Goal: Task Accomplishment & Management: Manage account settings

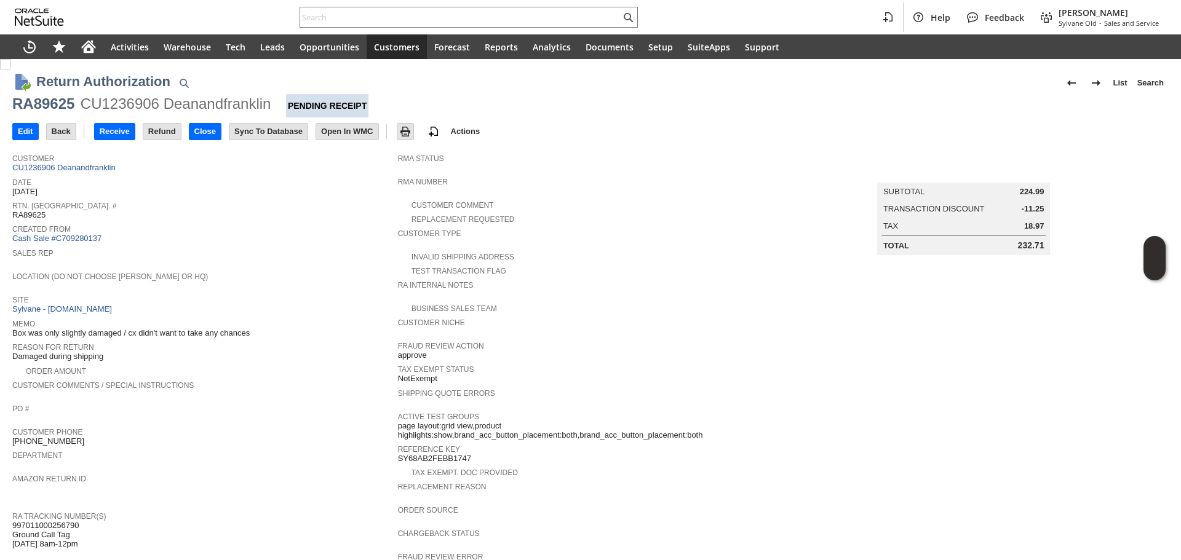
click at [73, 521] on span "997011000256790 Ground Call Tag 9/17 8am-12pm" at bounding box center [45, 535] width 66 height 28
copy span "997011000256790"
click at [398, 16] on input "text" at bounding box center [460, 17] width 320 height 15
paste input "3184222173"
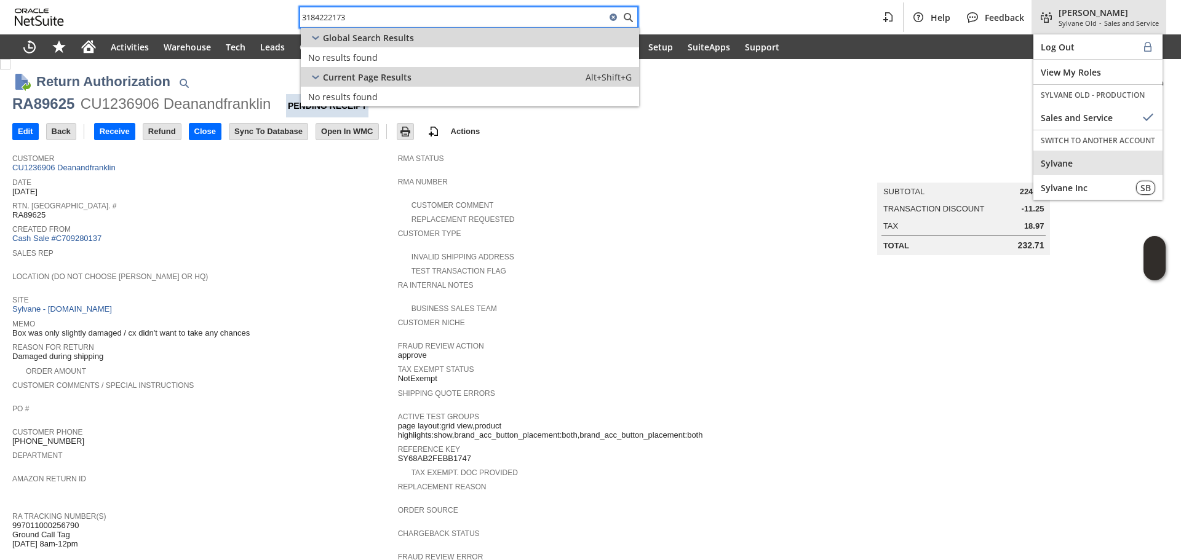
type input "3184222173"
click at [1052, 158] on span "Sylvane" at bounding box center [1097, 163] width 114 height 12
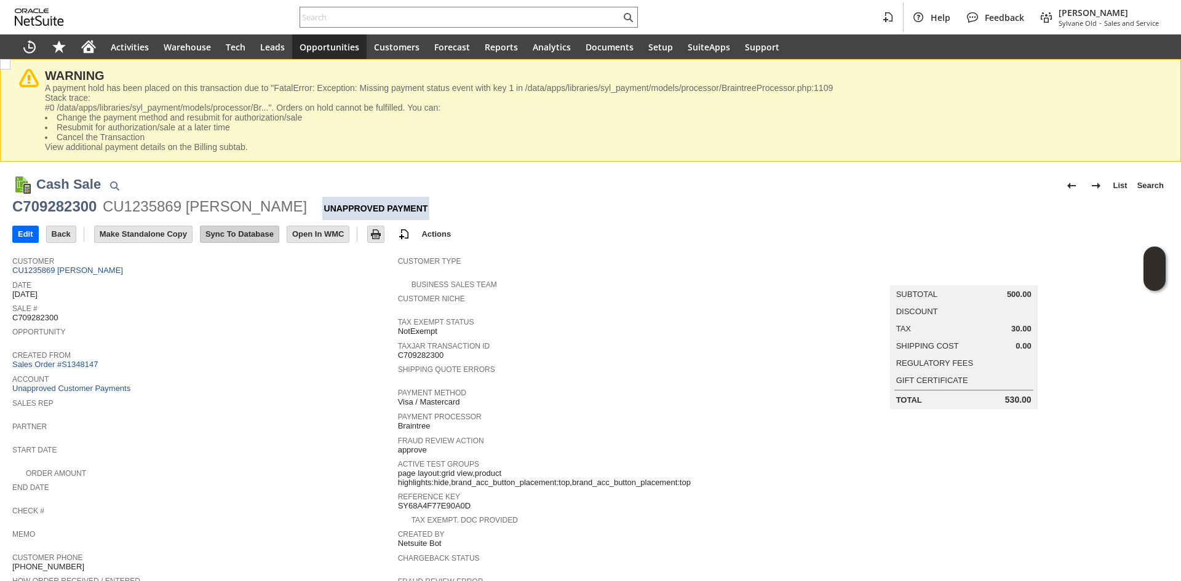
scroll to position [184, 0]
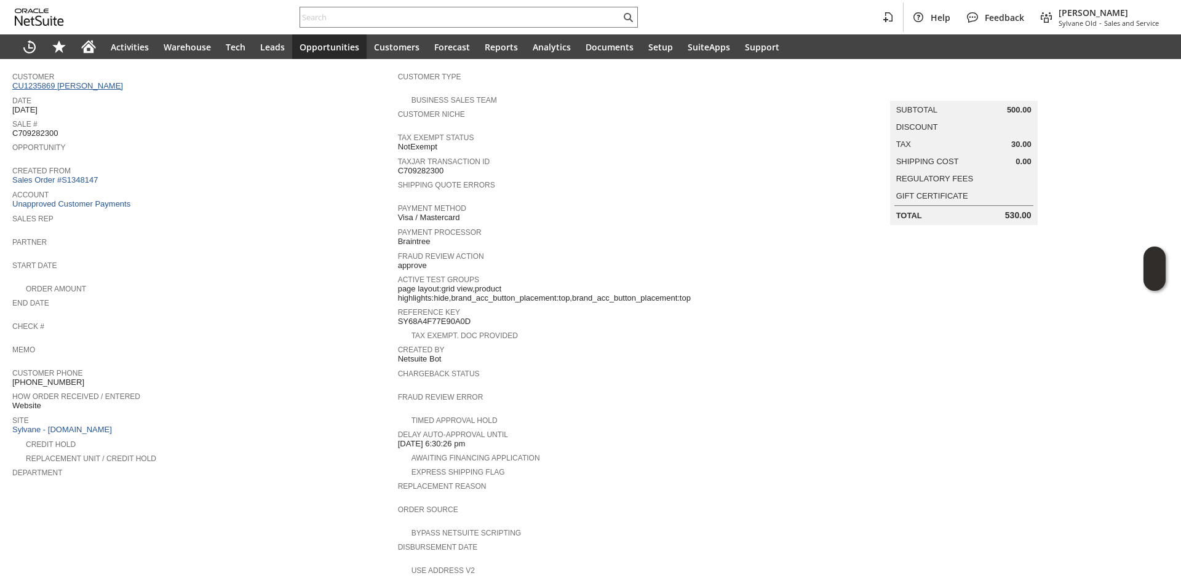
click at [106, 87] on link "CU1235869 Thomas A Dunlap" at bounding box center [69, 85] width 114 height 9
click at [418, 31] on div "Help Feedback Gary J Llanasas Sylvane Old - Sales and Service" at bounding box center [590, 17] width 1181 height 34
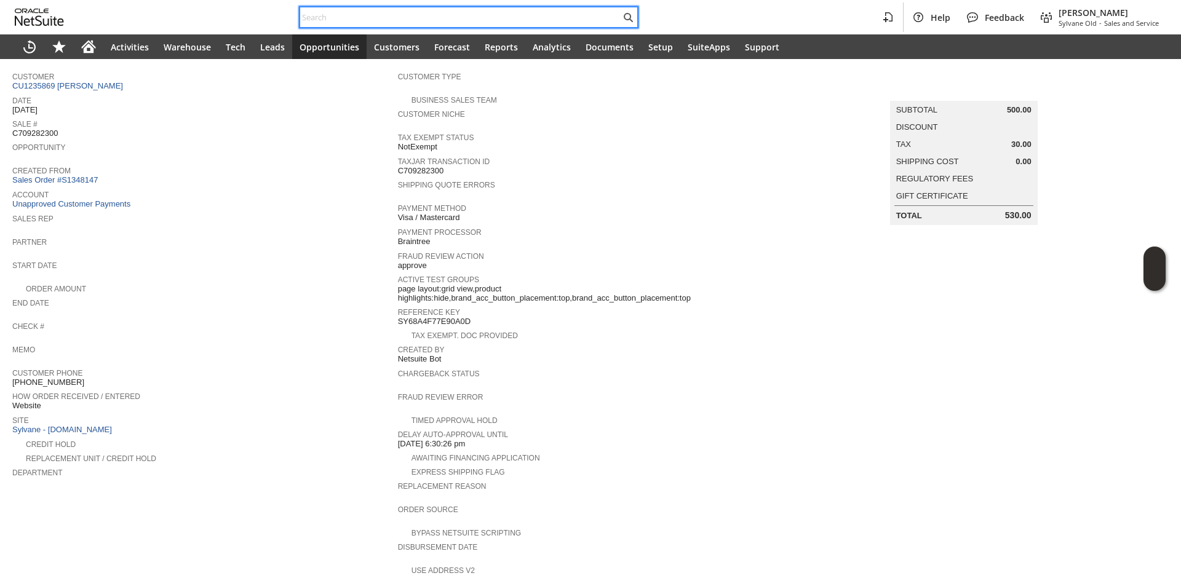
click at [424, 17] on input "text" at bounding box center [460, 17] width 320 height 15
type input "q"
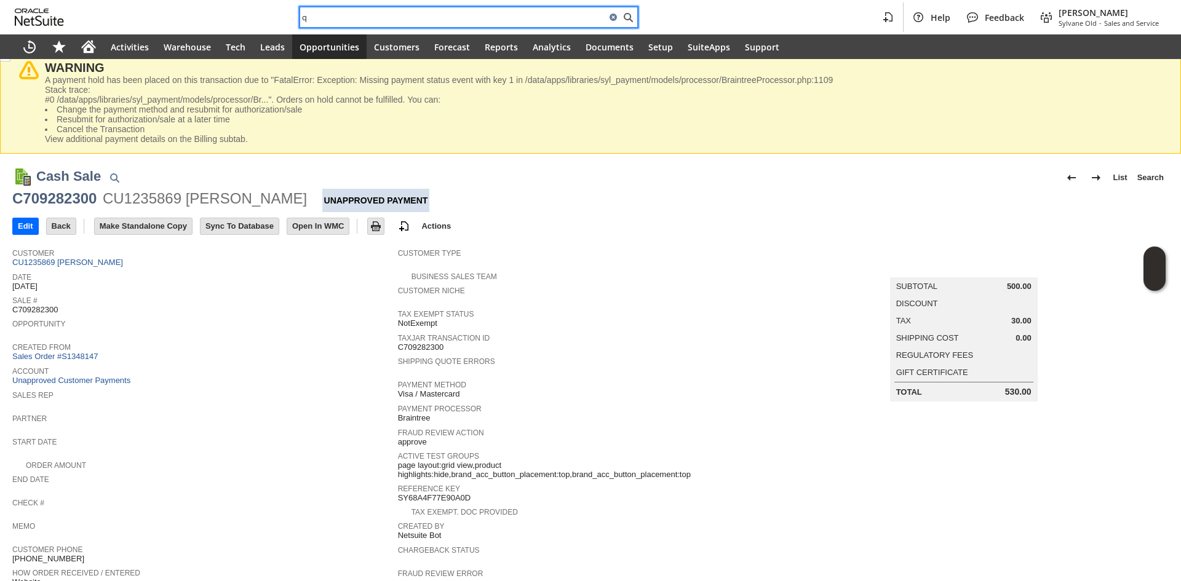
scroll to position [0, 0]
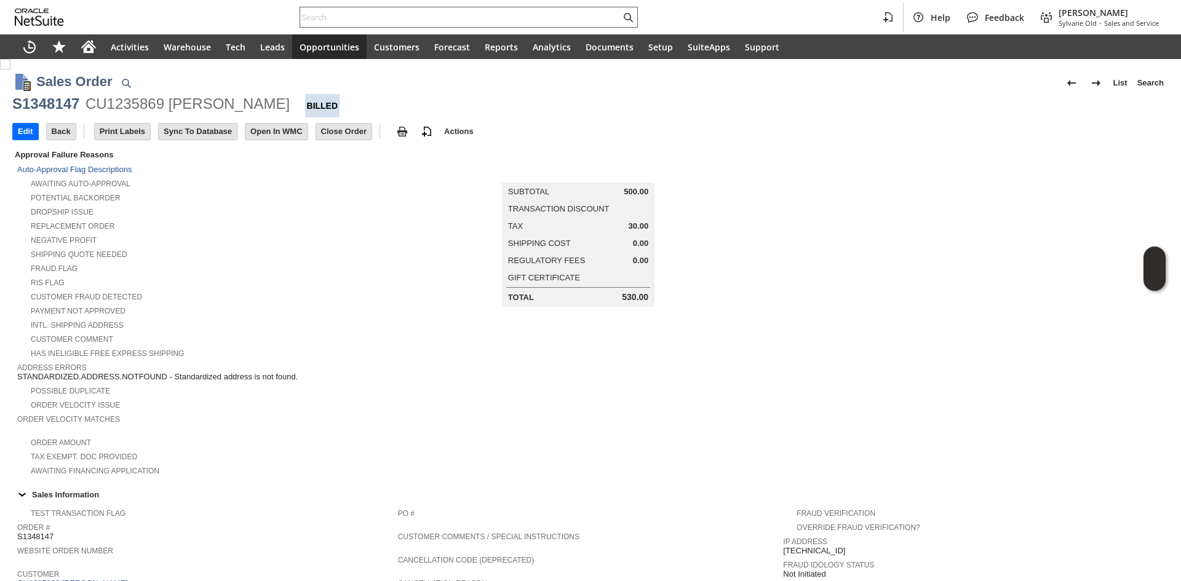
drag, startPoint x: 321, startPoint y: 29, endPoint x: 327, endPoint y: 26, distance: 6.6
click at [327, 26] on div "Help Feedback [PERSON_NAME] [PERSON_NAME] - Sales and Service" at bounding box center [590, 17] width 1181 height 34
click at [327, 26] on div at bounding box center [468, 17] width 338 height 21
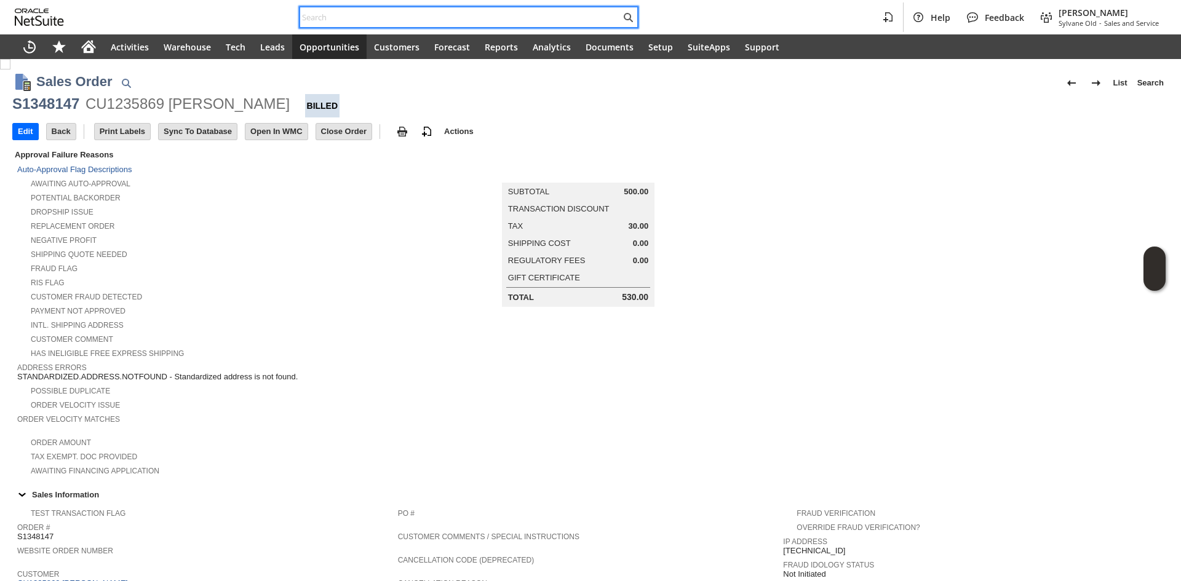
click at [330, 23] on input "text" at bounding box center [460, 17] width 320 height 15
paste input "deanandfranklin@yahoo.com"
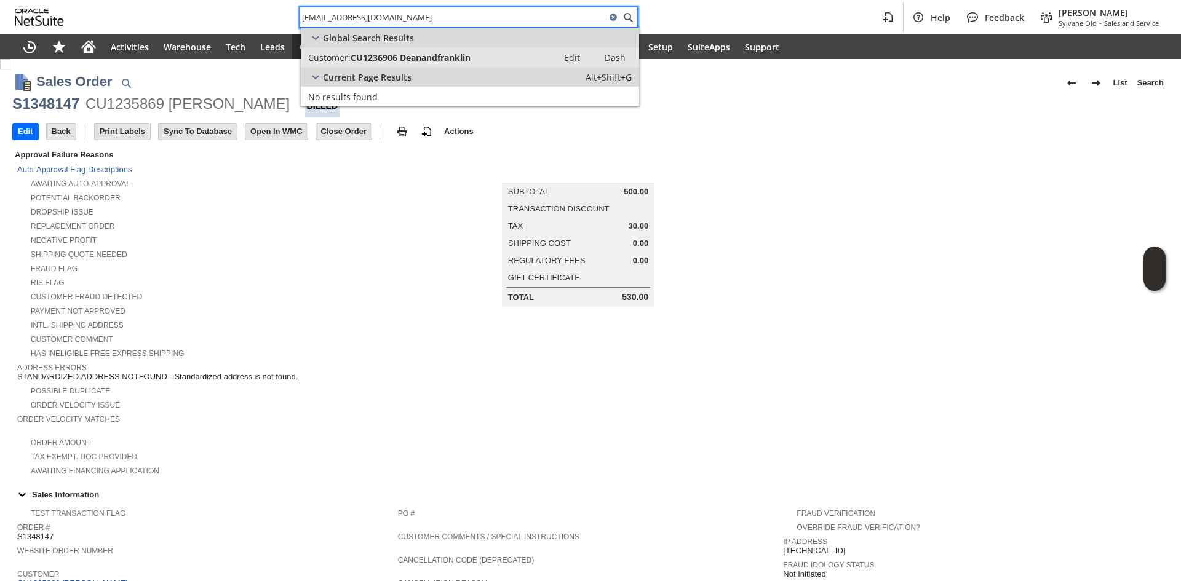
type input "deanandfranklin@yahoo.com"
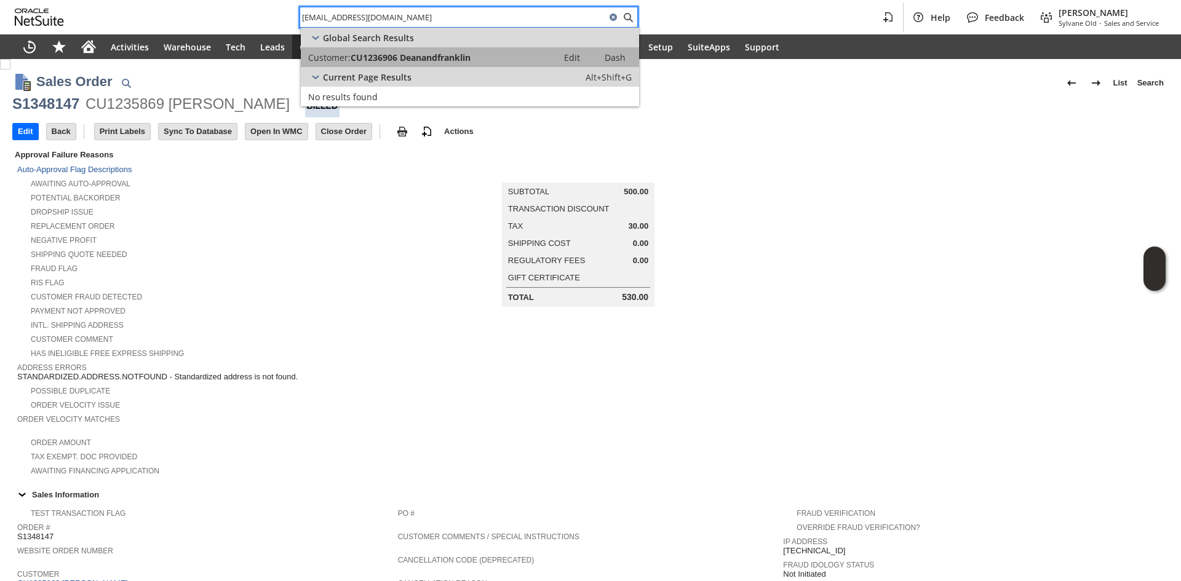
click at [392, 57] on span "CU1236906 Deanandfranklin" at bounding box center [410, 58] width 120 height 12
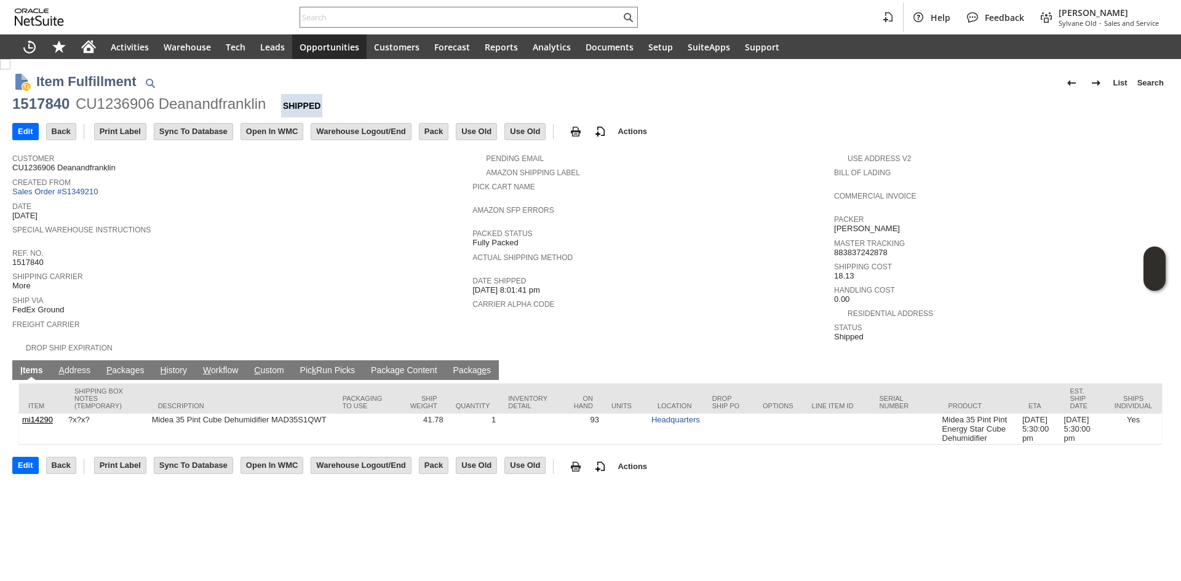
click at [129, 360] on td "P ackages" at bounding box center [125, 370] width 54 height 20
click at [129, 365] on link "P ackages" at bounding box center [125, 371] width 44 height 12
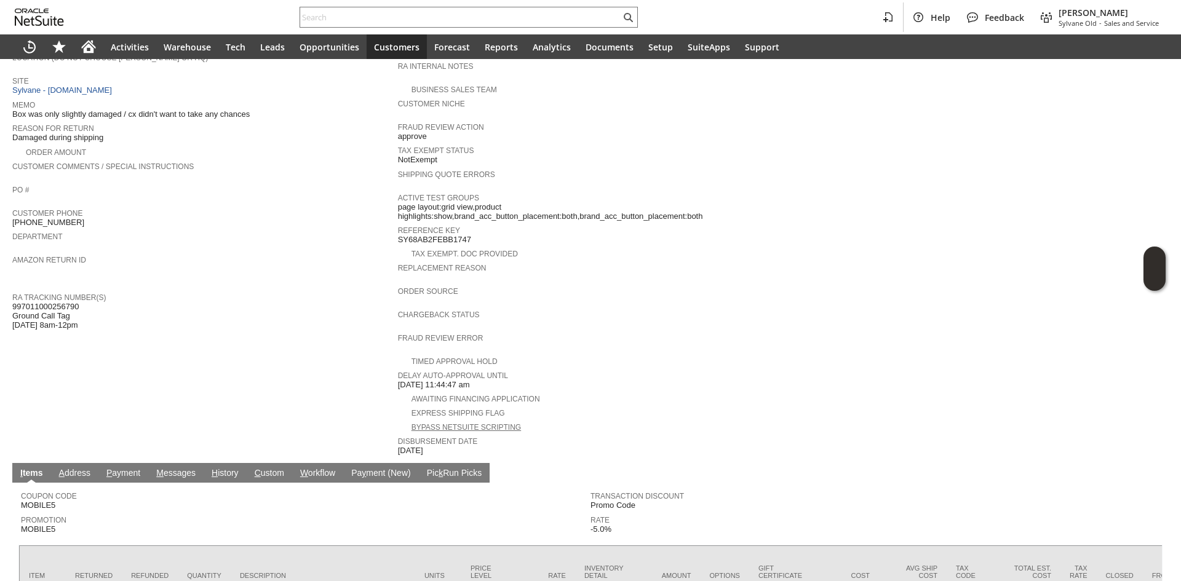
scroll to position [307, 0]
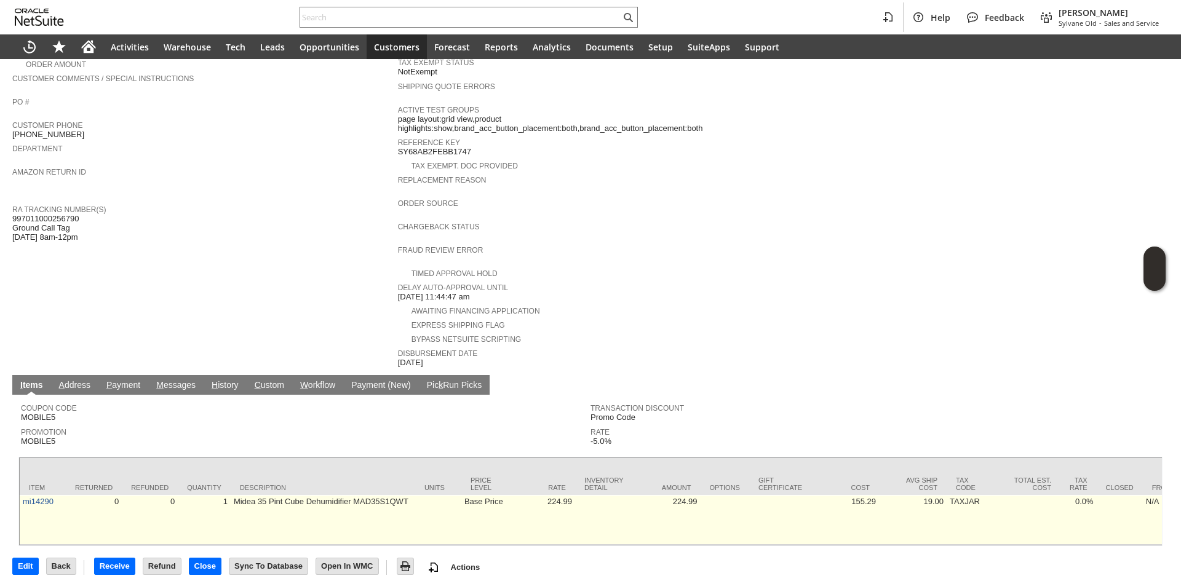
click at [298, 495] on td "Midea 35 Pint Cube Dehumidifier MAD35S1QWT" at bounding box center [323, 520] width 184 height 50
click at [313, 495] on td "Midea 35 Pint Cube Dehumidifier MAD35S1QWT" at bounding box center [323, 520] width 184 height 50
copy td "Dehumidifier"
click at [313, 495] on td "Midea 35 Pint Cube Dehumidifier MAD35S1QWT" at bounding box center [323, 520] width 184 height 50
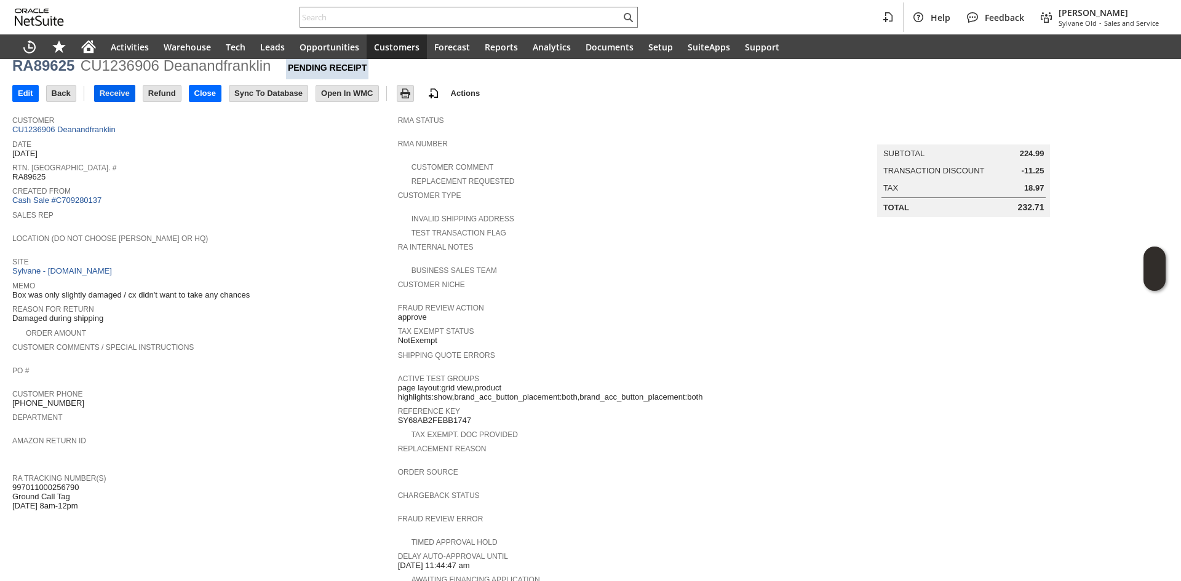
scroll to position [0, 0]
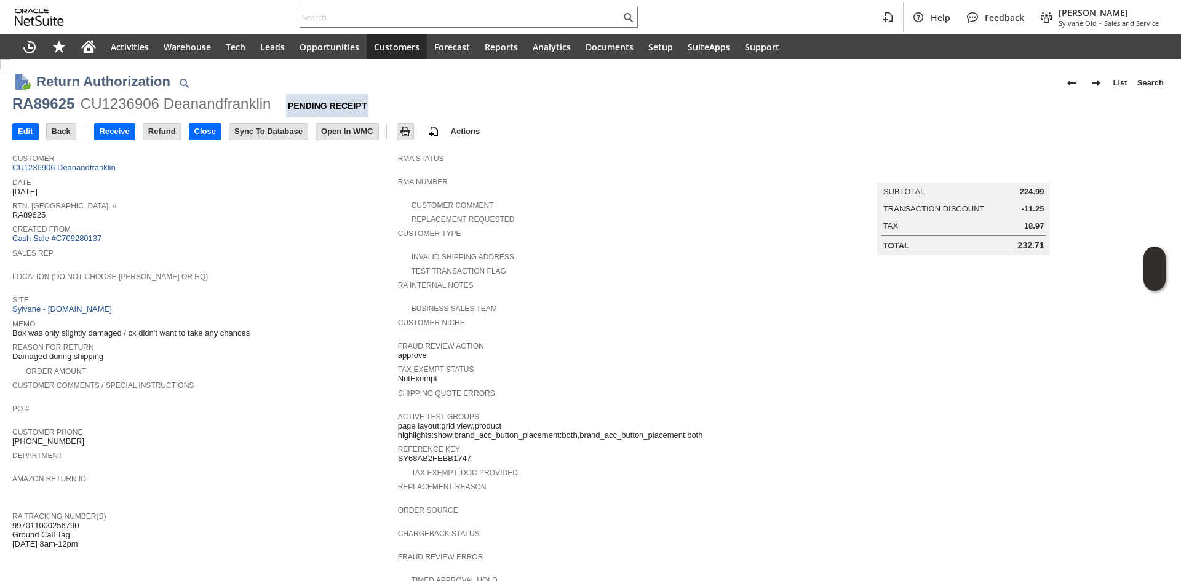
click at [58, 112] on div "RA89625" at bounding box center [43, 104] width 62 height 20
copy div "RA89625"
click at [25, 130] on input "Edit" at bounding box center [25, 132] width 25 height 16
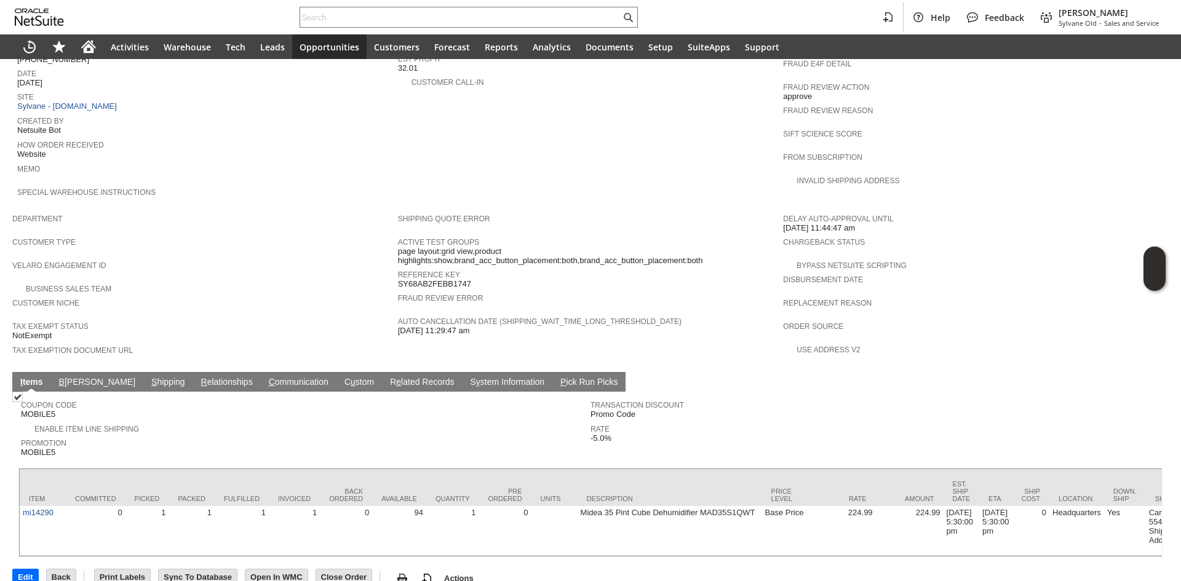
click at [151, 377] on span "S" at bounding box center [154, 382] width 6 height 10
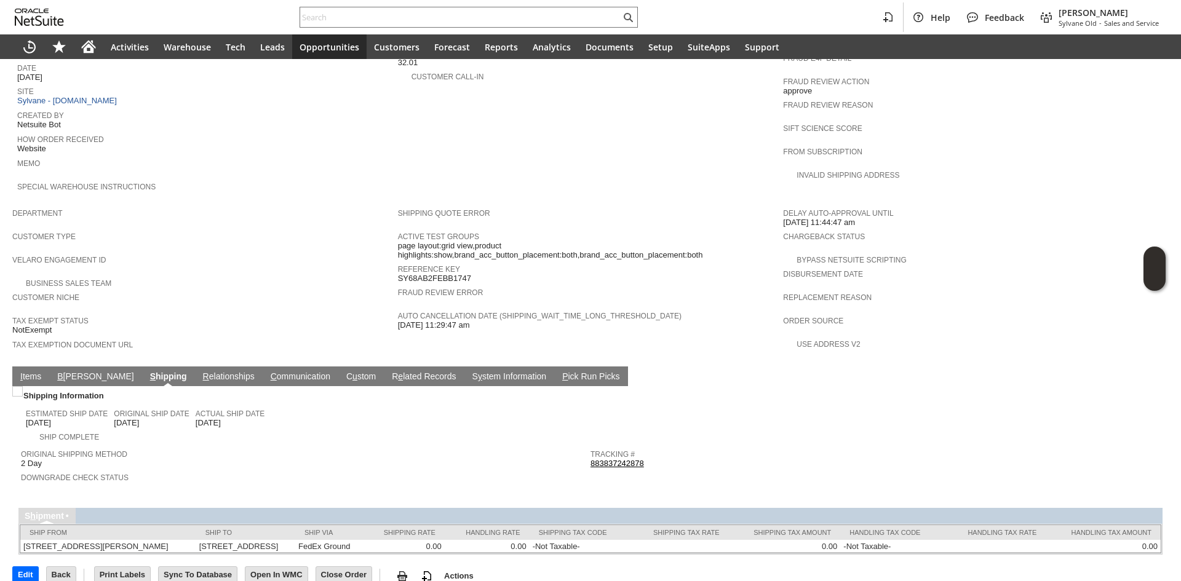
scroll to position [559, 0]
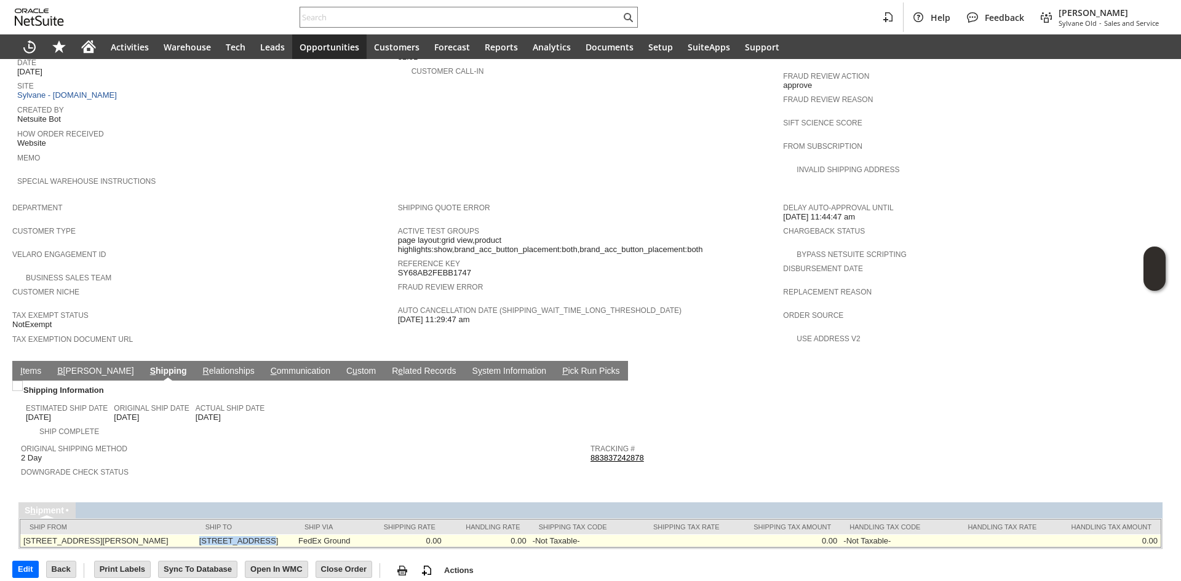
copy td "1080 Bergen St"
drag, startPoint x: 225, startPoint y: 518, endPoint x: 282, endPoint y: 514, distance: 56.7
click at [282, 534] on td "1080 Bergen St Unit 153 Brooklyn NY 11216 United States" at bounding box center [245, 540] width 99 height 13
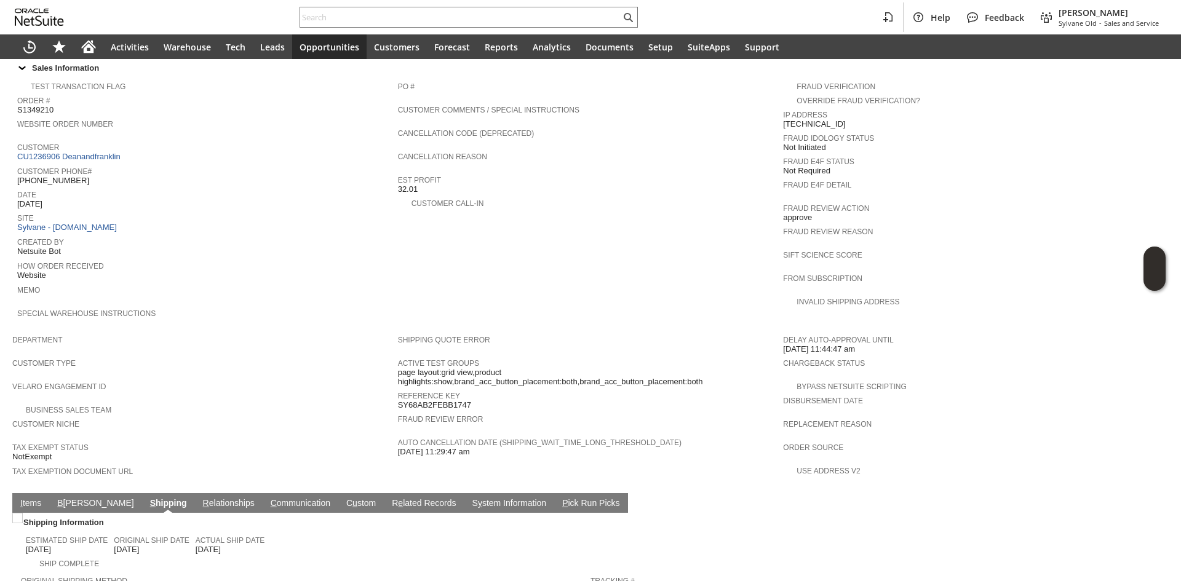
scroll to position [374, 0]
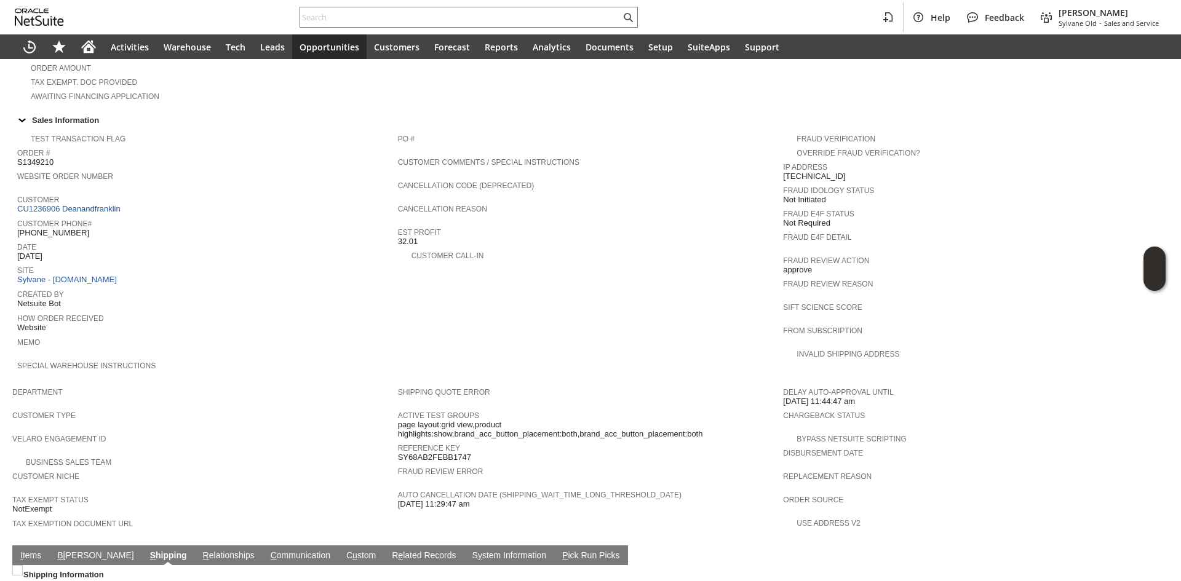
click at [59, 228] on span "[PHONE_NUMBER]" at bounding box center [53, 233] width 72 height 10
copy tbody "[PHONE_NUMBER]"
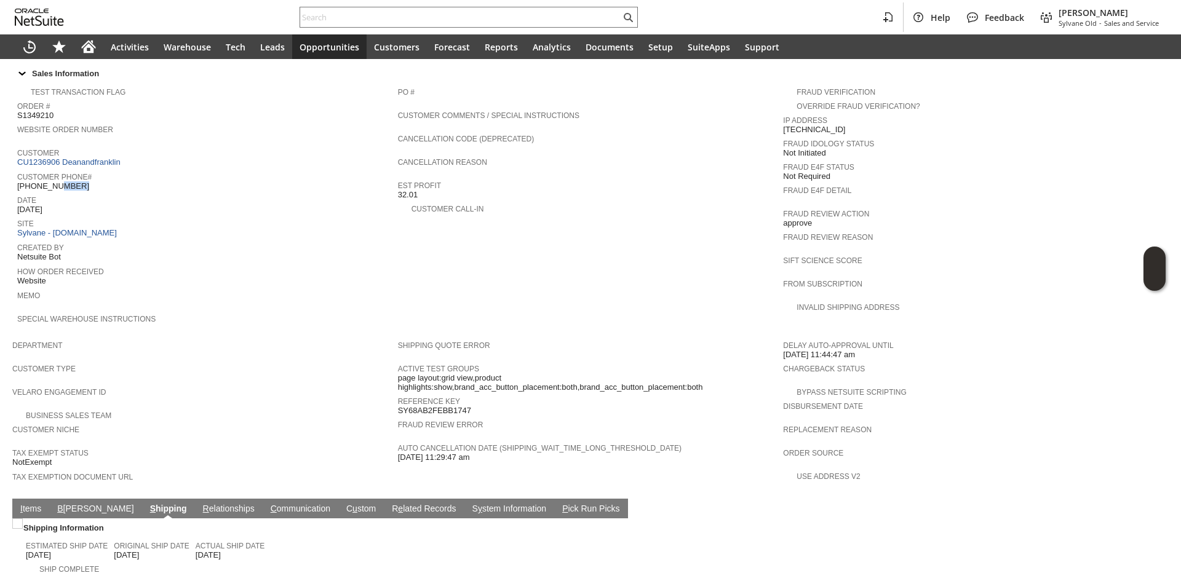
scroll to position [559, 0]
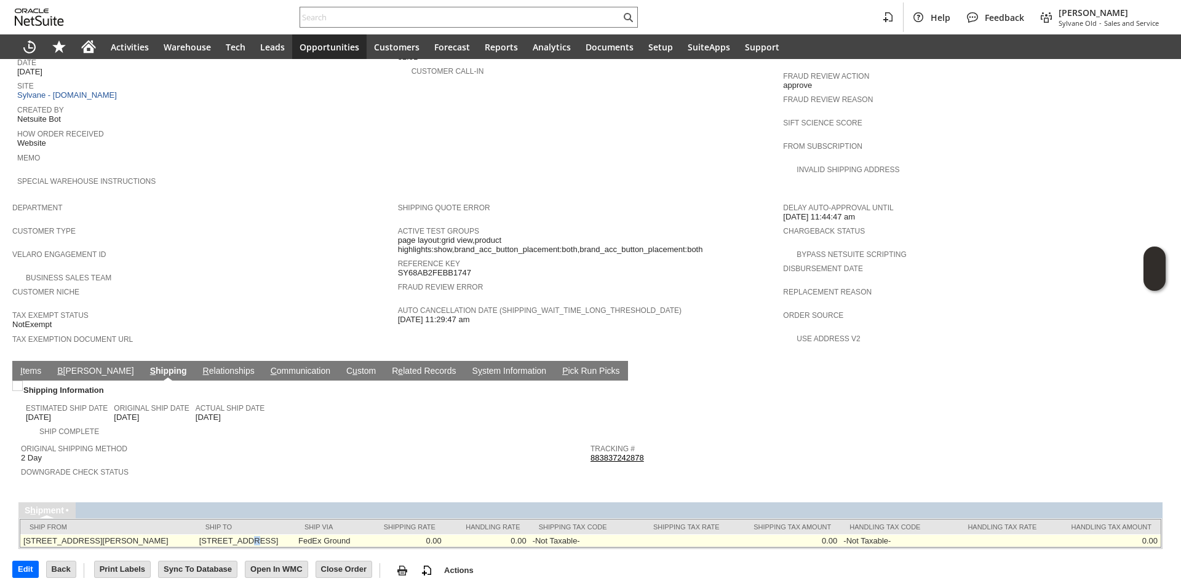
click at [272, 534] on td "1080 Bergen St Unit 153 Brooklyn NY 11216 United States" at bounding box center [245, 540] width 99 height 13
copy td "Unit 153"
drag, startPoint x: 283, startPoint y: 517, endPoint x: 313, endPoint y: 520, distance: 30.3
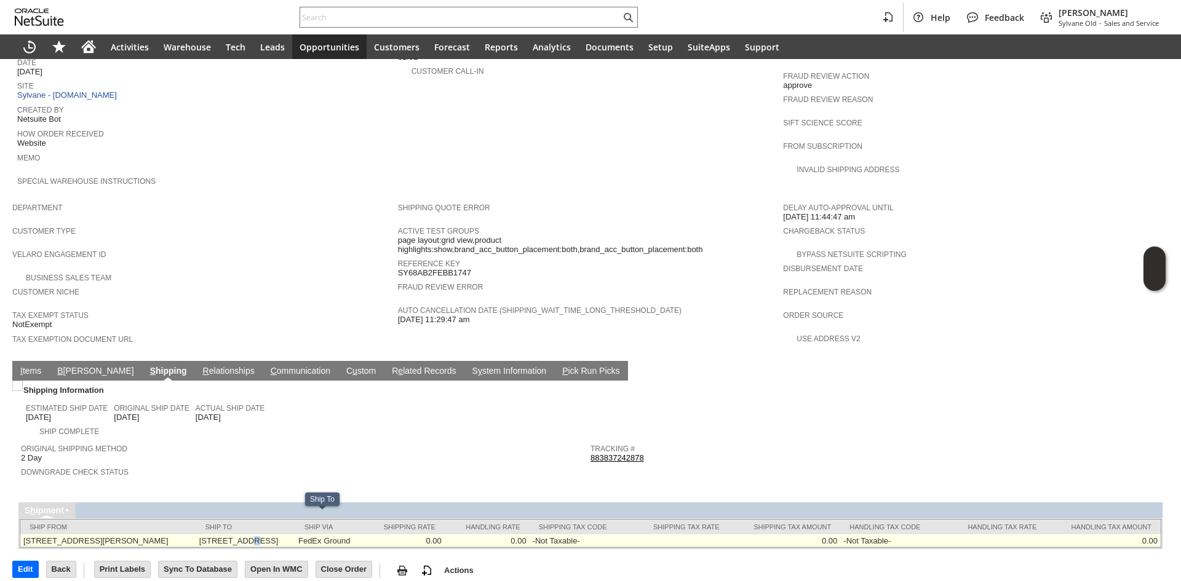
click at [295, 534] on td "1080 Bergen St Unit 153 Brooklyn NY 11216 United States" at bounding box center [245, 540] width 99 height 13
copy td "11216"
click at [295, 534] on td "1080 Bergen St Unit 153 Brooklyn NY 11216 United States" at bounding box center [245, 540] width 99 height 13
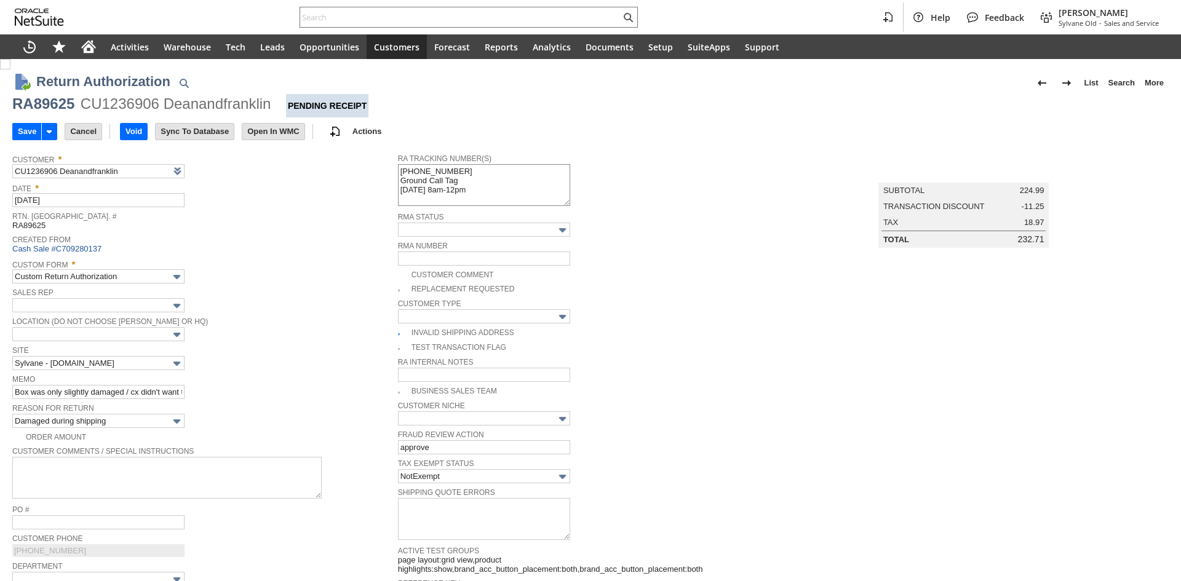
click at [420, 191] on textarea "997011000256790 Ground Call Tag 9/17 8am-12pm" at bounding box center [484, 185] width 172 height 42
type textarea "997011000256820 Ground Call Tag 9/17 1am-12pm"
type input "Add"
type input "Copy Previous"
type textarea "997011000256820 Ground Call Tag 9/17 1pm-5pm"
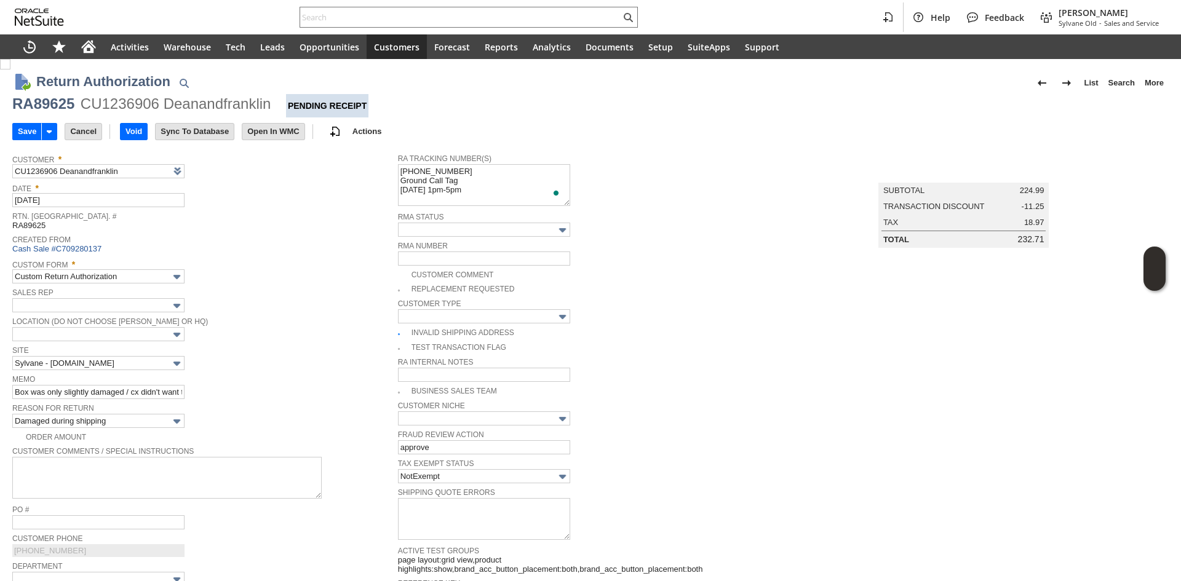
click at [225, 216] on span "Rtn. [GEOGRAPHIC_DATA]. #" at bounding box center [201, 214] width 379 height 12
click at [23, 128] on input "Save" at bounding box center [27, 132] width 28 height 16
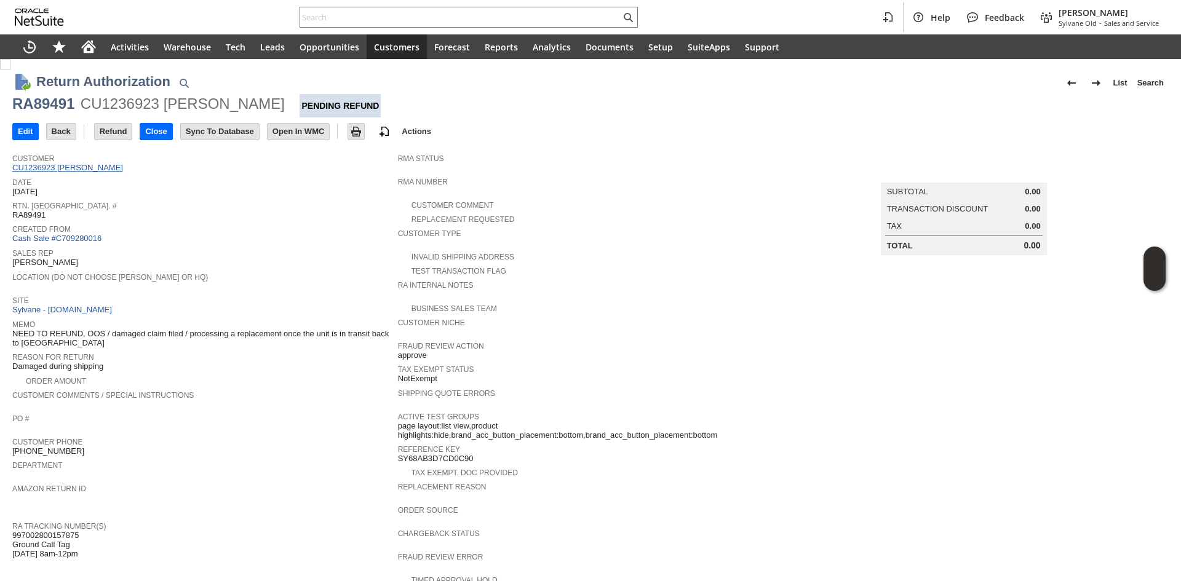
click at [109, 164] on link "CU1236923 [PERSON_NAME]" at bounding box center [69, 167] width 114 height 9
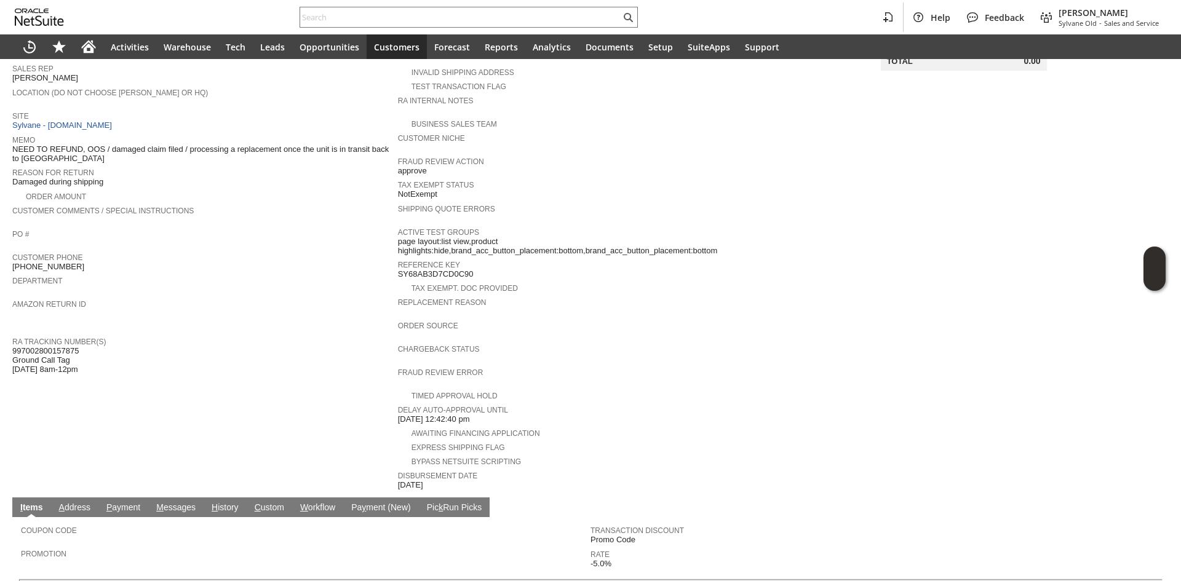
click at [250, 369] on td "Customer CU1236923 [PERSON_NAME] Date [DATE] [GEOGRAPHIC_DATA]. [GEOGRAPHIC_DAT…" at bounding box center [205, 227] width 386 height 528
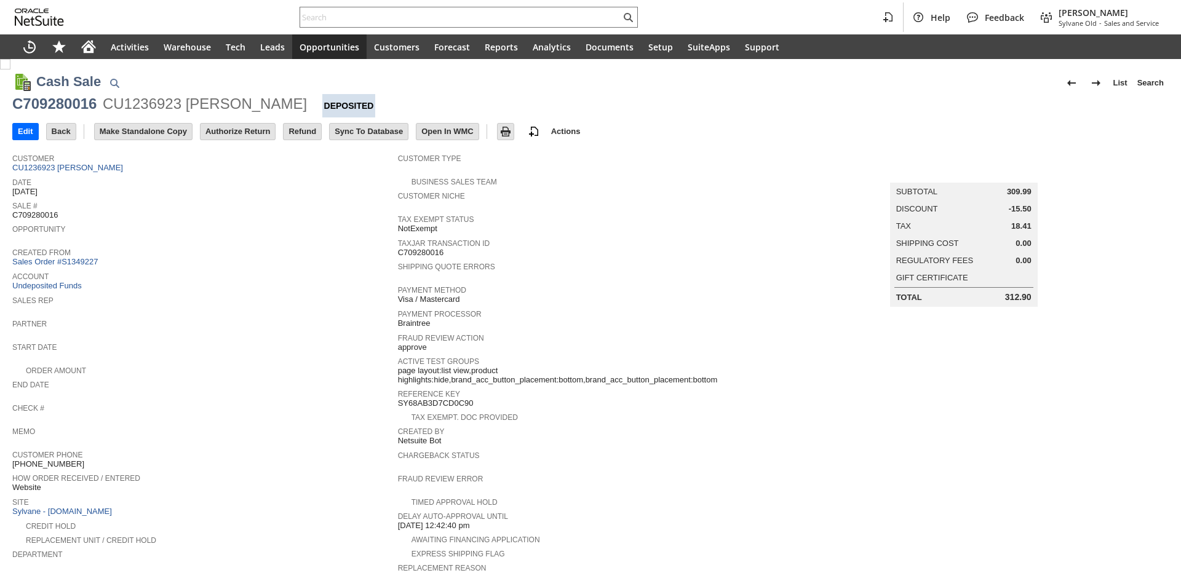
drag, startPoint x: 257, startPoint y: 133, endPoint x: 646, endPoint y: 89, distance: 391.1
click at [257, 133] on input "Authorize Return" at bounding box center [237, 132] width 74 height 16
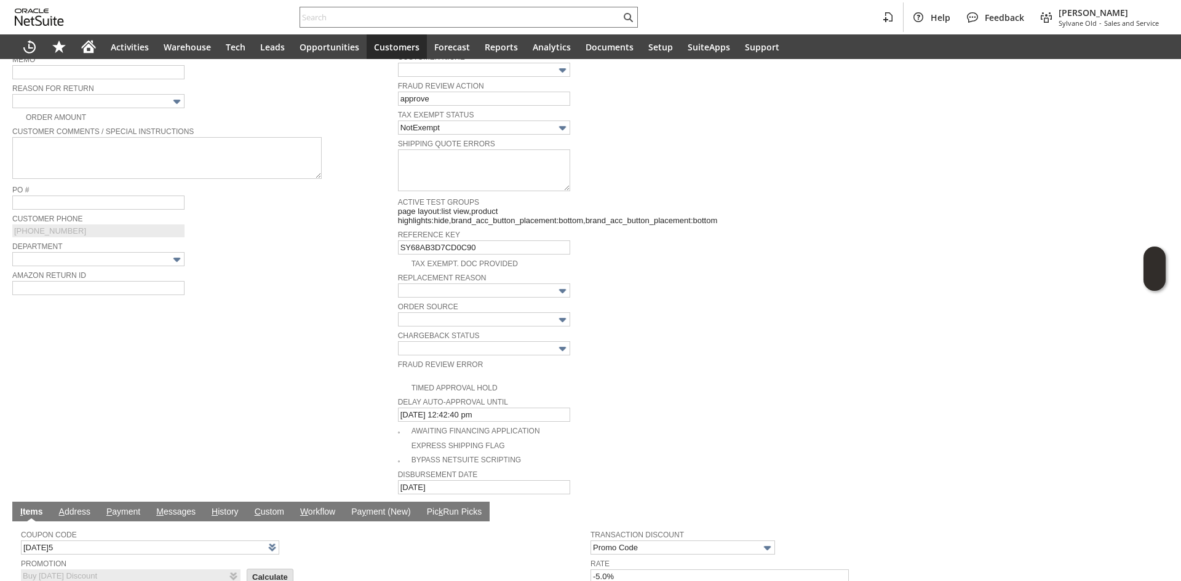
scroll to position [303, 0]
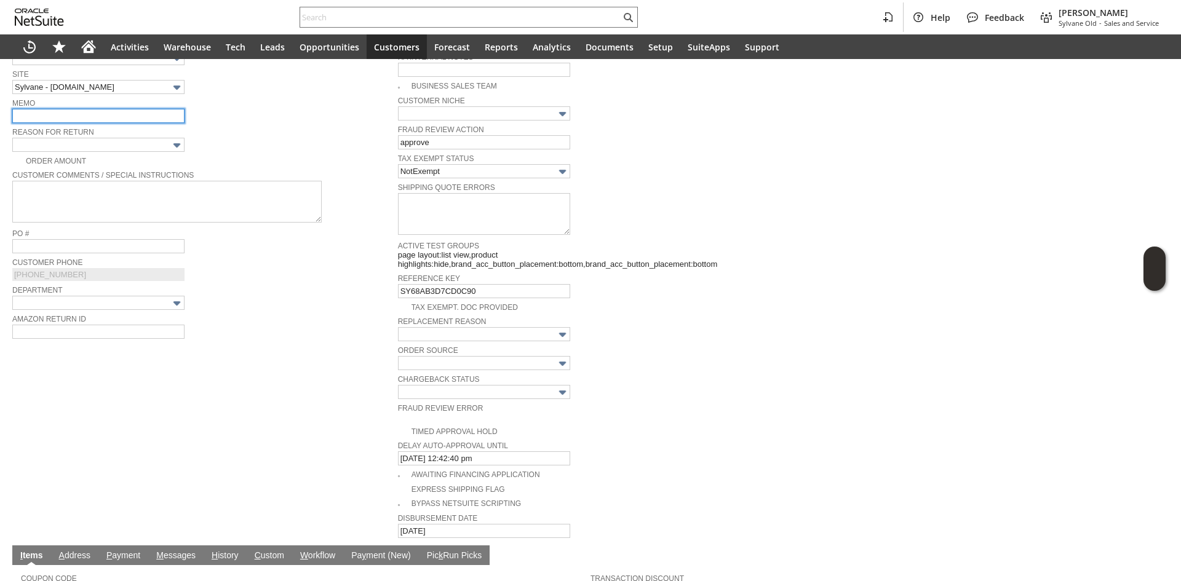
click at [98, 115] on input "text" at bounding box center [98, 116] width 172 height 14
paste input "received back on other ra but would not allow us to refund"
type input "received back on other ra but would not allow us to refund so creating this new…"
click at [151, 141] on input "text" at bounding box center [98, 145] width 172 height 14
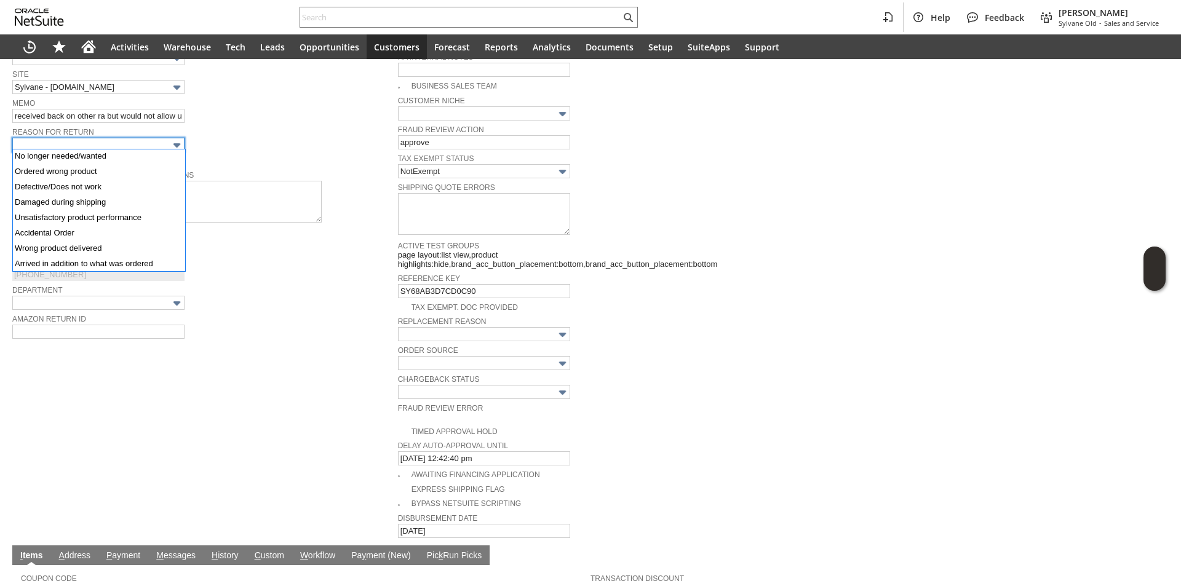
scroll to position [63, 0]
drag, startPoint x: 64, startPoint y: 251, endPoint x: 309, endPoint y: 90, distance: 293.5
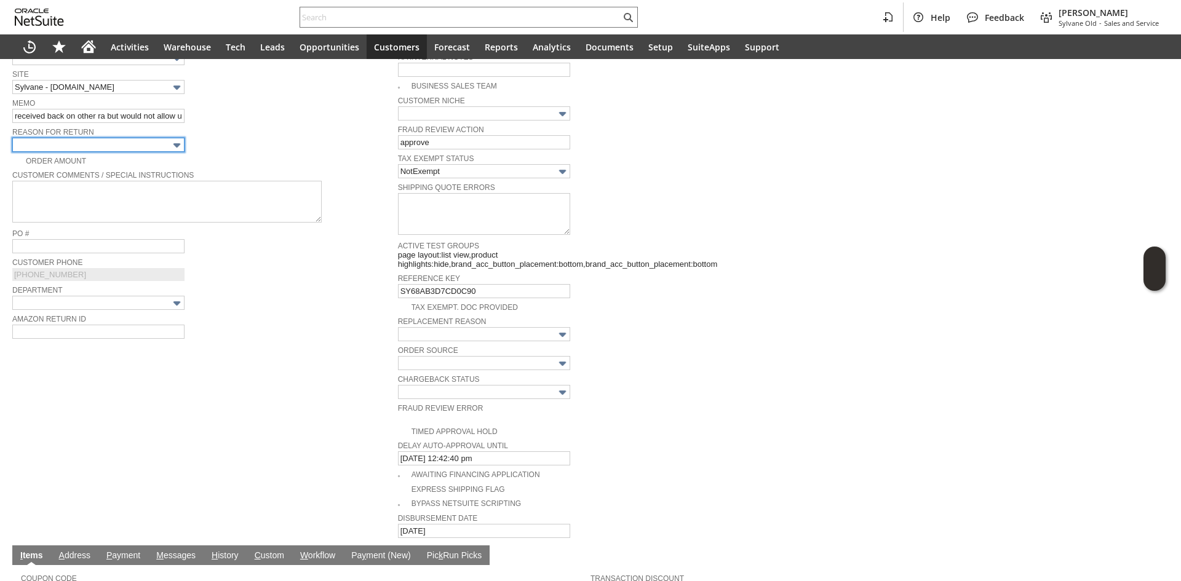
click at [145, 143] on input "text" at bounding box center [98, 145] width 172 height 14
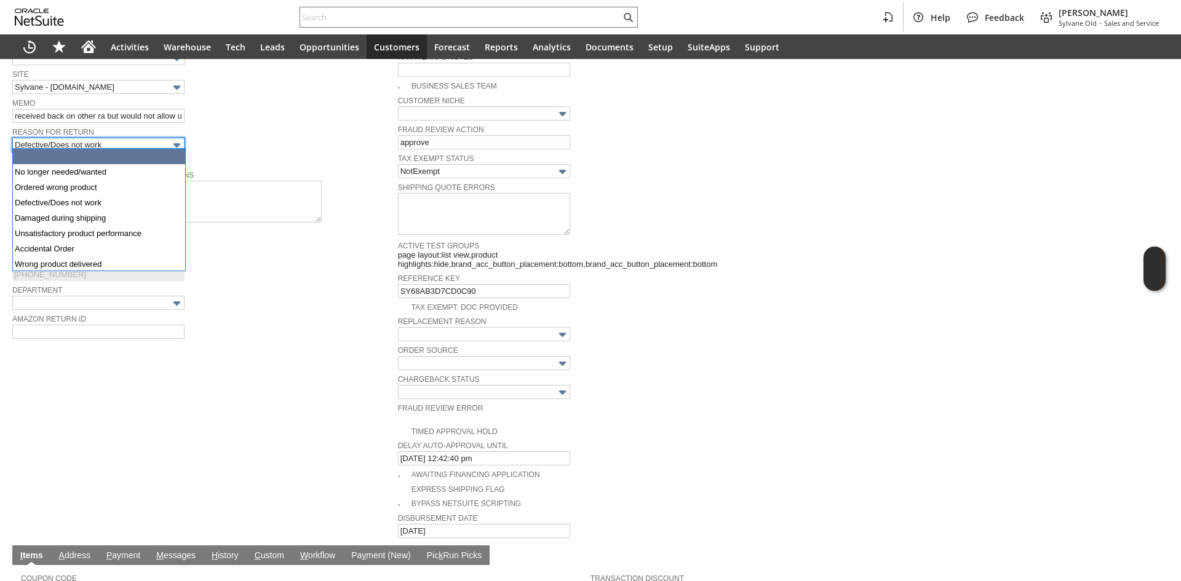
scroll to position [46, 0]
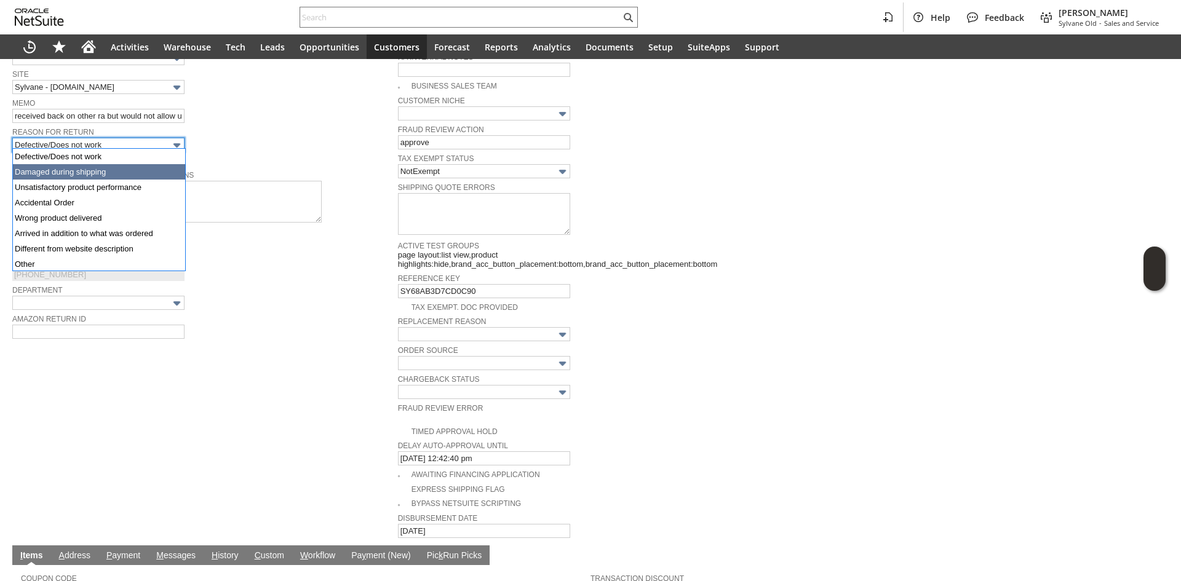
type input "Damaged during shipping"
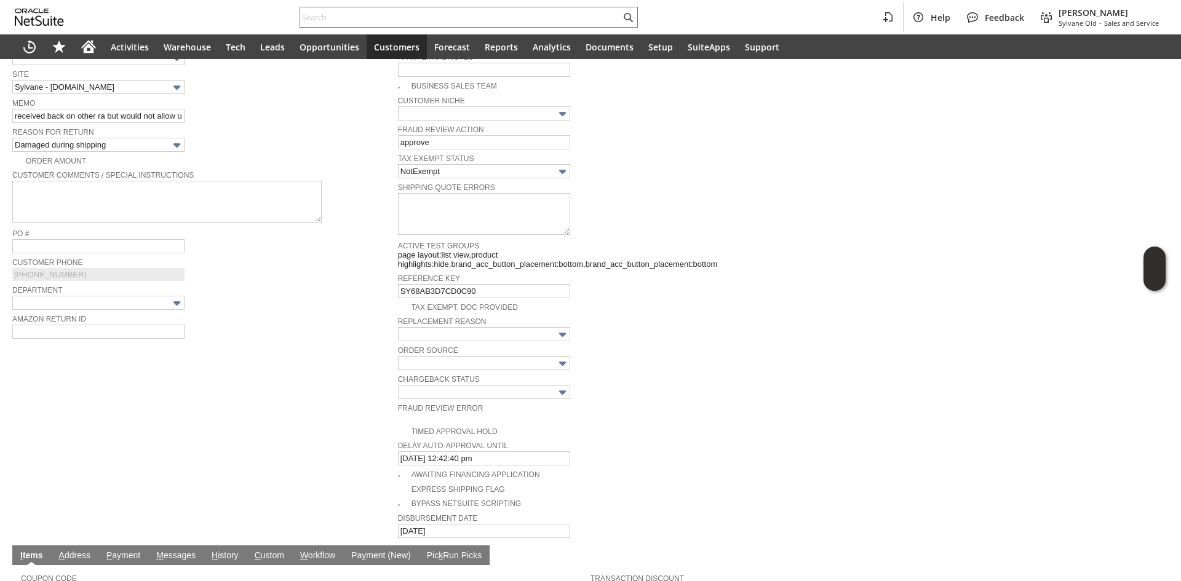
click at [248, 148] on div "Reason For Return Damaged during shipping" at bounding box center [201, 138] width 379 height 28
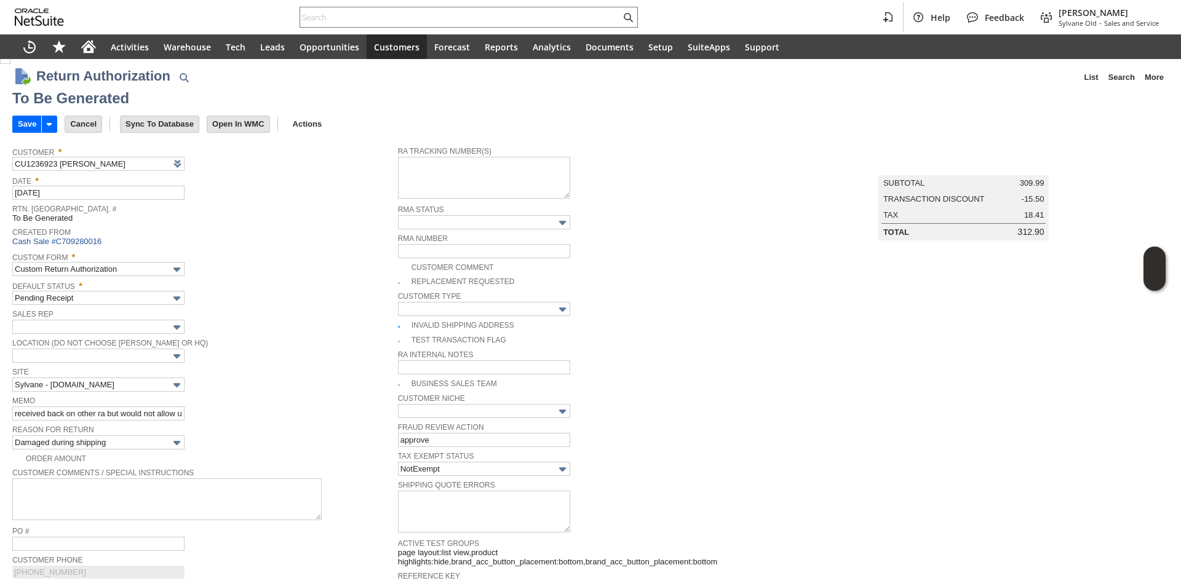
scroll to position [0, 0]
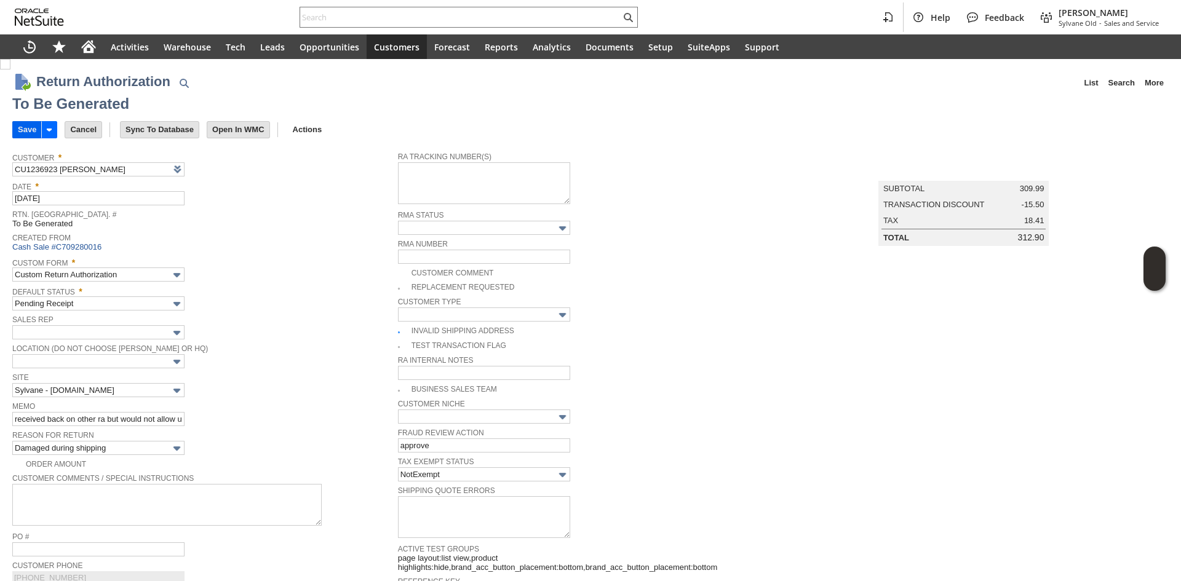
click at [26, 129] on input "Save" at bounding box center [27, 130] width 28 height 16
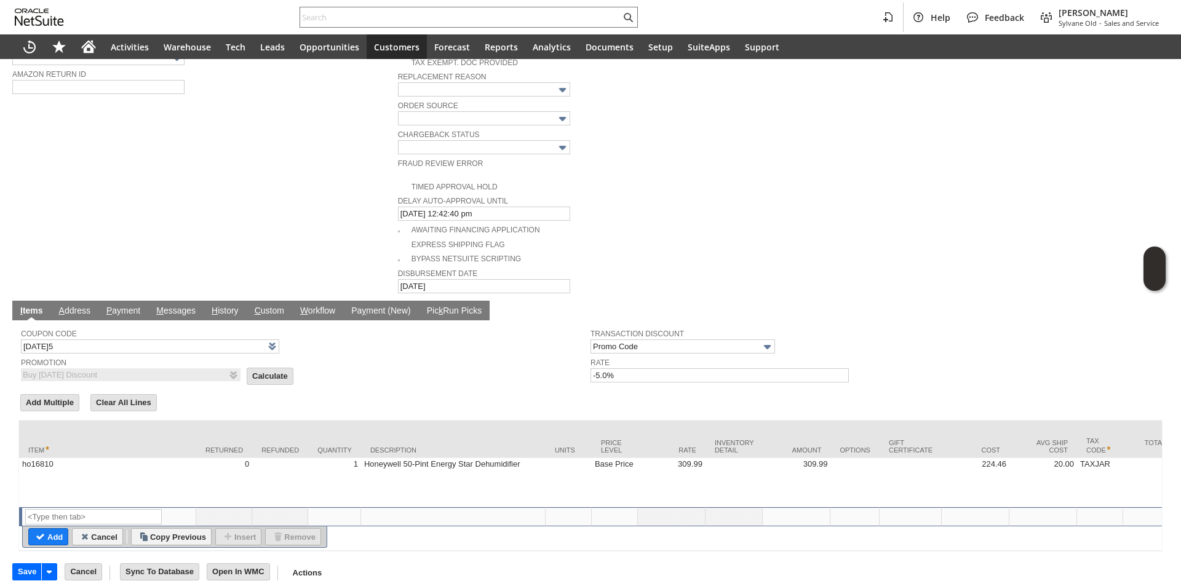
scroll to position [550, 0]
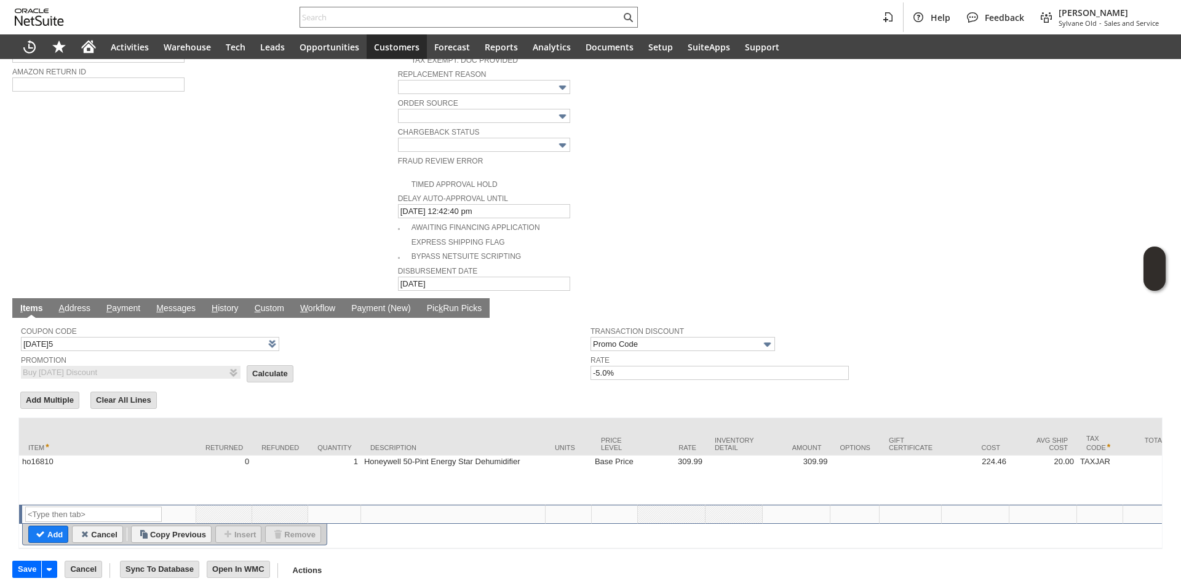
click at [261, 365] on span "Calculate" at bounding box center [274, 374] width 54 height 19
click at [260, 366] on input "Calculate" at bounding box center [270, 374] width 46 height 16
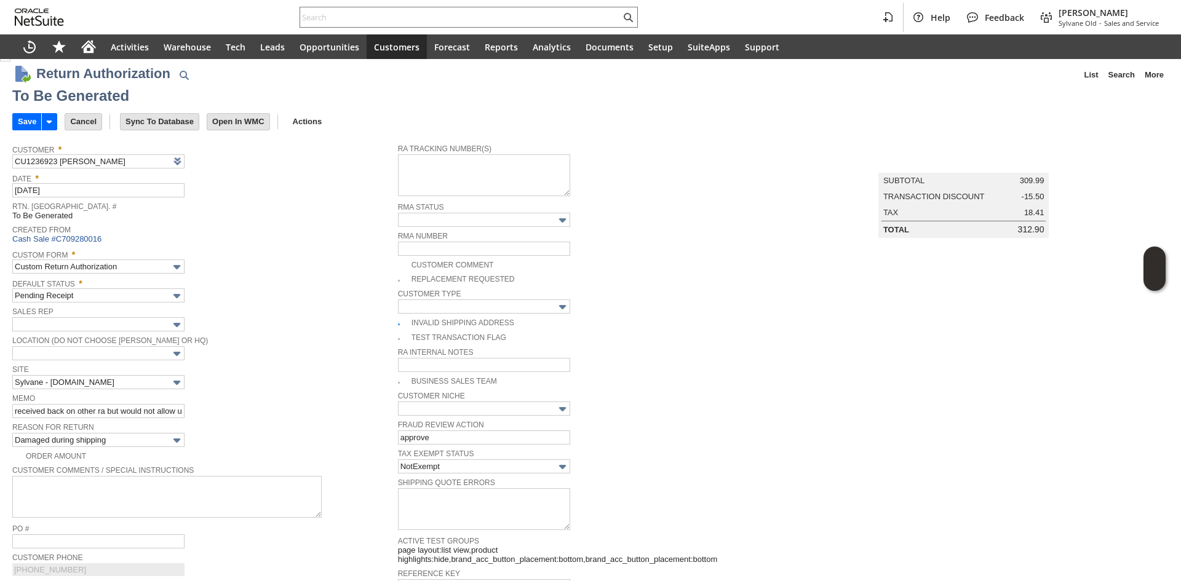
scroll to position [0, 0]
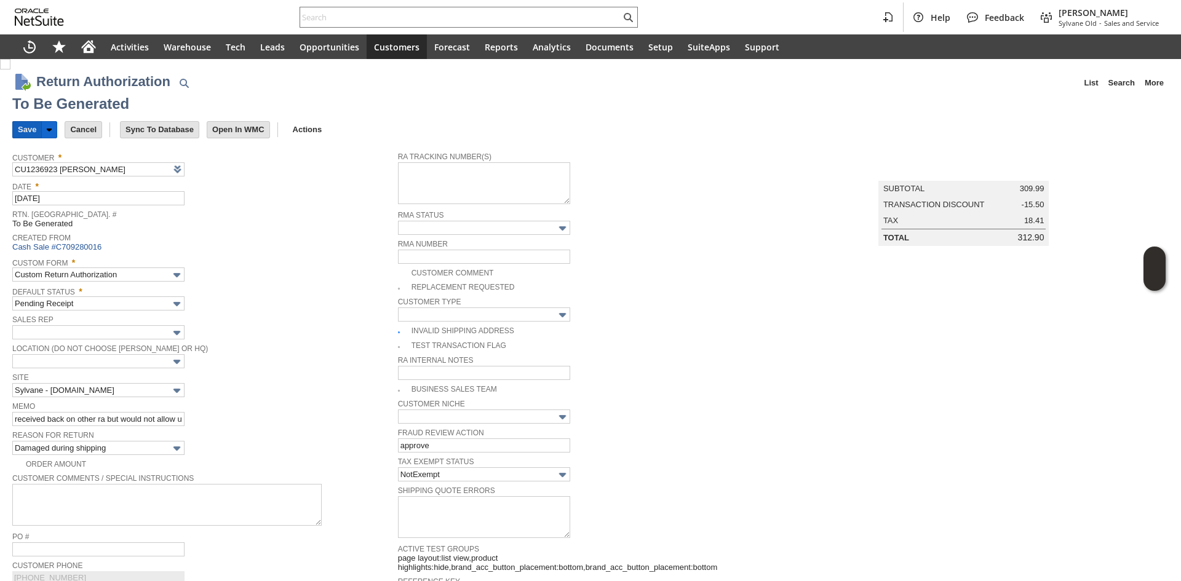
click at [27, 134] on input "Save" at bounding box center [27, 130] width 28 height 16
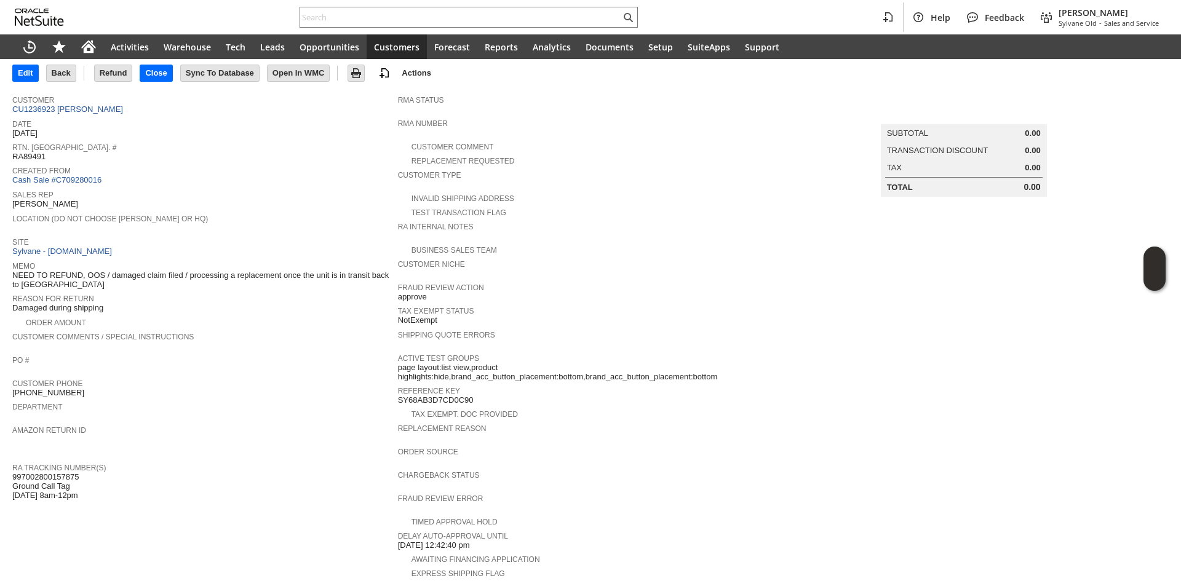
scroll to position [246, 0]
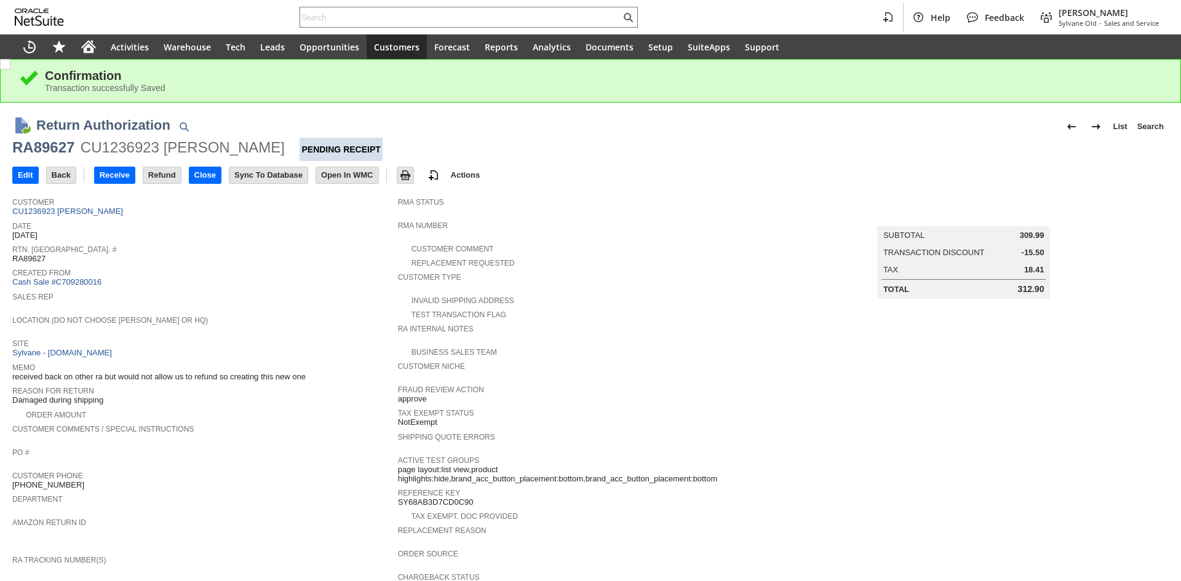
click at [53, 138] on div "RA89627" at bounding box center [43, 148] width 62 height 20
copy div "RA89627"
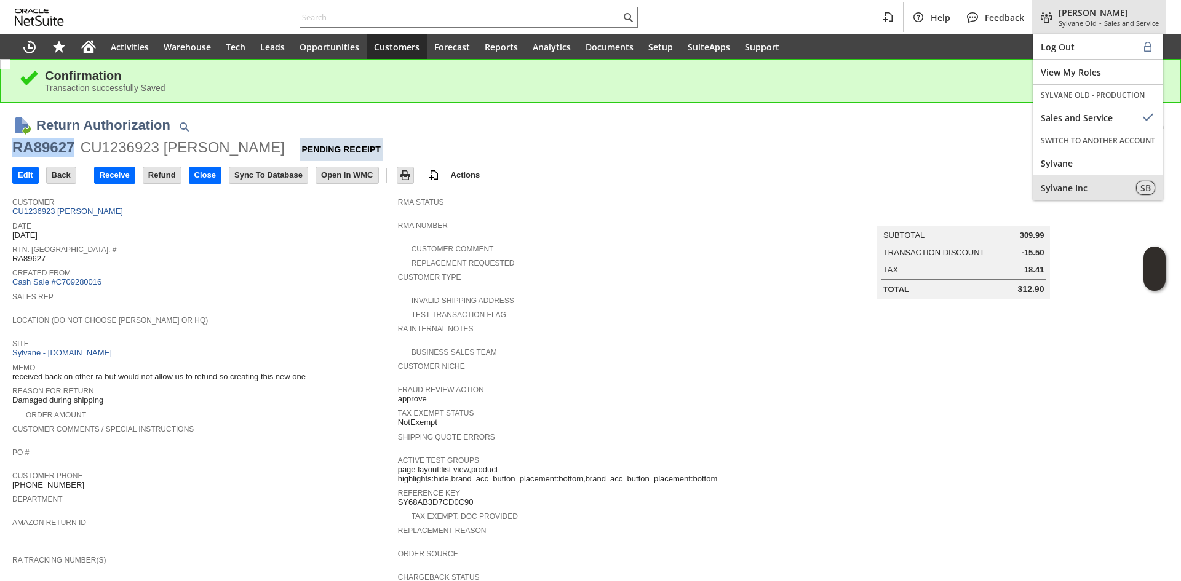
click at [1084, 168] on span "Sylvane" at bounding box center [1097, 163] width 114 height 12
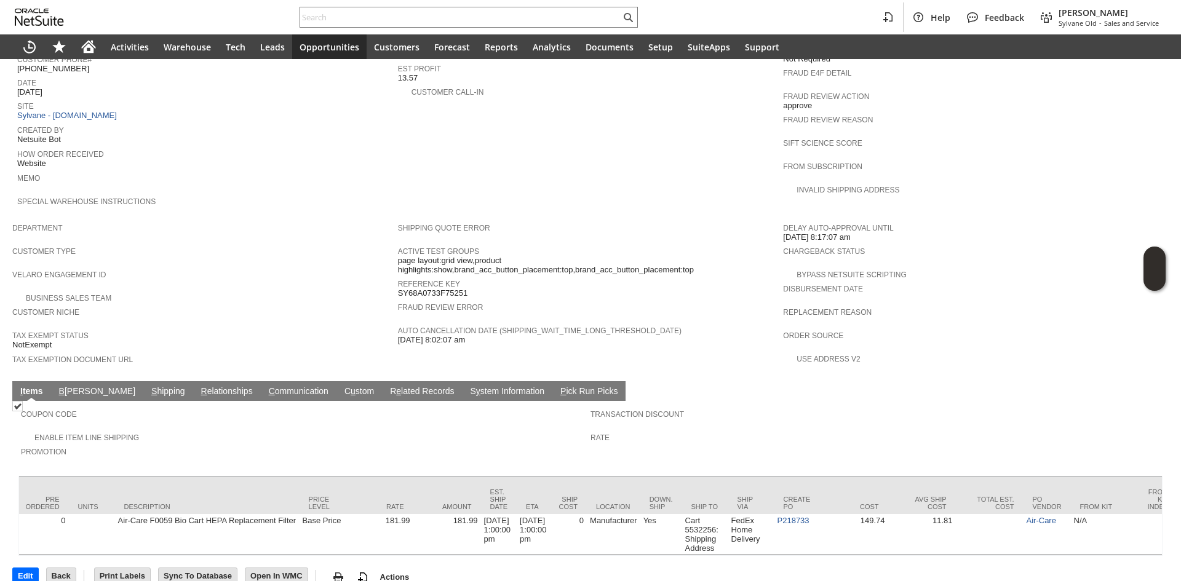
scroll to position [0, 508]
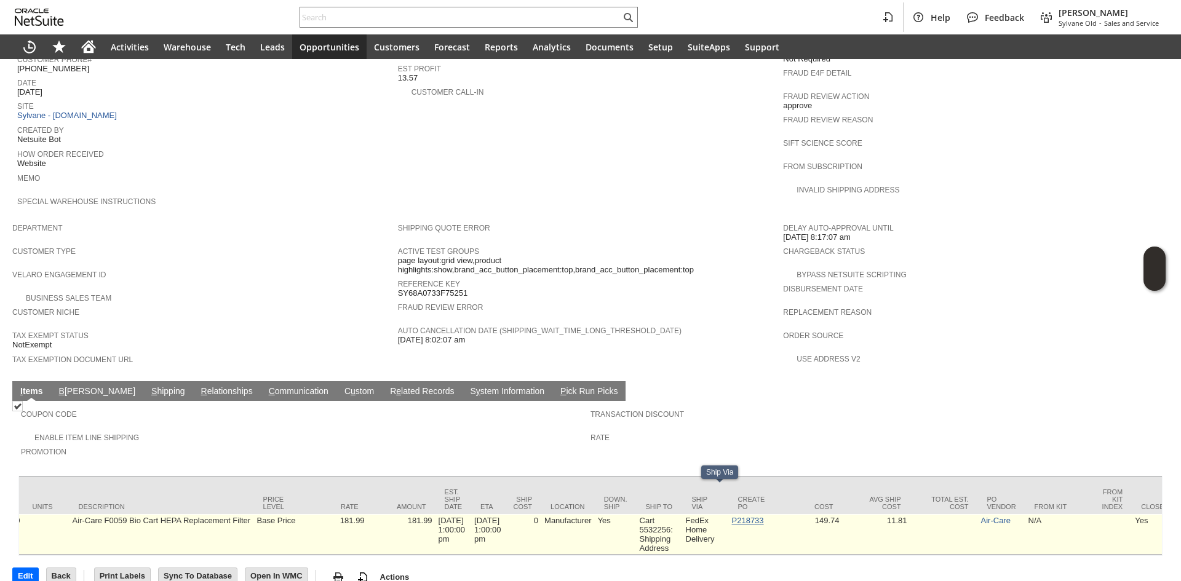
click at [763, 516] on link "P218733" at bounding box center [748, 520] width 32 height 9
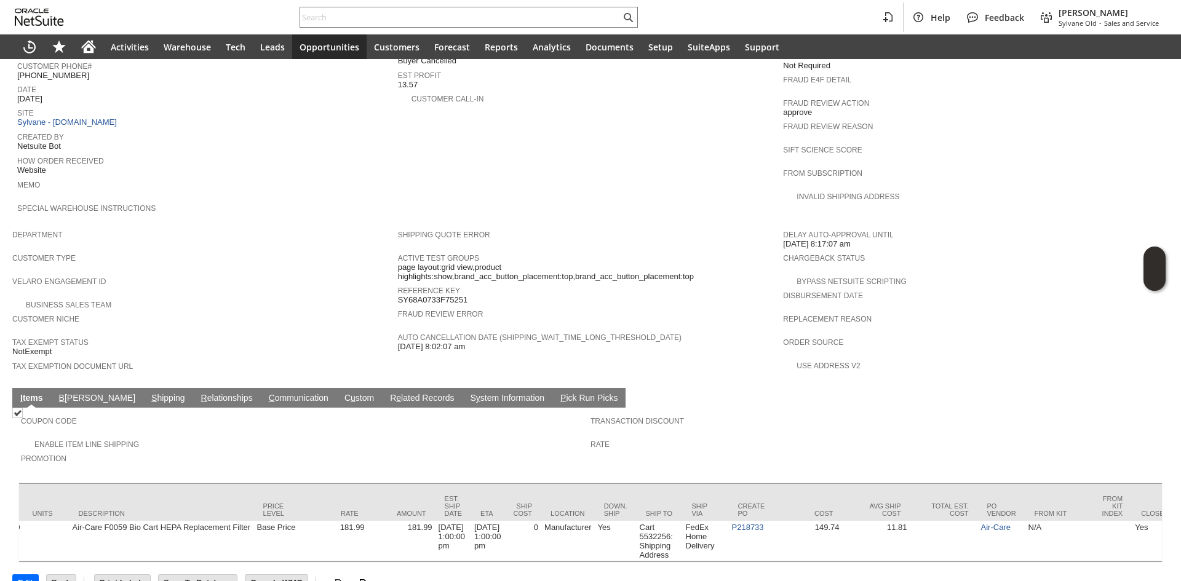
scroll to position [539, 0]
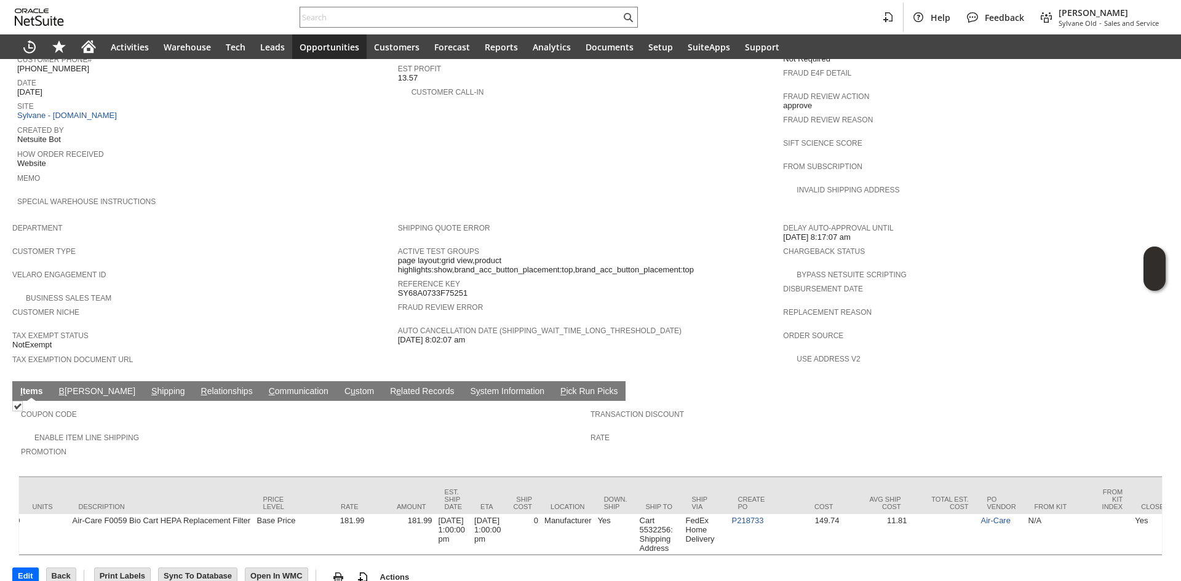
click at [467, 386] on link "S y stem Information" at bounding box center [507, 392] width 81 height 12
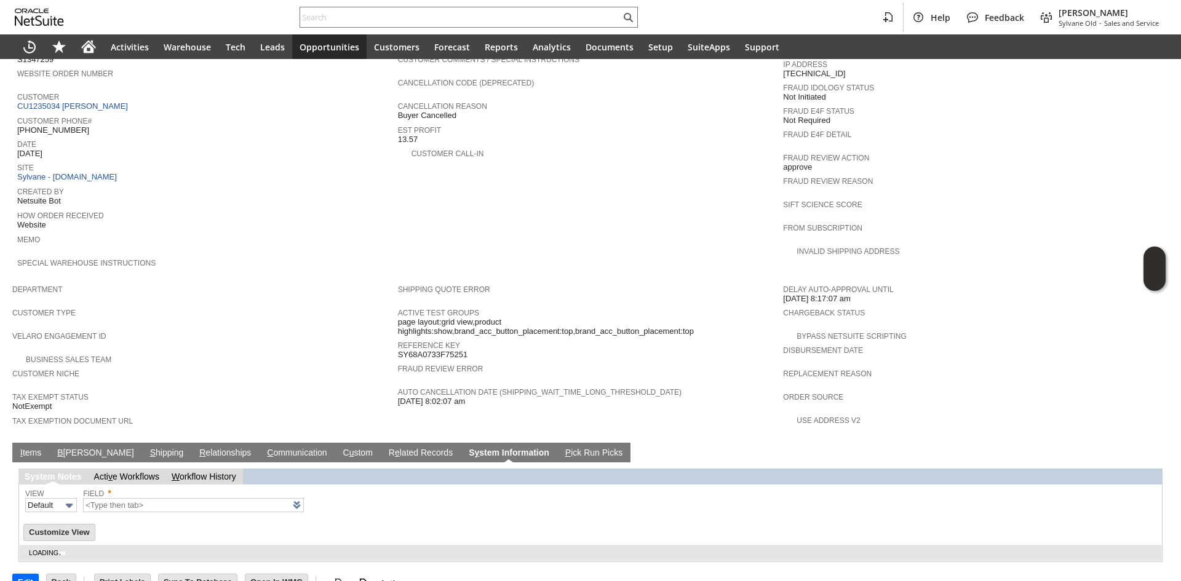
type input "1 to 25 of 97"
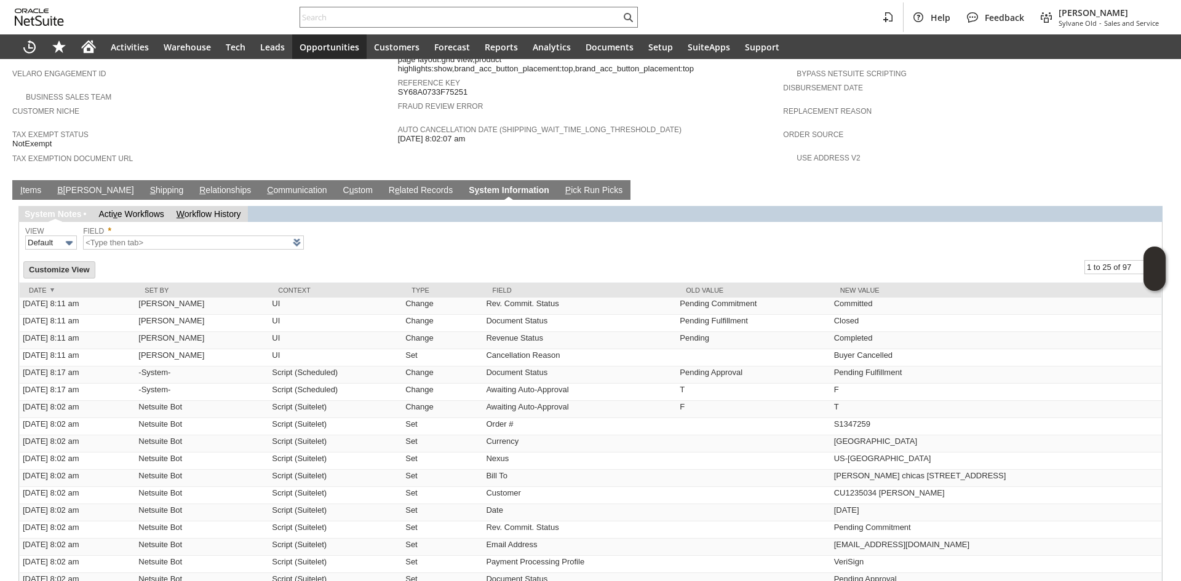
scroll to position [785, 0]
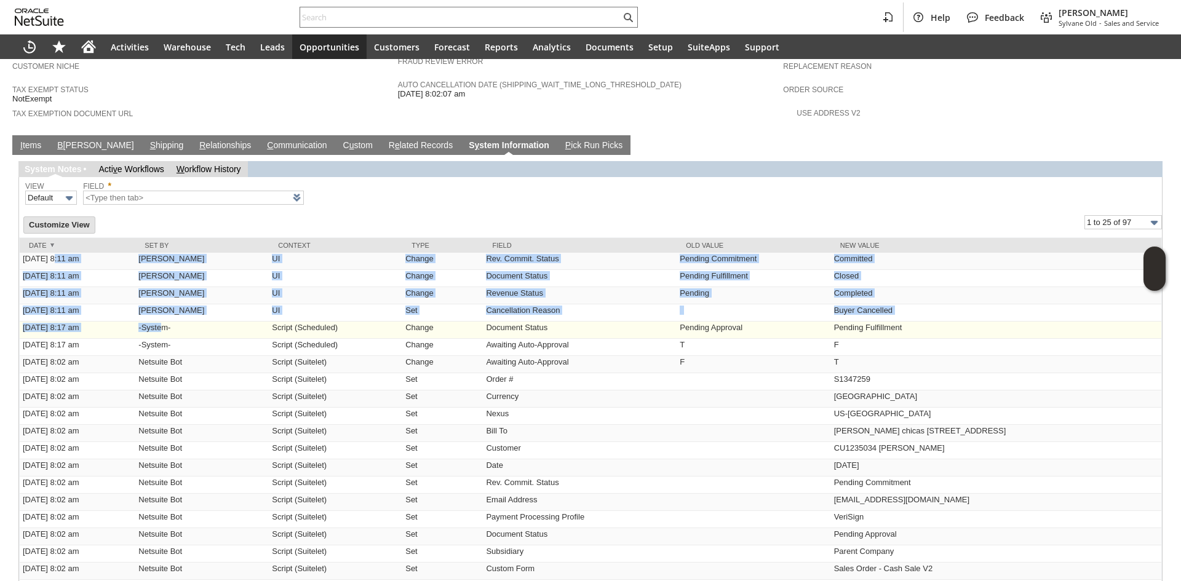
drag, startPoint x: 55, startPoint y: 238, endPoint x: 152, endPoint y: 308, distance: 120.3
click at [152, 308] on tbody "[DATE] 8:11 am [PERSON_NAME] UI Change Rev. Commit. Status Pending Commitment C…" at bounding box center [590, 468] width 1141 height 430
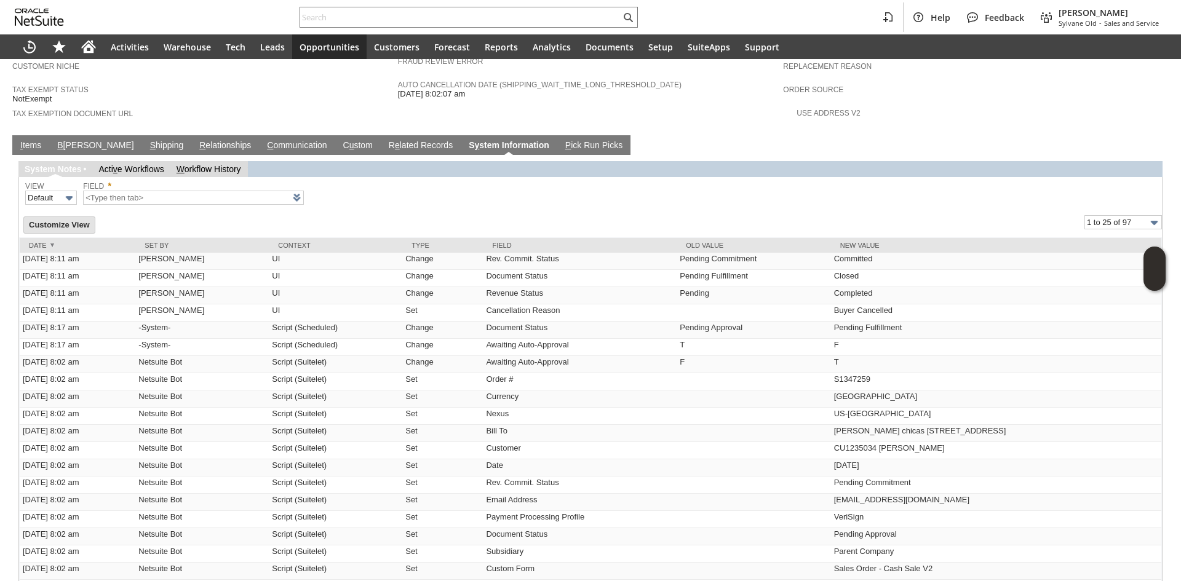
drag, startPoint x: 152, startPoint y: 336, endPoint x: 199, endPoint y: 215, distance: 129.0
click at [152, 356] on td "Netsuite Bot" at bounding box center [201, 364] width 133 height 17
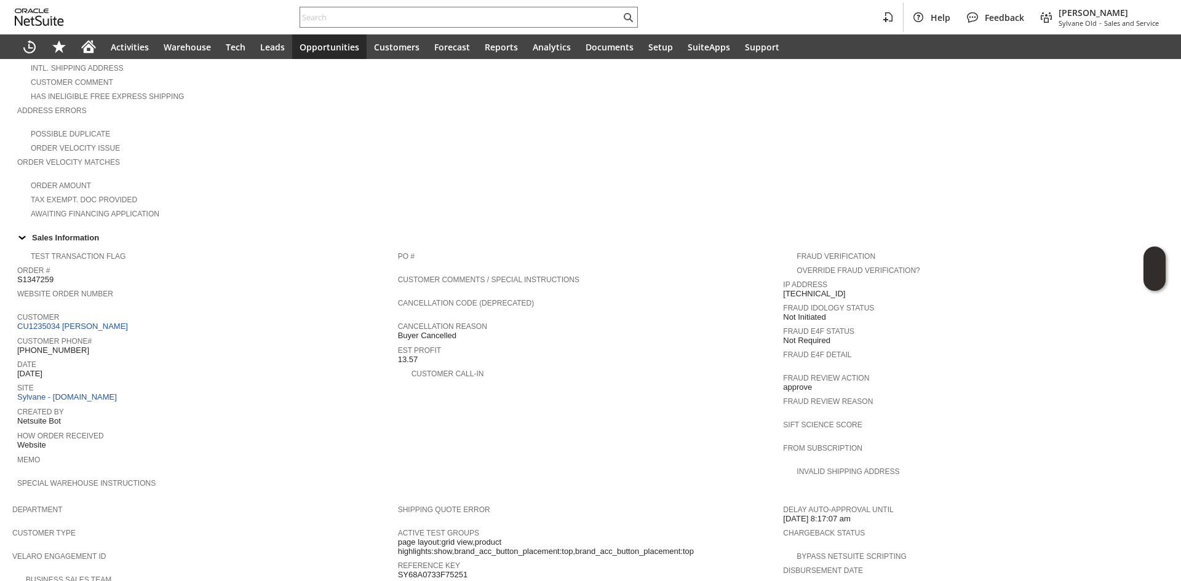
scroll to position [231, 0]
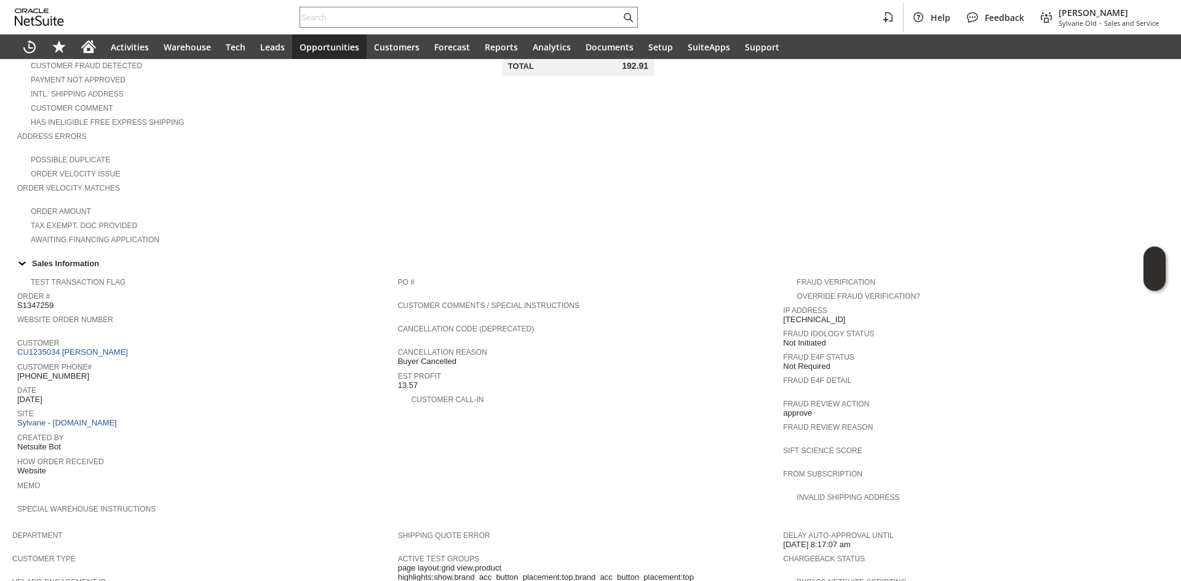
click at [71, 359] on span "Customer Phone#" at bounding box center [204, 365] width 374 height 12
click at [82, 347] on link "CU1235034 [PERSON_NAME]" at bounding box center [74, 351] width 114 height 9
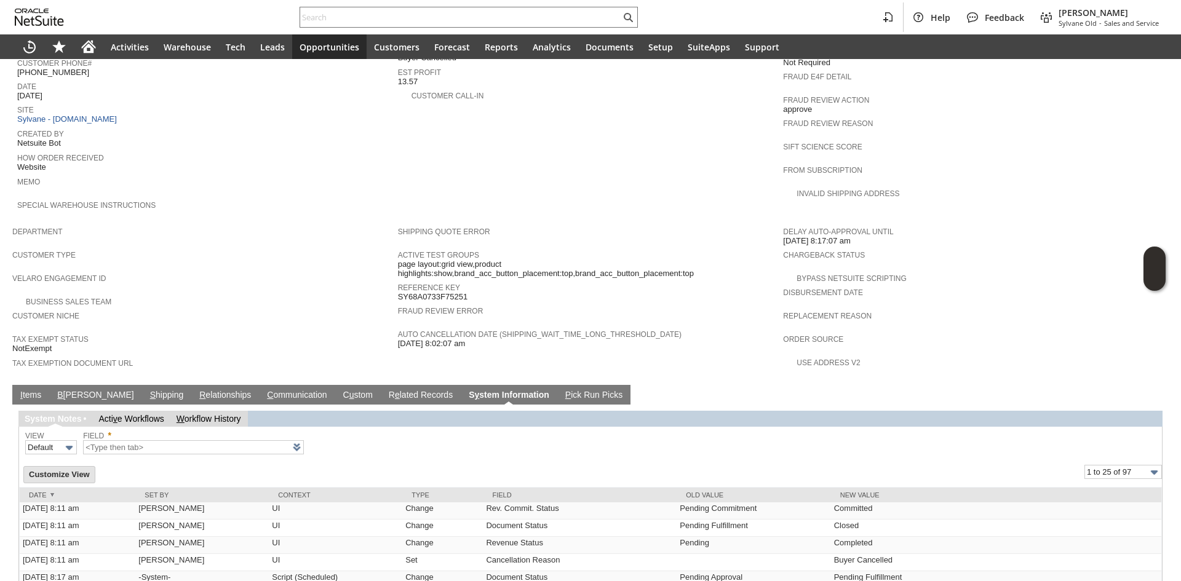
scroll to position [590, 0]
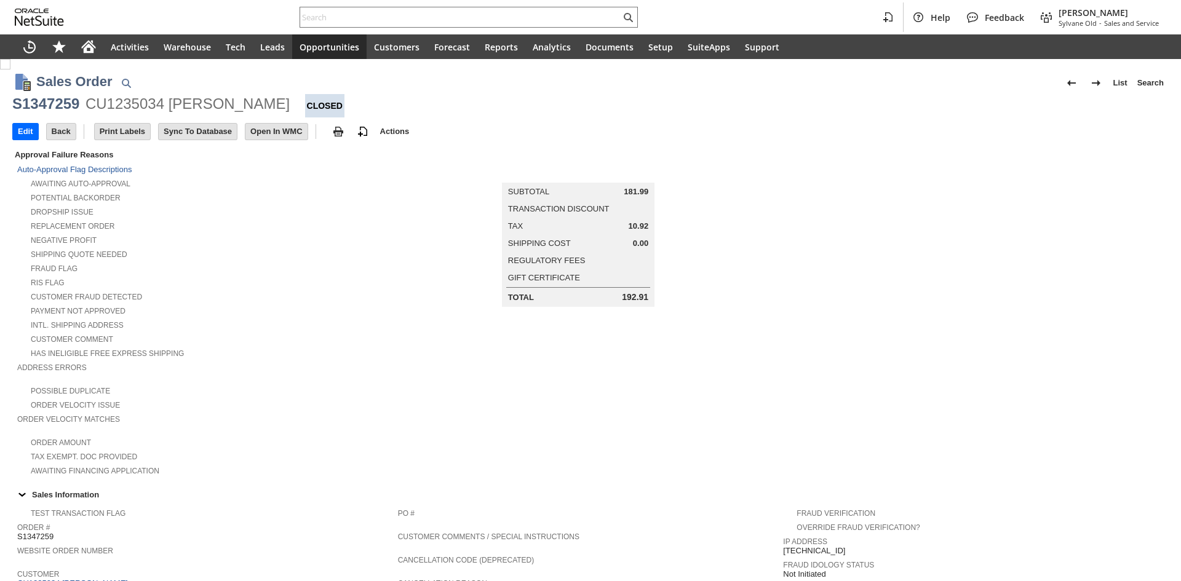
scroll to position [506, 0]
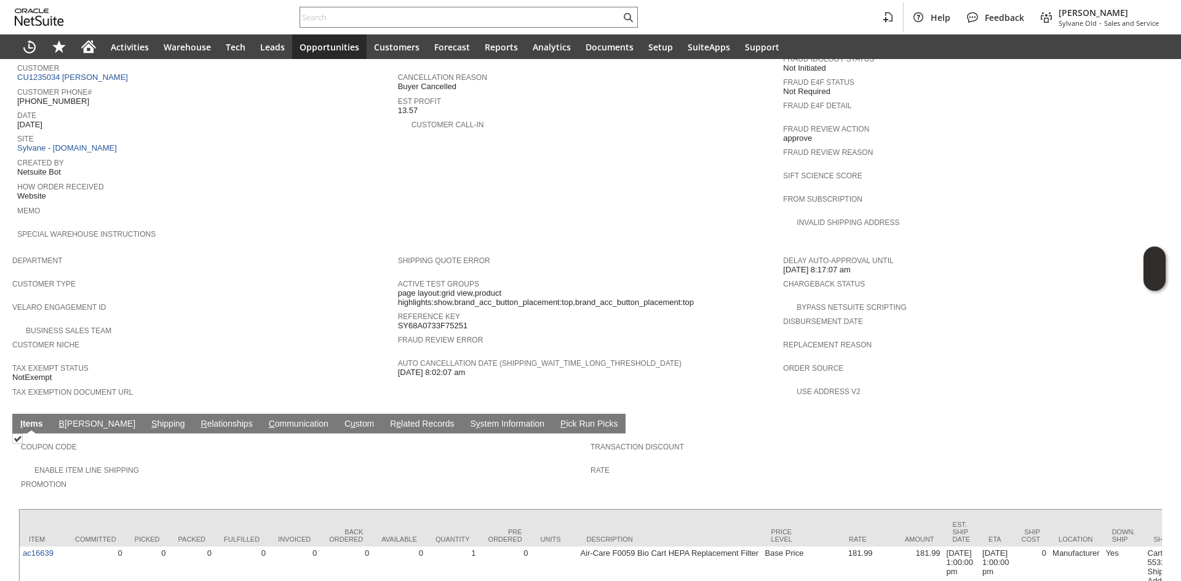
click at [188, 299] on td "Velaro Engagement ID" at bounding box center [205, 310] width 386 height 23
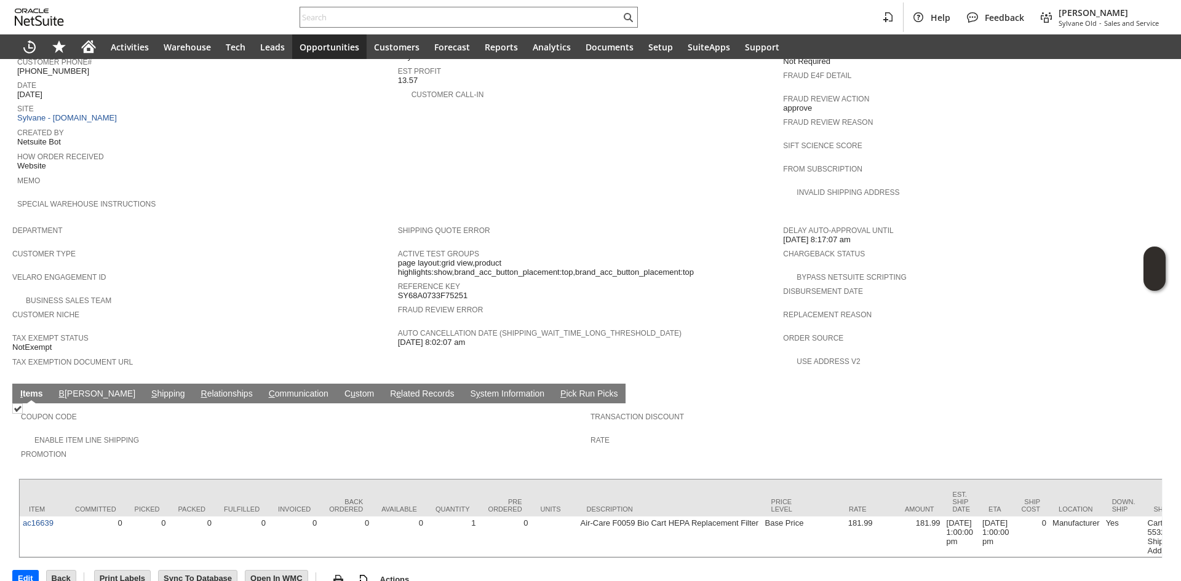
scroll to position [539, 0]
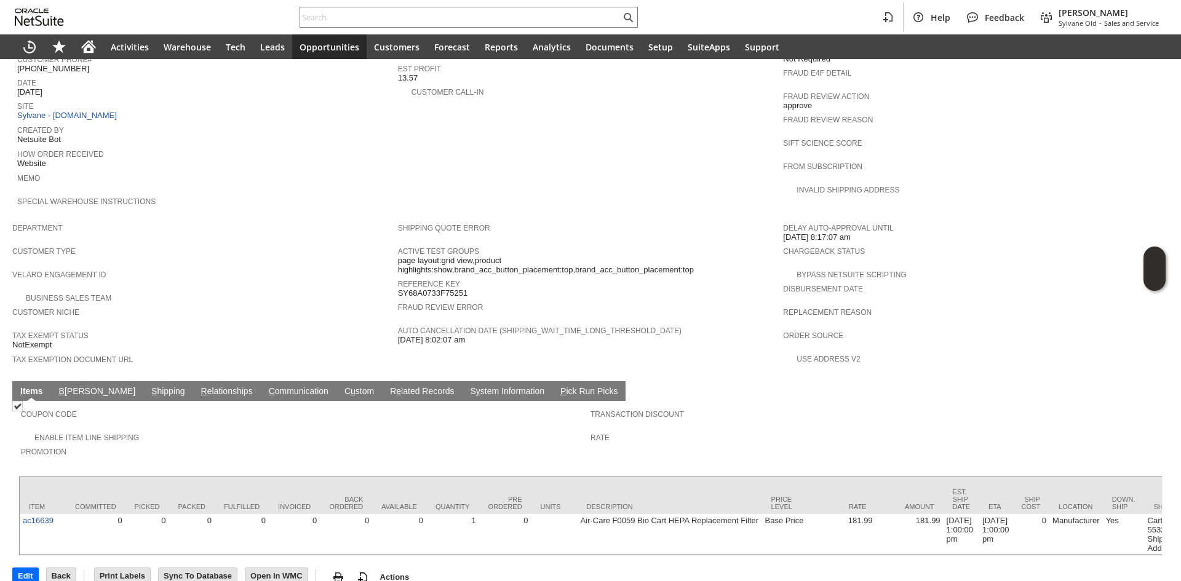
click at [65, 386] on link "B illing" at bounding box center [97, 392] width 82 height 12
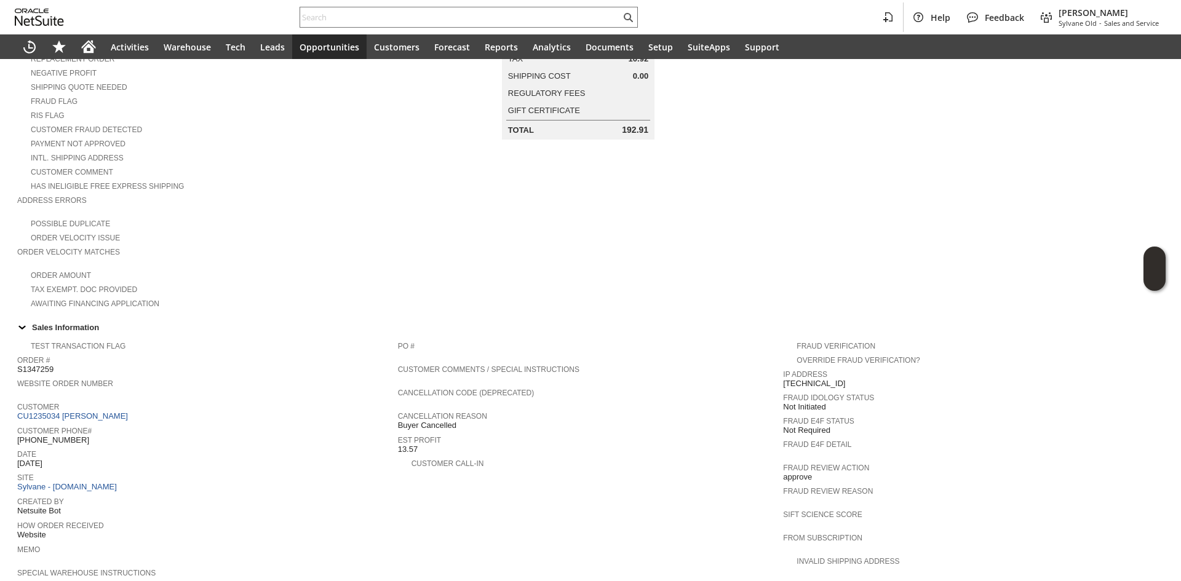
scroll to position [142, 0]
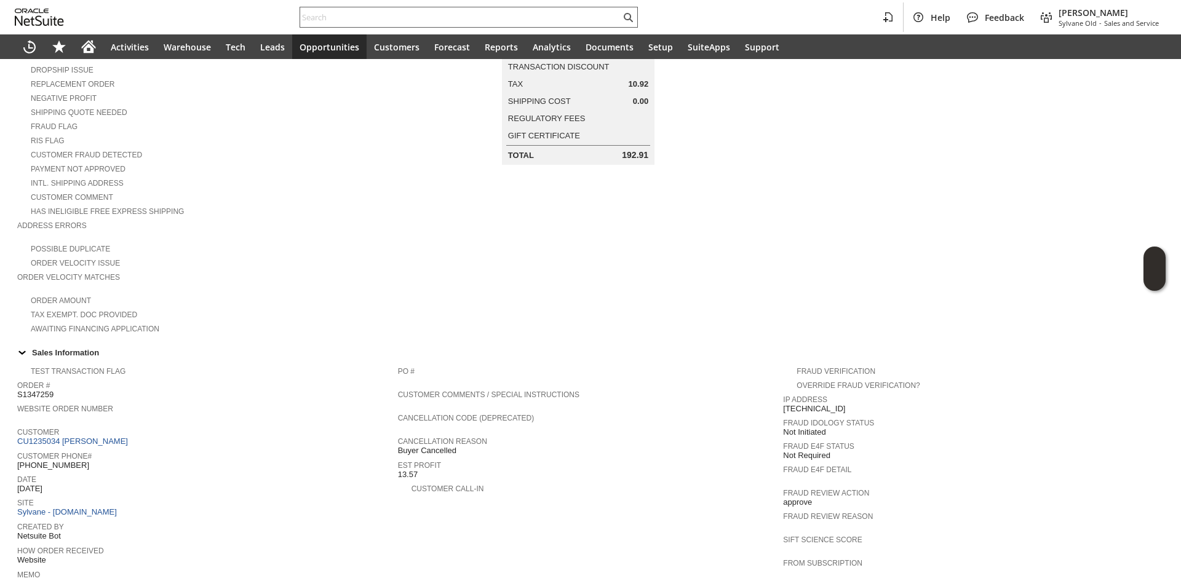
click at [332, 12] on input "text" at bounding box center [460, 17] width 320 height 15
paste input "RA89627"
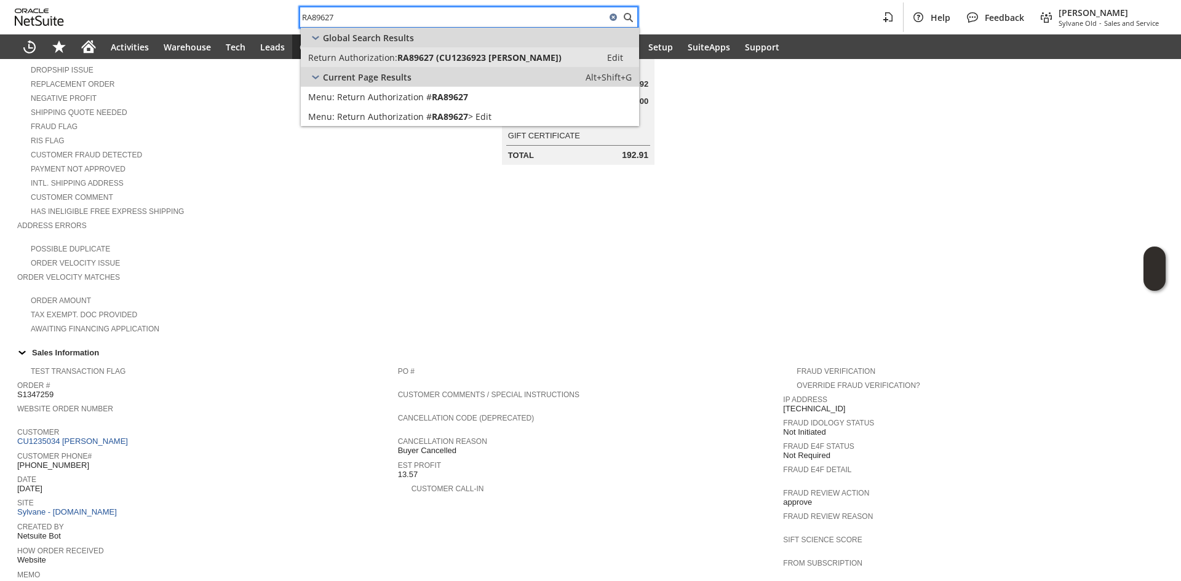
type input "RA89627"
click at [382, 59] on span "Return Authorization:" at bounding box center [352, 58] width 89 height 12
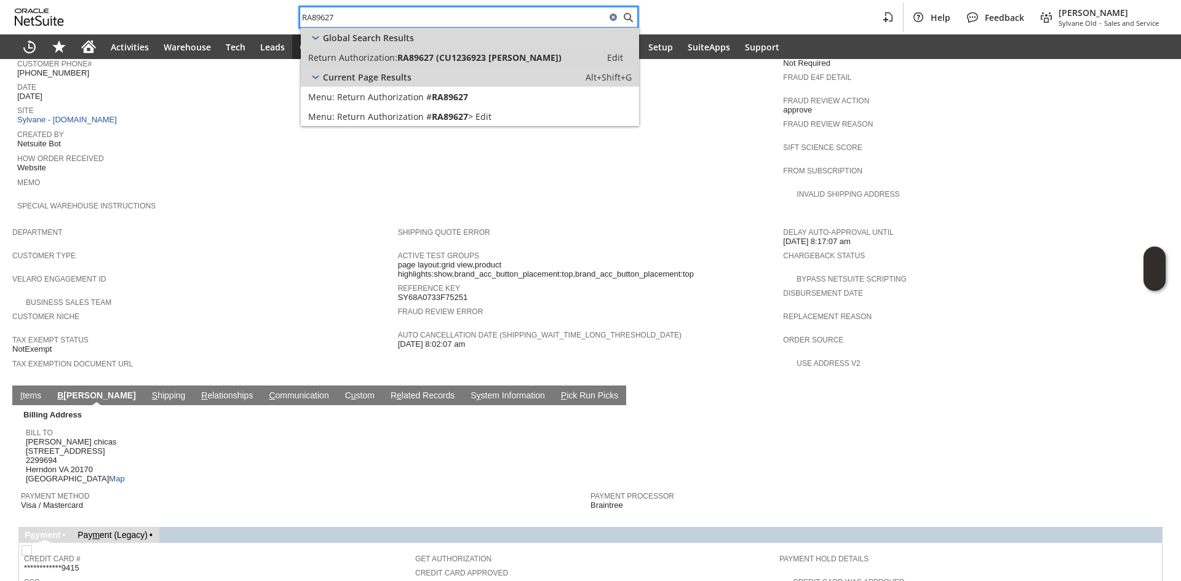
scroll to position [553, 0]
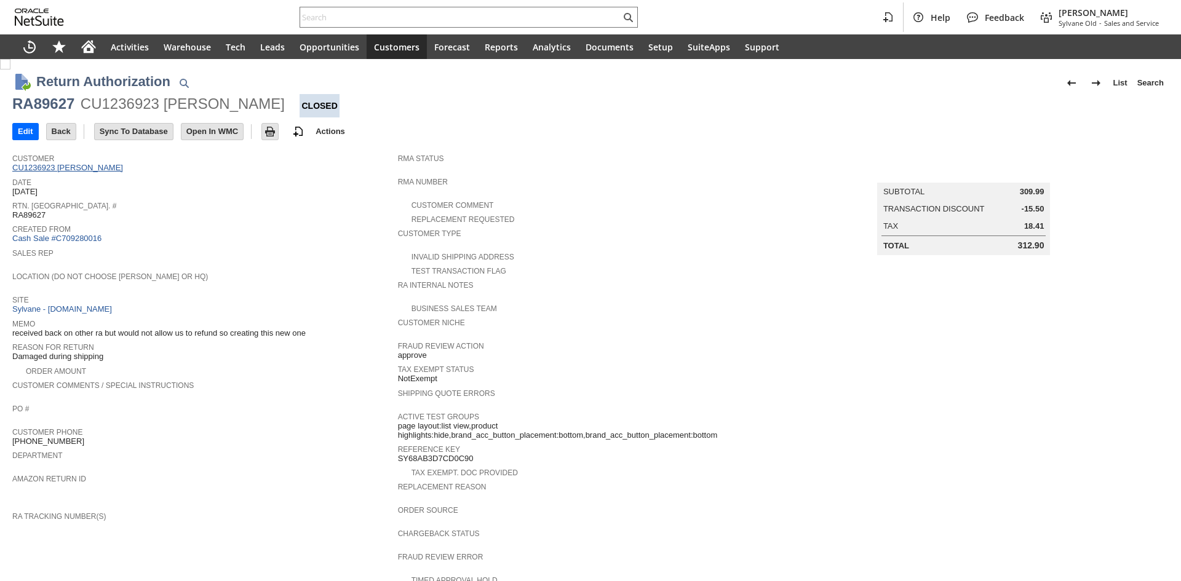
click at [98, 168] on link "CU1236923 [PERSON_NAME]" at bounding box center [69, 167] width 114 height 9
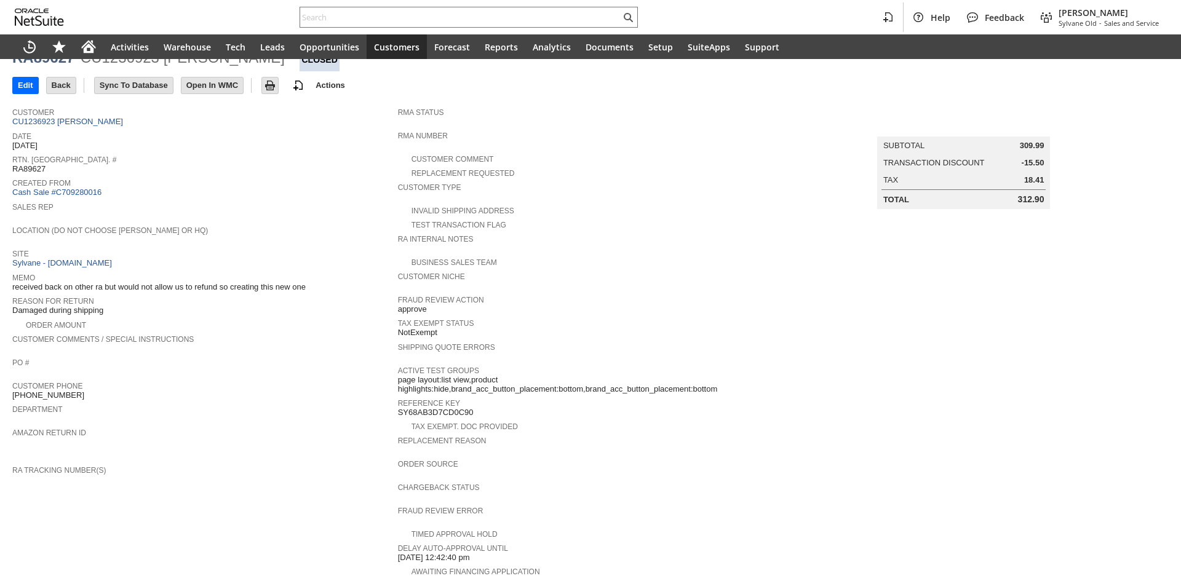
scroll to position [293, 0]
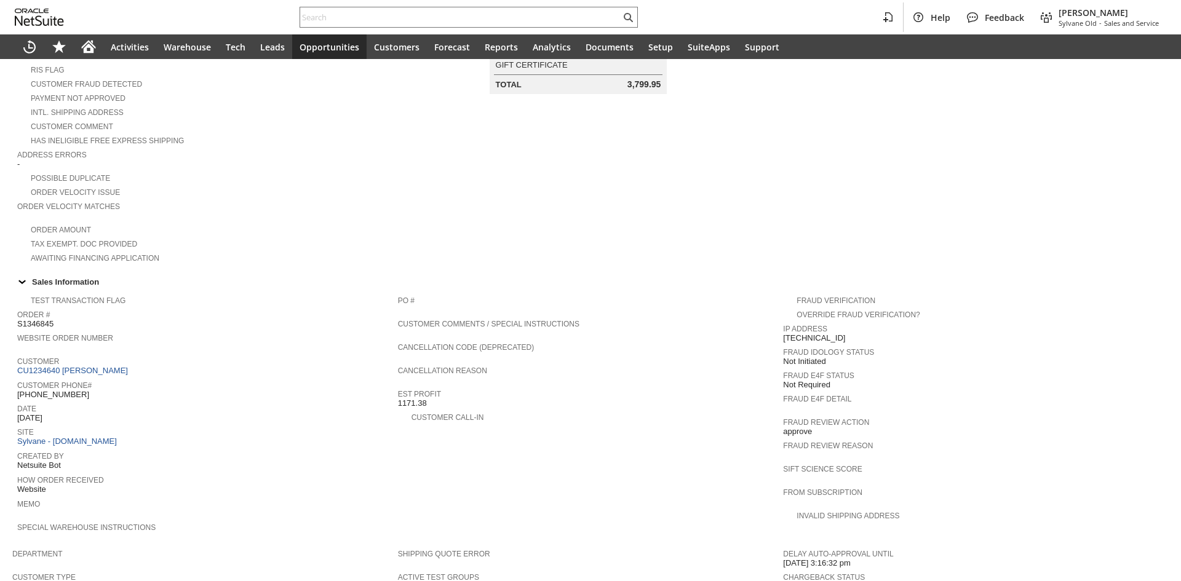
scroll to position [322, 0]
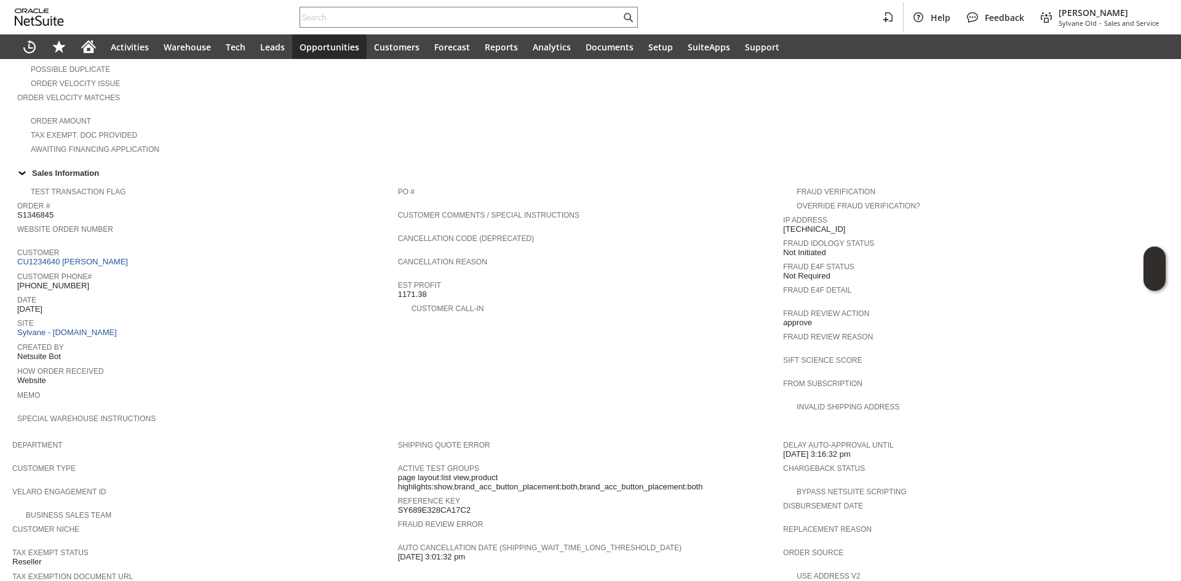
click at [95, 257] on link "CU1234640 [PERSON_NAME]" at bounding box center [74, 261] width 114 height 9
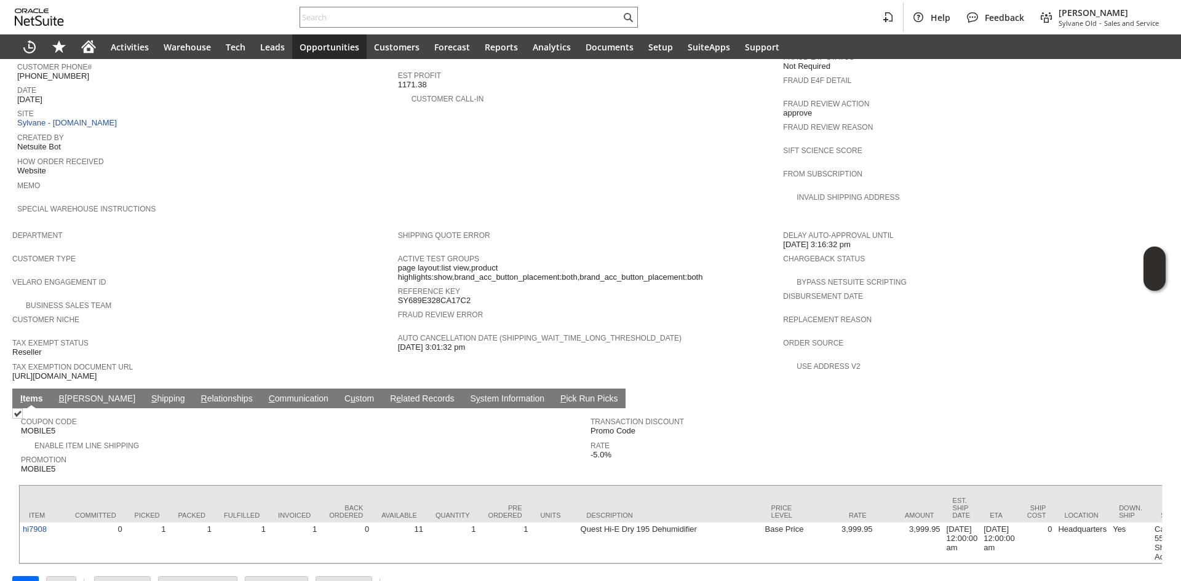
scroll to position [539, 0]
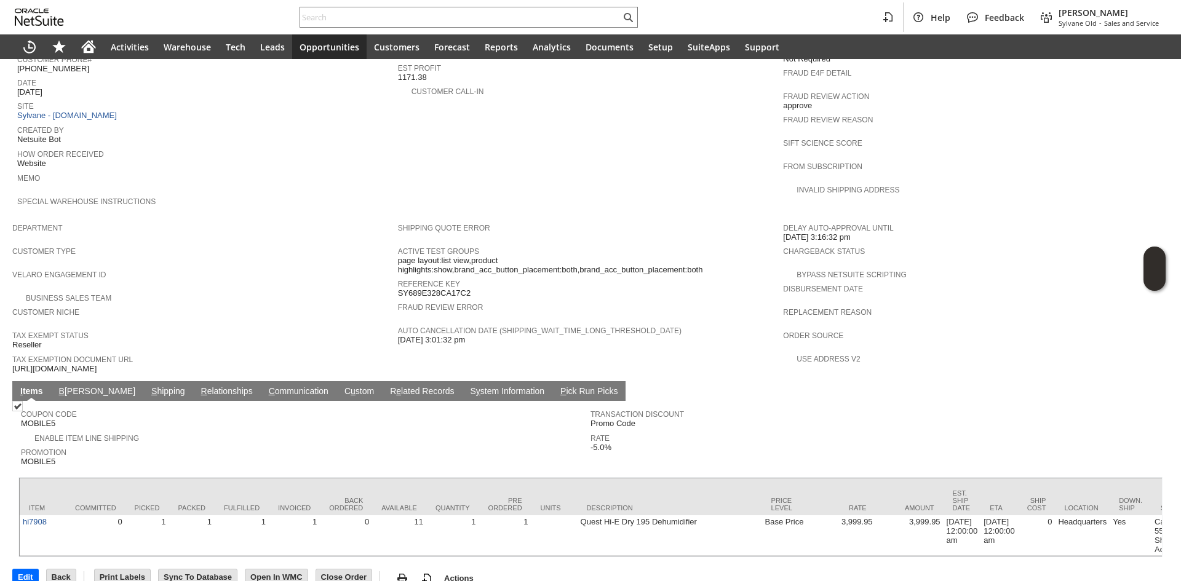
click at [143, 381] on td "S hipping" at bounding box center [168, 391] width 50 height 20
click at [148, 386] on link "S hipping" at bounding box center [168, 392] width 40 height 12
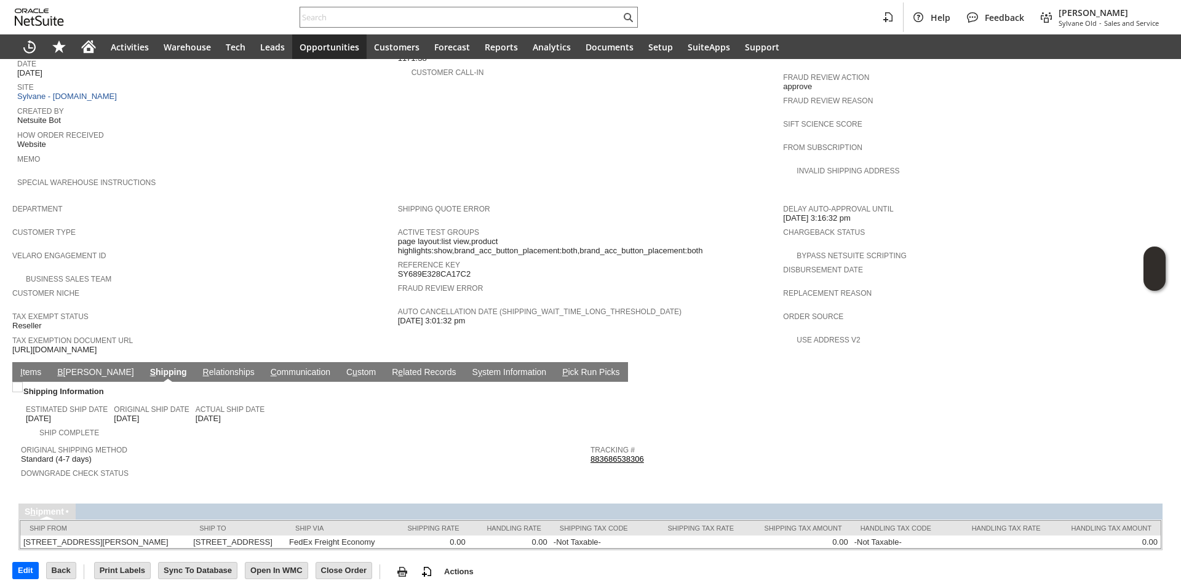
scroll to position [559, 0]
click at [36, 366] on link "I tems" at bounding box center [30, 372] width 27 height 12
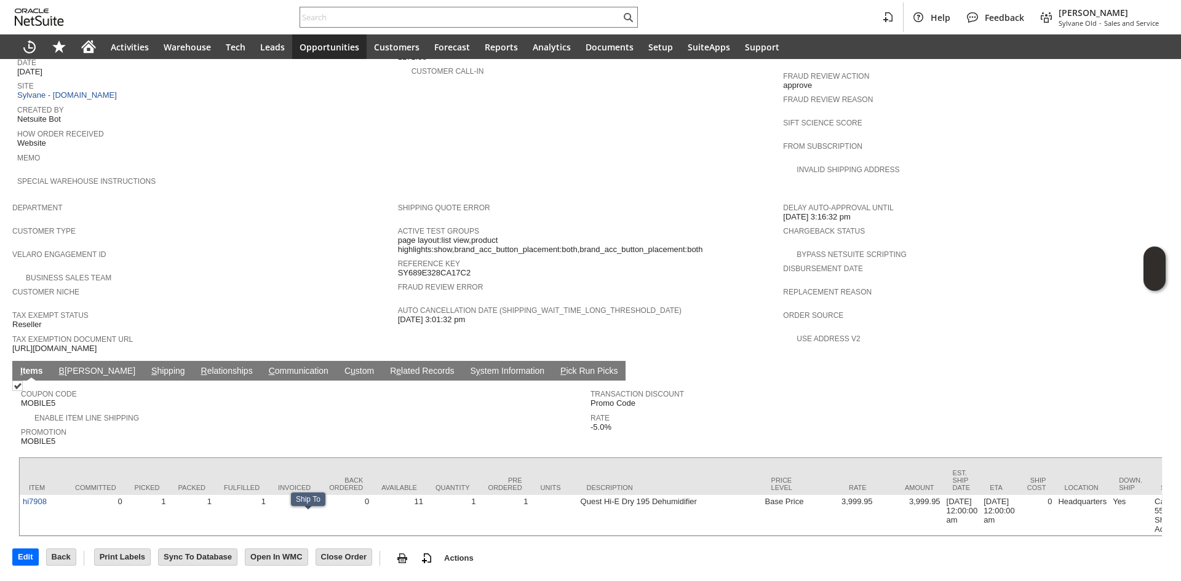
scroll to position [539, 0]
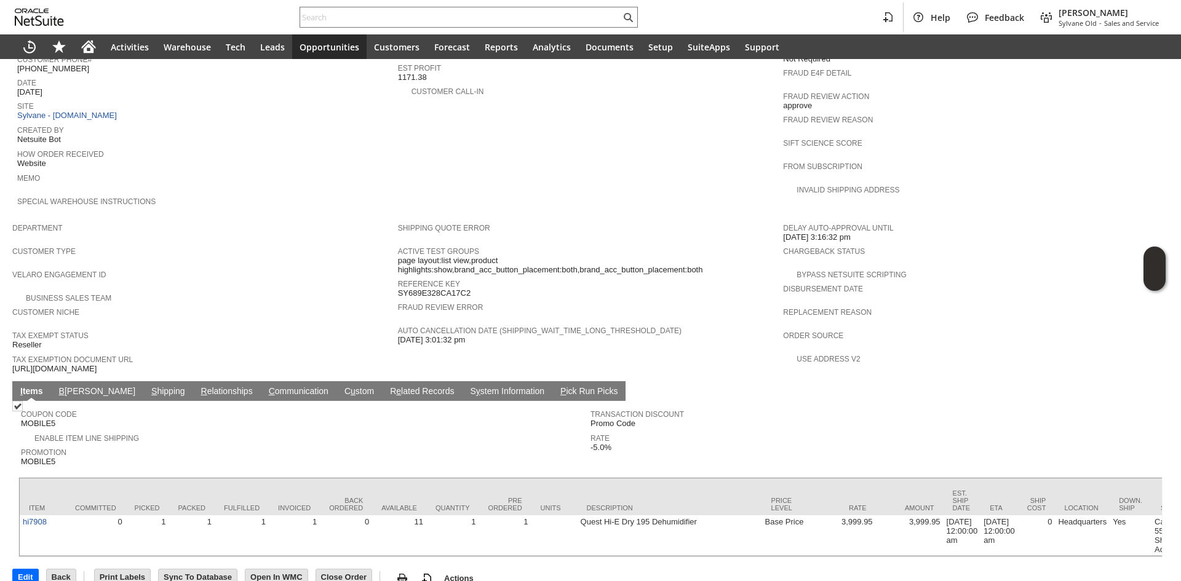
click at [69, 386] on link "B illing" at bounding box center [97, 392] width 82 height 12
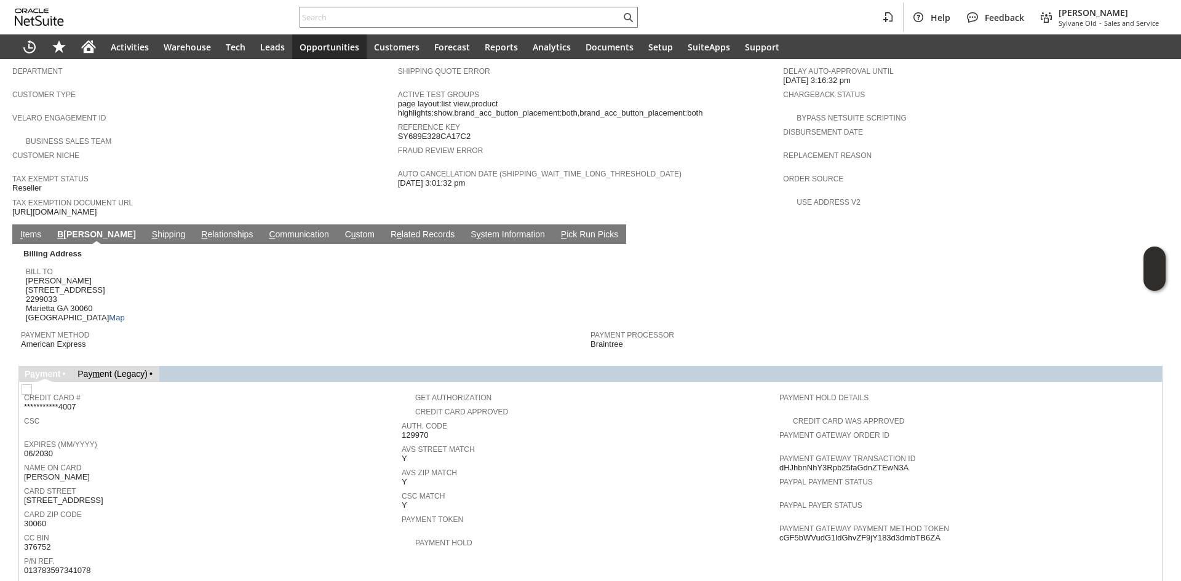
click at [33, 229] on link "I tems" at bounding box center [30, 235] width 27 height 12
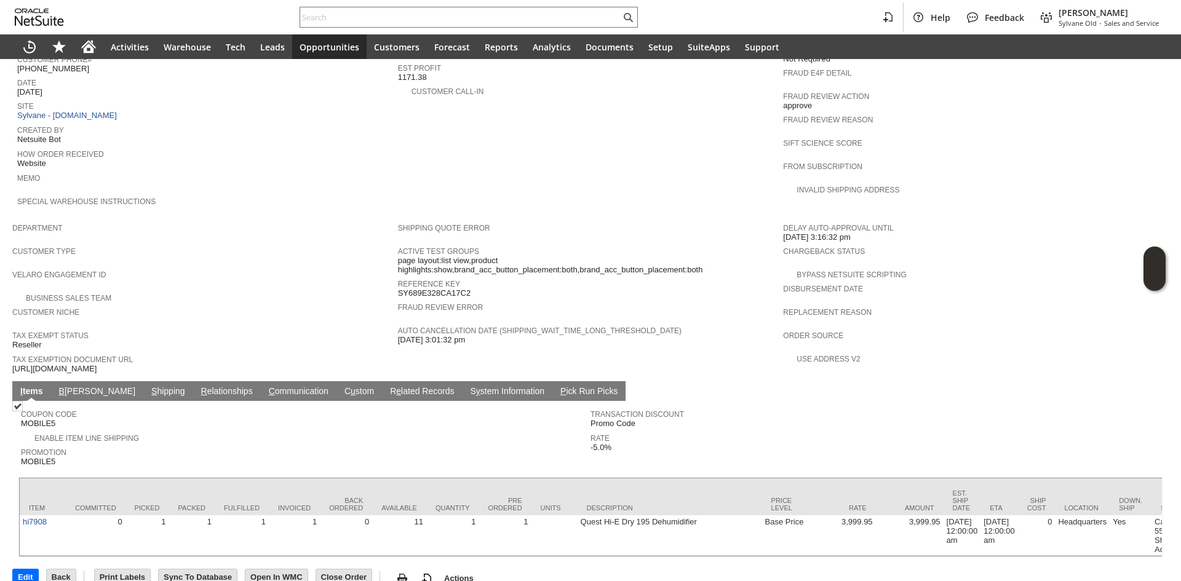
click at [148, 386] on link "S hipping" at bounding box center [168, 392] width 40 height 12
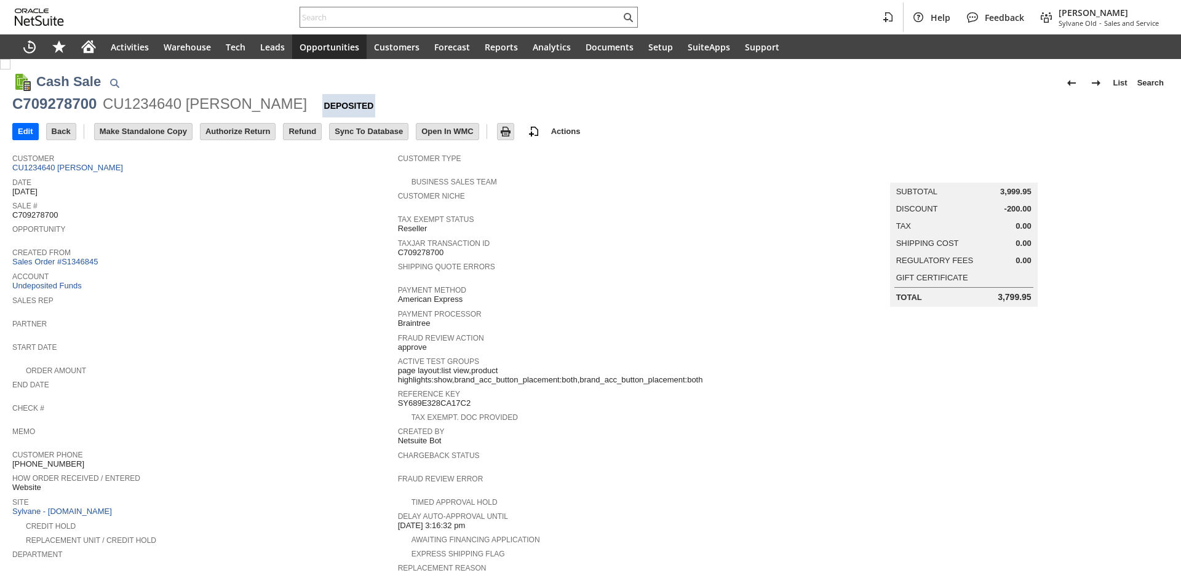
click at [258, 135] on input "Authorize Return" at bounding box center [237, 132] width 74 height 16
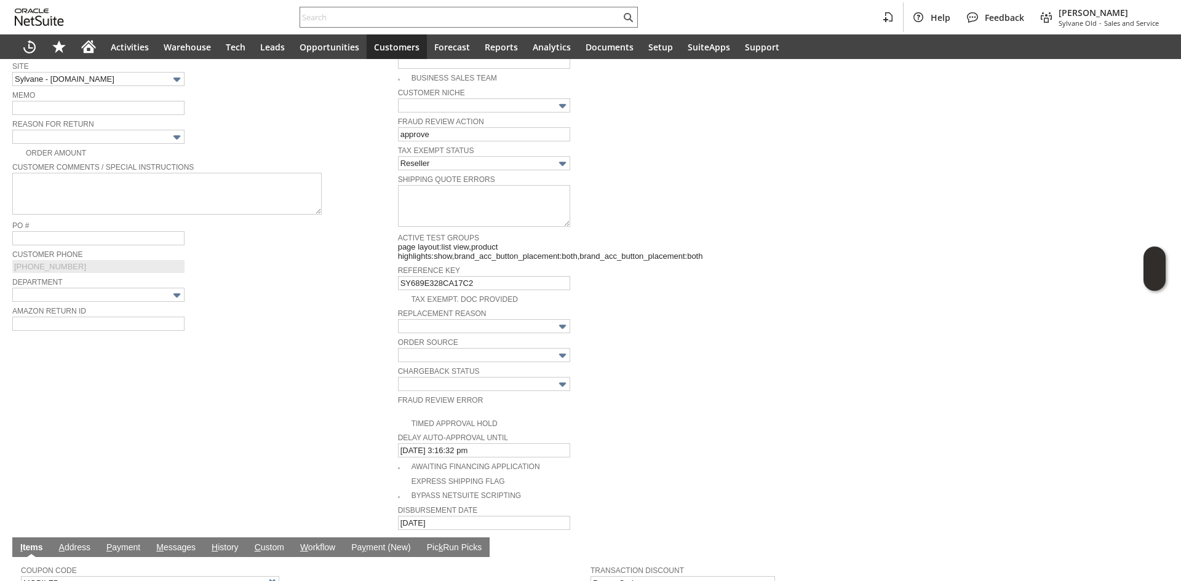
scroll to position [285, 0]
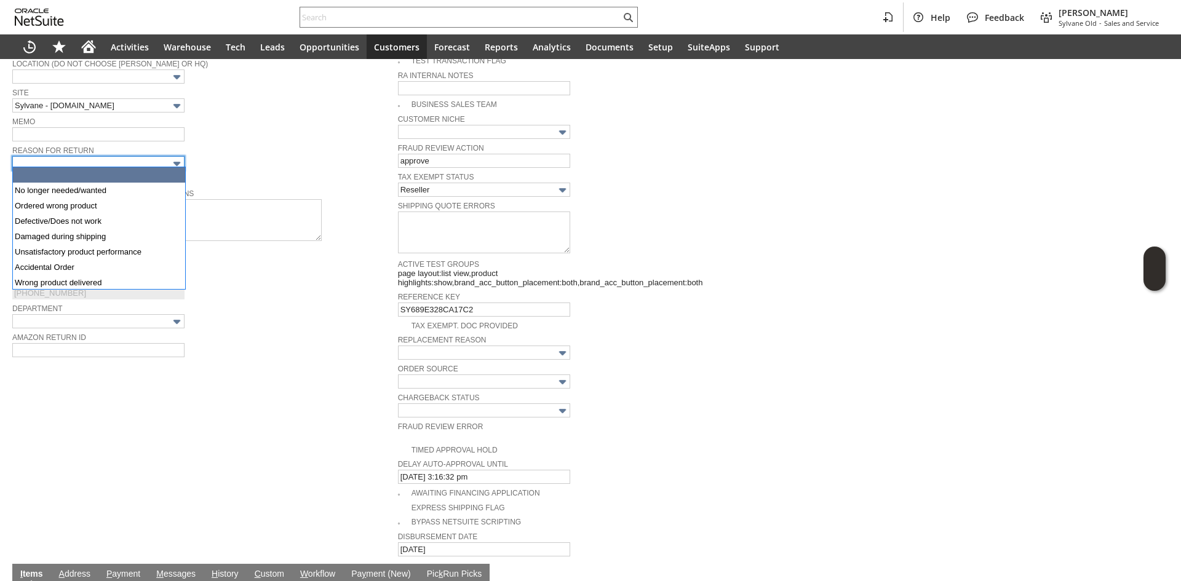
click at [167, 156] on input "text" at bounding box center [98, 163] width 172 height 14
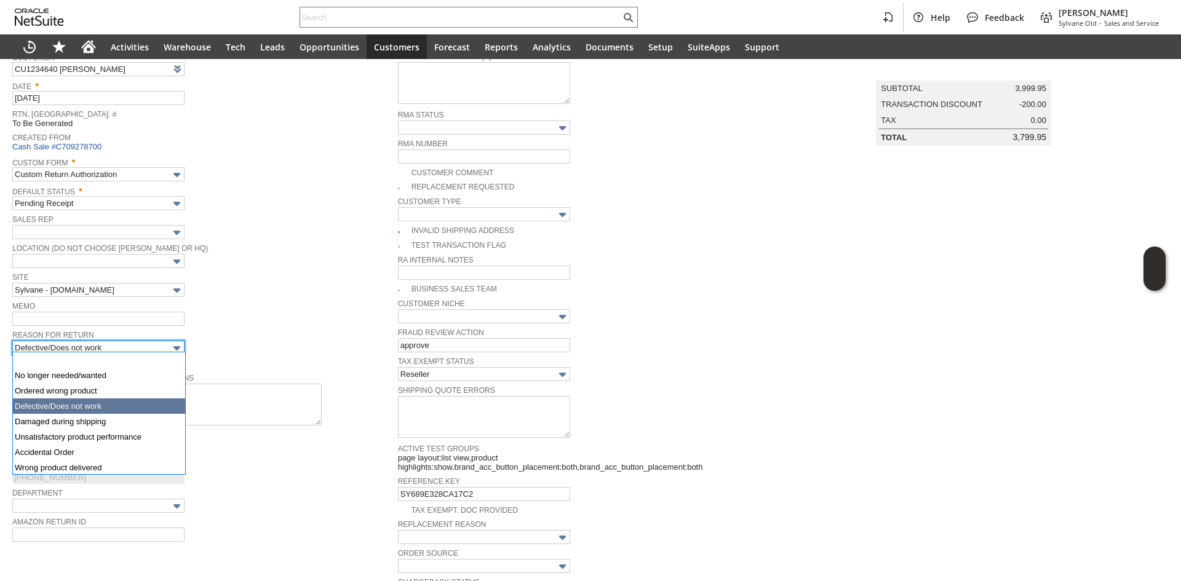
scroll to position [46, 0]
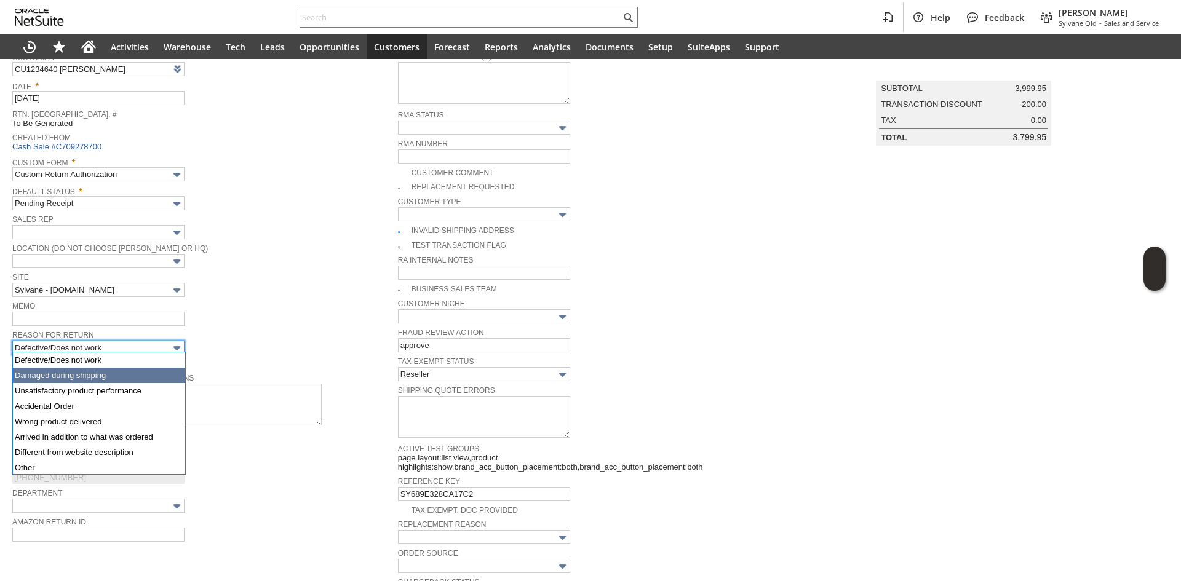
type input "Damaged during shipping"
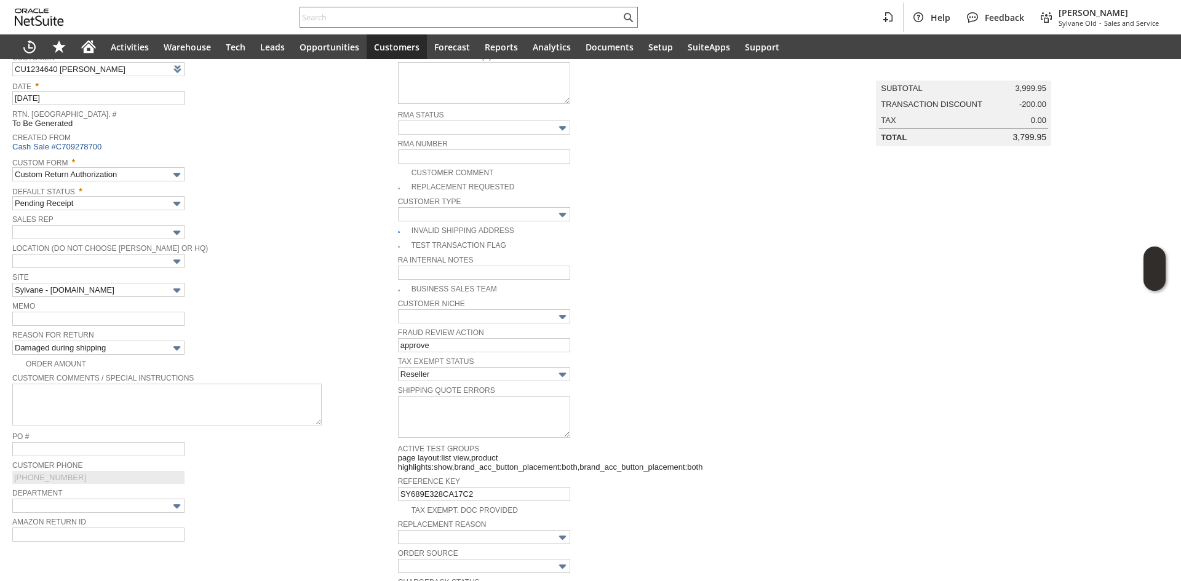
click at [277, 322] on div "Memo" at bounding box center [201, 312] width 379 height 28
click at [115, 327] on span "Reason For Return" at bounding box center [201, 334] width 379 height 14
click at [113, 317] on input "text" at bounding box center [98, 319] width 172 height 14
click at [264, 276] on span "Site" at bounding box center [201, 276] width 379 height 14
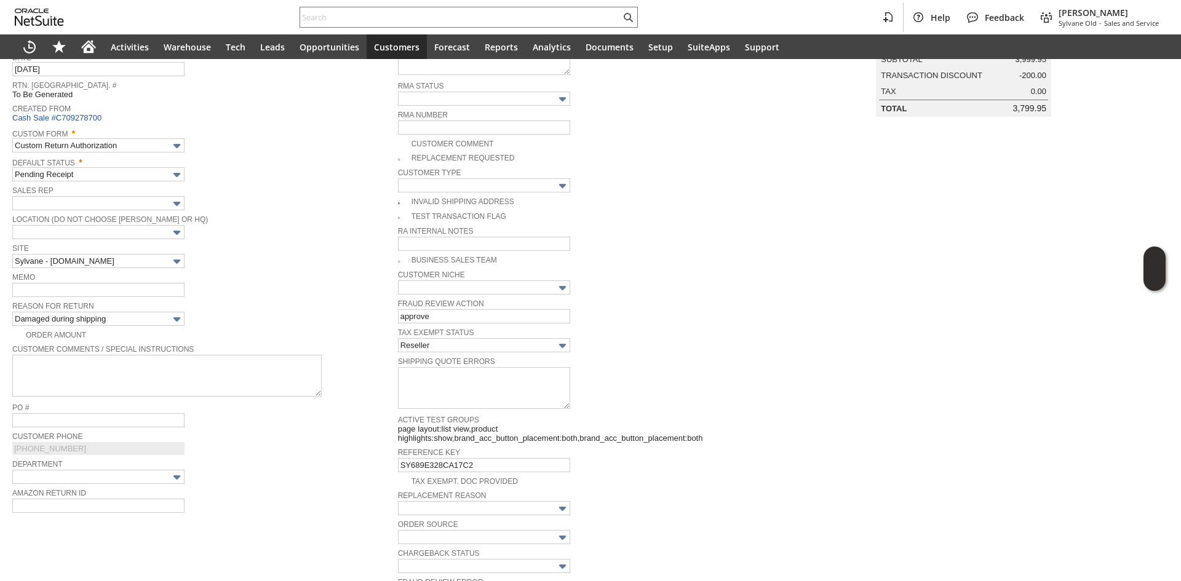
scroll to position [100, 0]
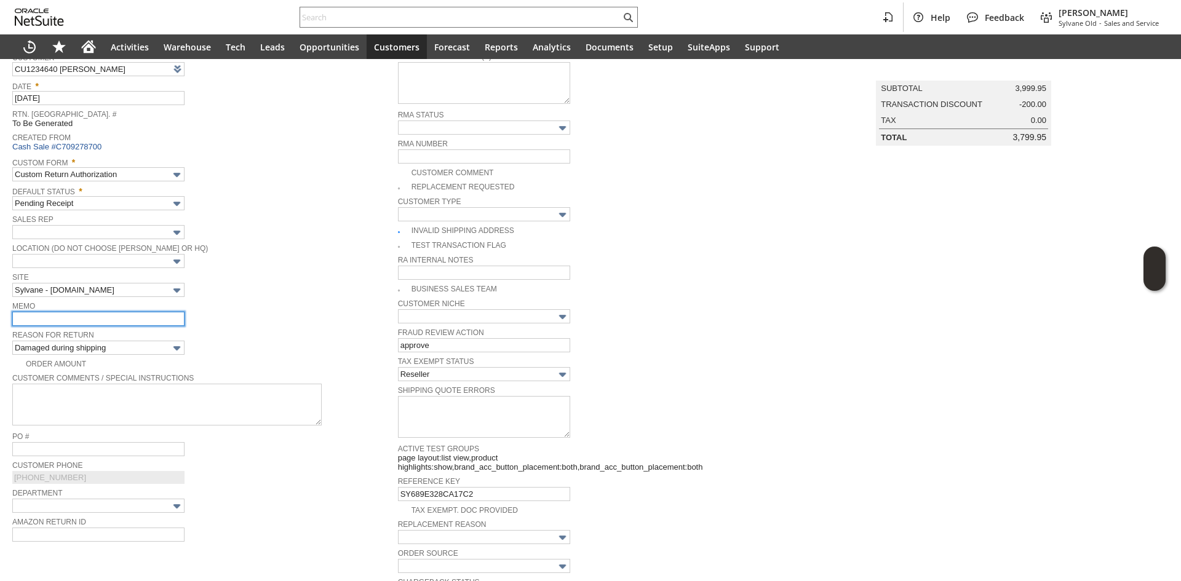
click at [93, 314] on input "text" at bounding box center [98, 319] width 172 height 14
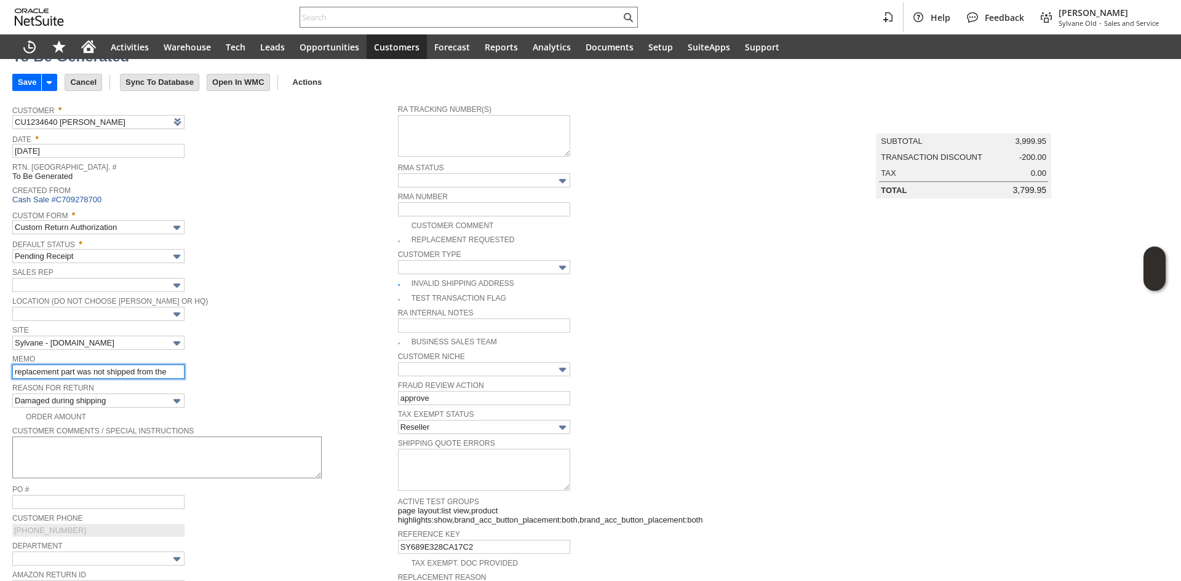
scroll to position [184, 0]
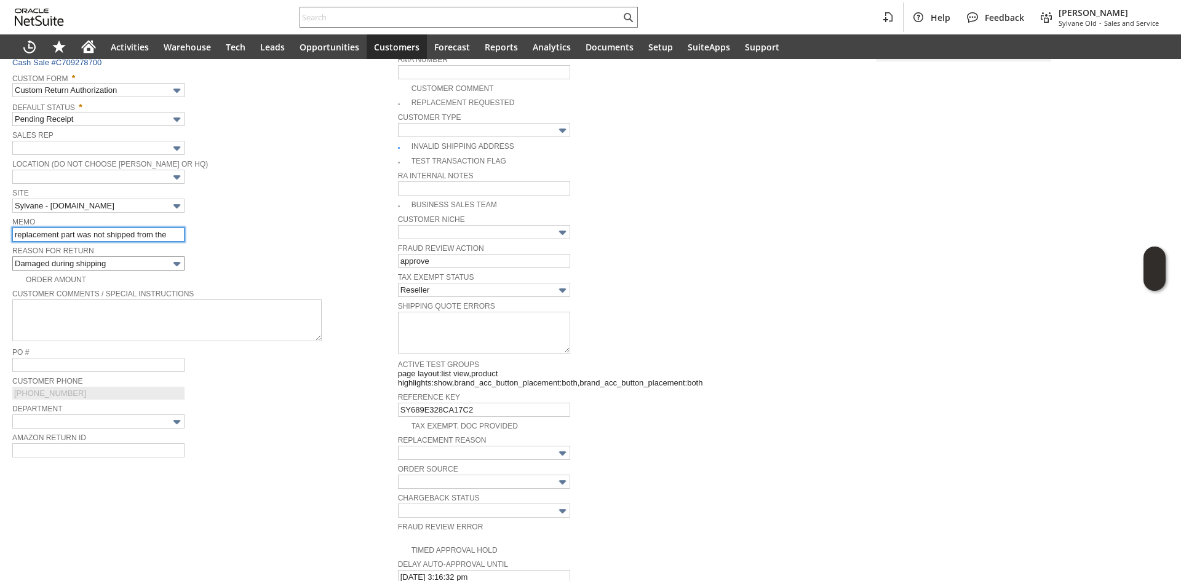
type input "replacement part was not shipped from the"
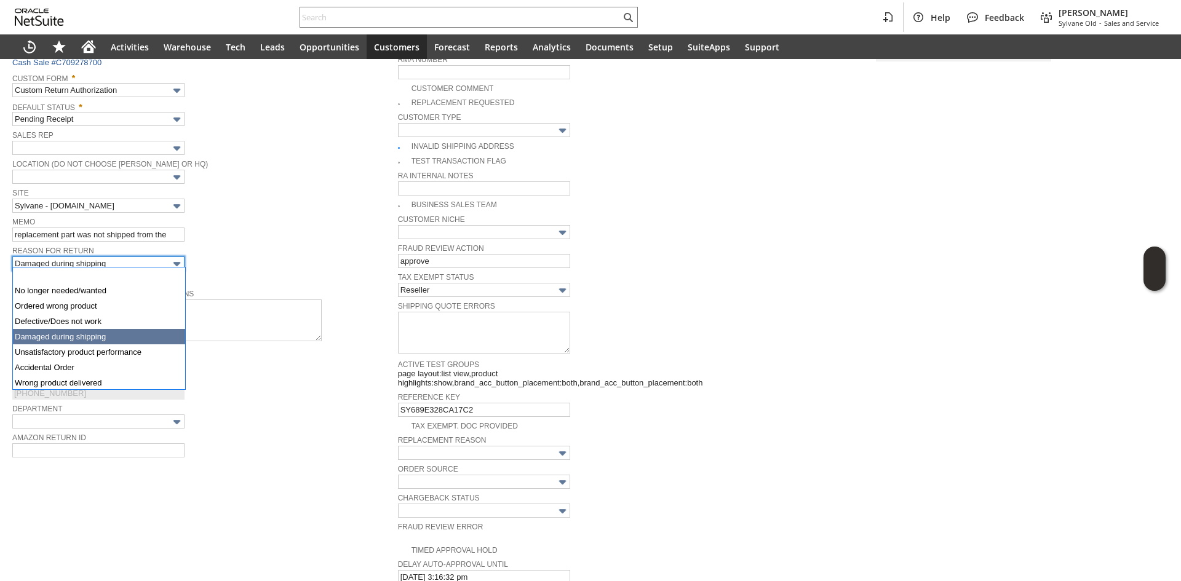
click at [132, 262] on input "Damaged during shipping" at bounding box center [98, 263] width 172 height 14
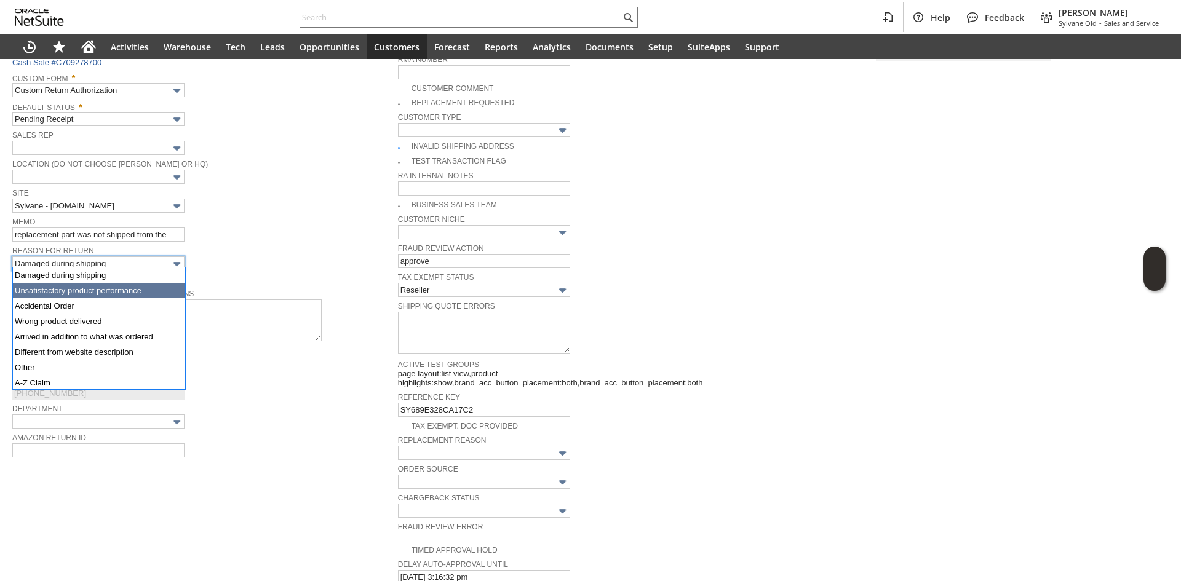
click at [238, 264] on div "Reason For Return Damaged during shipping" at bounding box center [201, 257] width 379 height 28
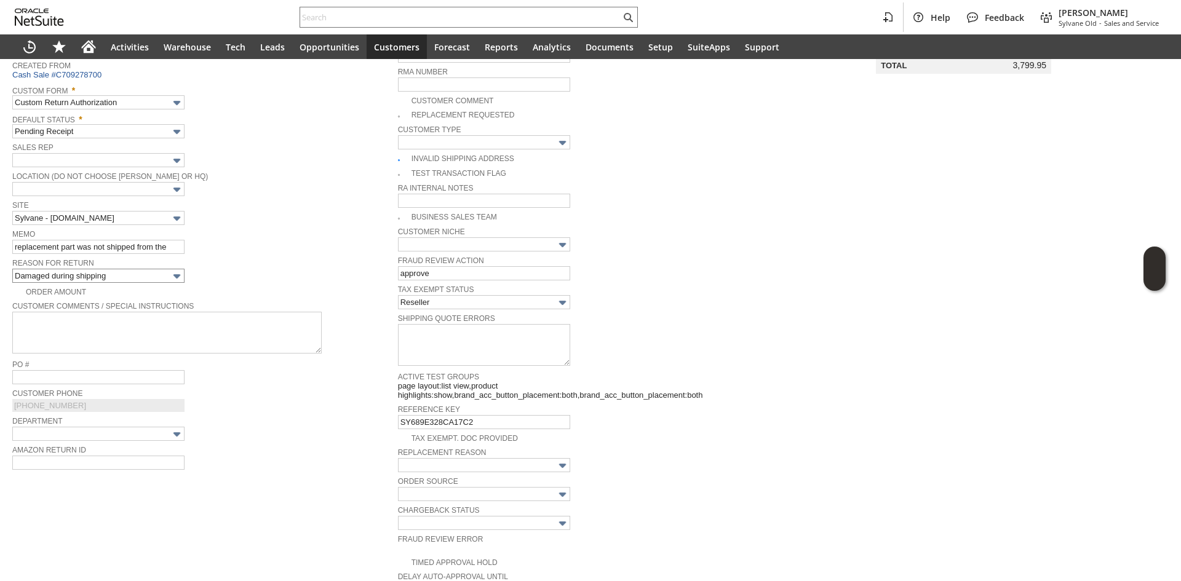
scroll to position [163, 0]
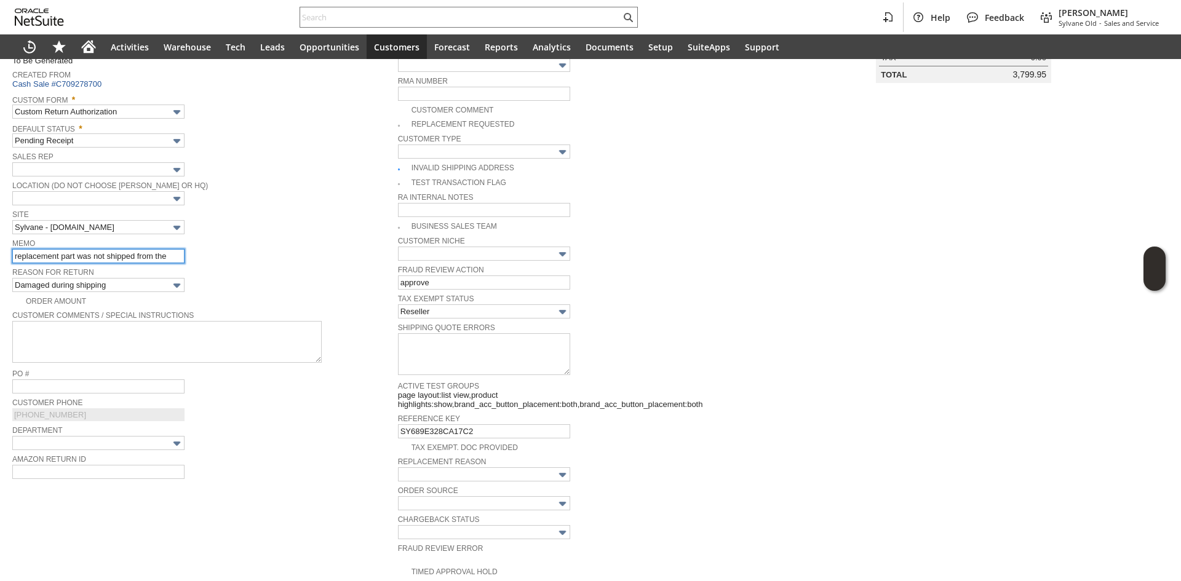
click at [168, 255] on input "replacement part was not shipped from the" at bounding box center [98, 256] width 172 height 14
drag, startPoint x: 168, startPoint y: 255, endPoint x: -1, endPoint y: 259, distance: 169.8
click at [0, 259] on html "Help Feedback Gary J Llanasas Sylvane Old - Sales and Service Activities Wareho…" at bounding box center [590, 290] width 1181 height 581
click at [175, 249] on input "replacement part was not shipped from the" at bounding box center [98, 256] width 172 height 14
click at [220, 273] on span "Reason For Return" at bounding box center [201, 271] width 379 height 14
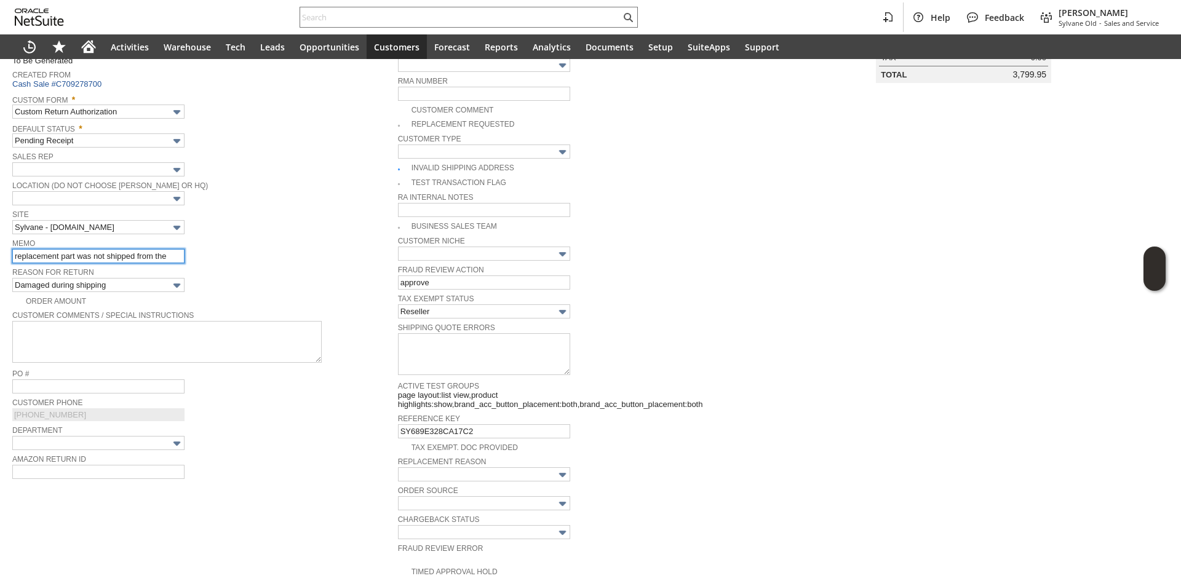
drag, startPoint x: 181, startPoint y: 250, endPoint x: 12, endPoint y: 263, distance: 169.6
click at [12, 263] on tbody "Customer * CU1234640 Mark Deno List Search Date * 9/16/2025 Rtn. Auth. # To Be …" at bounding box center [205, 243] width 386 height 521
drag, startPoint x: 175, startPoint y: 255, endPoint x: 255, endPoint y: 255, distance: 79.9
click at [255, 255] on div "Memo quick connect from the drain hose was broken, mfg was not able to ship aft…" at bounding box center [201, 250] width 379 height 28
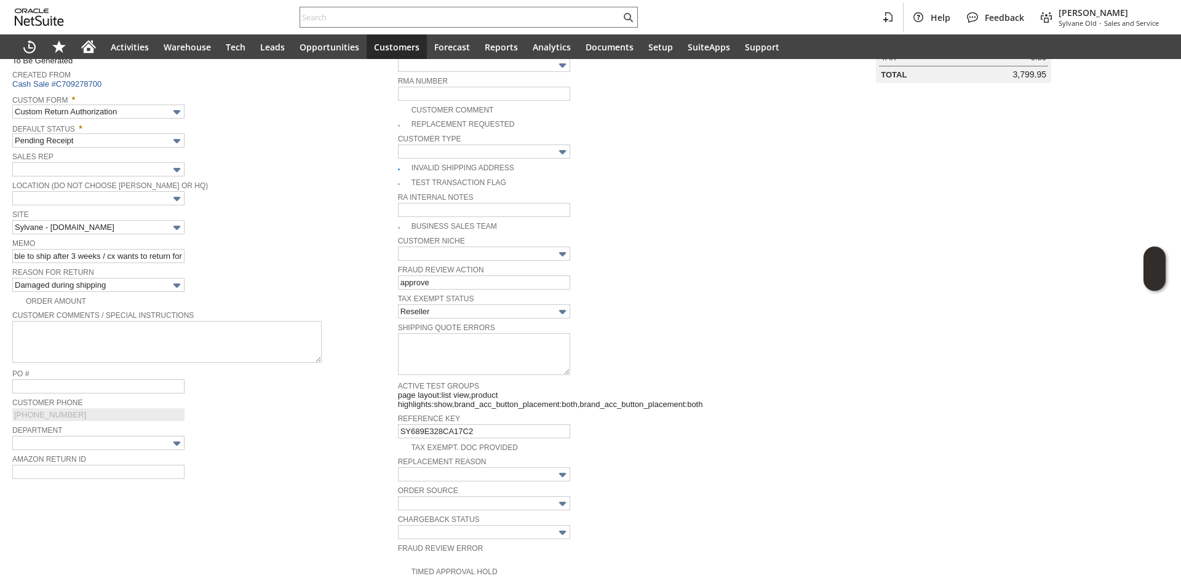
scroll to position [0, 0]
click at [167, 258] on input "quick connect from the drain hose was broken, mfg was not able to ship after 3 …" at bounding box center [98, 256] width 172 height 14
drag, startPoint x: 167, startPoint y: 258, endPoint x: 298, endPoint y: 264, distance: 130.5
click at [272, 262] on td "Memo quick connect from the drain hose was broken, mfg was not able to ship aft…" at bounding box center [205, 250] width 386 height 29
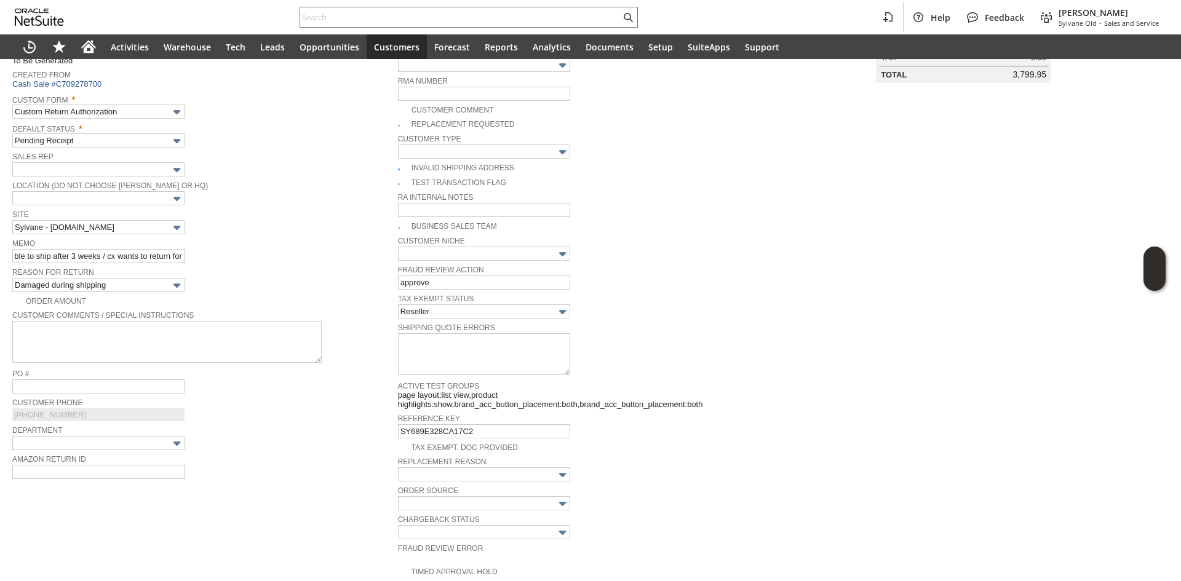
scroll to position [0, 0]
click at [298, 264] on span "Reason For Return" at bounding box center [201, 271] width 379 height 14
drag, startPoint x: 146, startPoint y: 251, endPoint x: 276, endPoint y: 248, distance: 129.8
click at [276, 248] on div "Memo quick connect from the drain hose was broken, mfg was not able to ship aft…" at bounding box center [201, 250] width 379 height 28
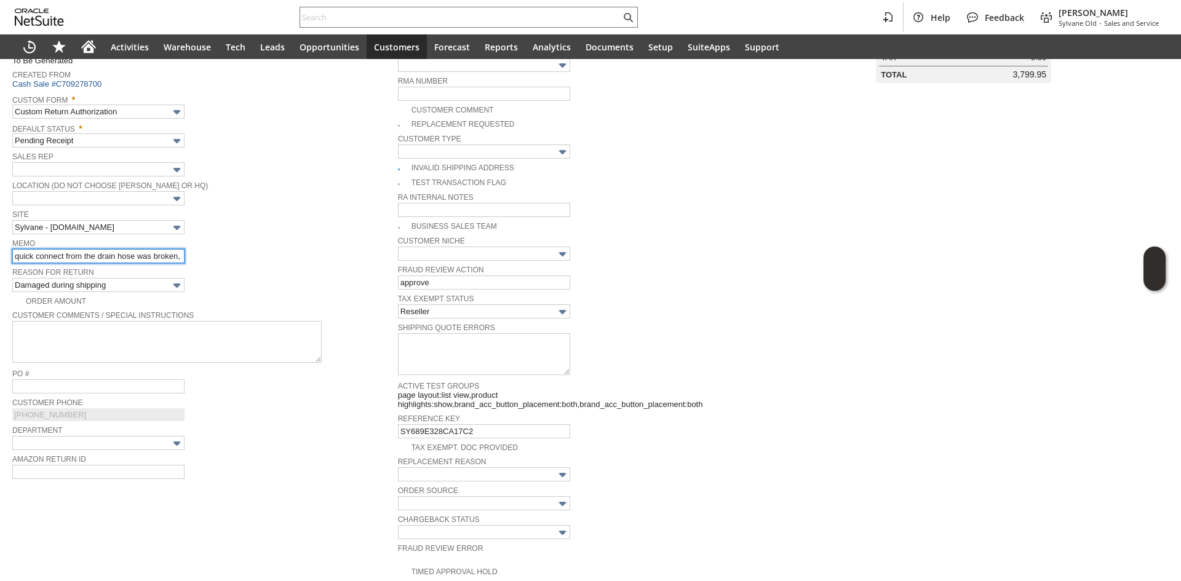
scroll to position [0, 249]
drag, startPoint x: 76, startPoint y: 255, endPoint x: 258, endPoint y: 262, distance: 182.2
click at [236, 265] on tbody "Customer * CU1234640 Mark Deno List Search Date * 9/16/2025 Rtn. Auth. # To Be …" at bounding box center [205, 243] width 386 height 521
type input "quick connect from the drain hose was broken, mfg was not able to ship after 3 …"
click at [314, 256] on div "Memo quick connect from the drain hose was broken, mfg was not able to ship aft…" at bounding box center [201, 250] width 379 height 28
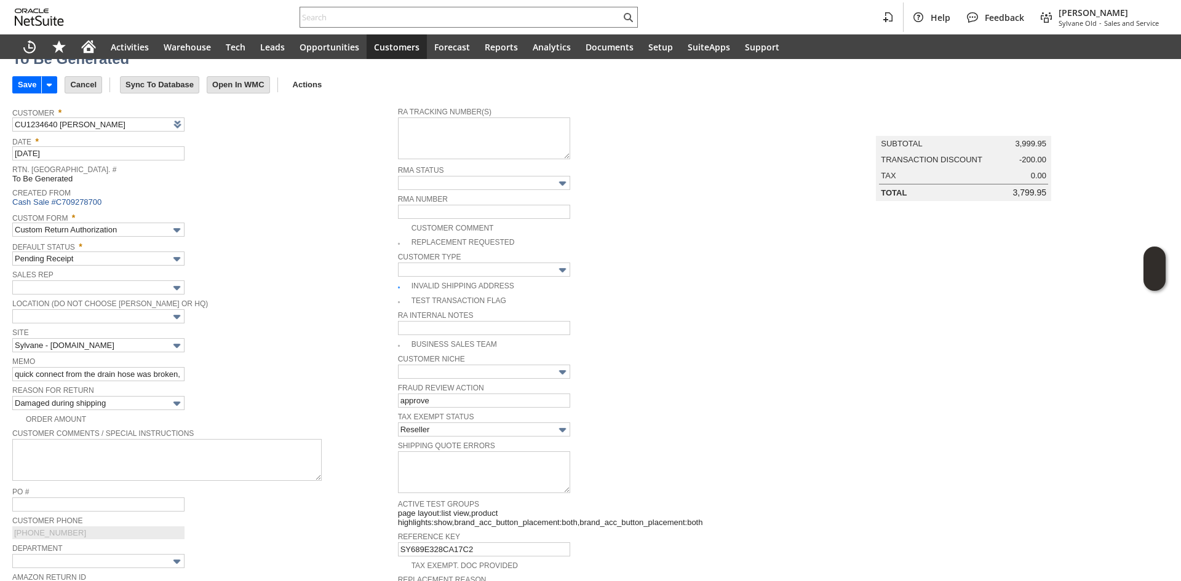
scroll to position [40, 0]
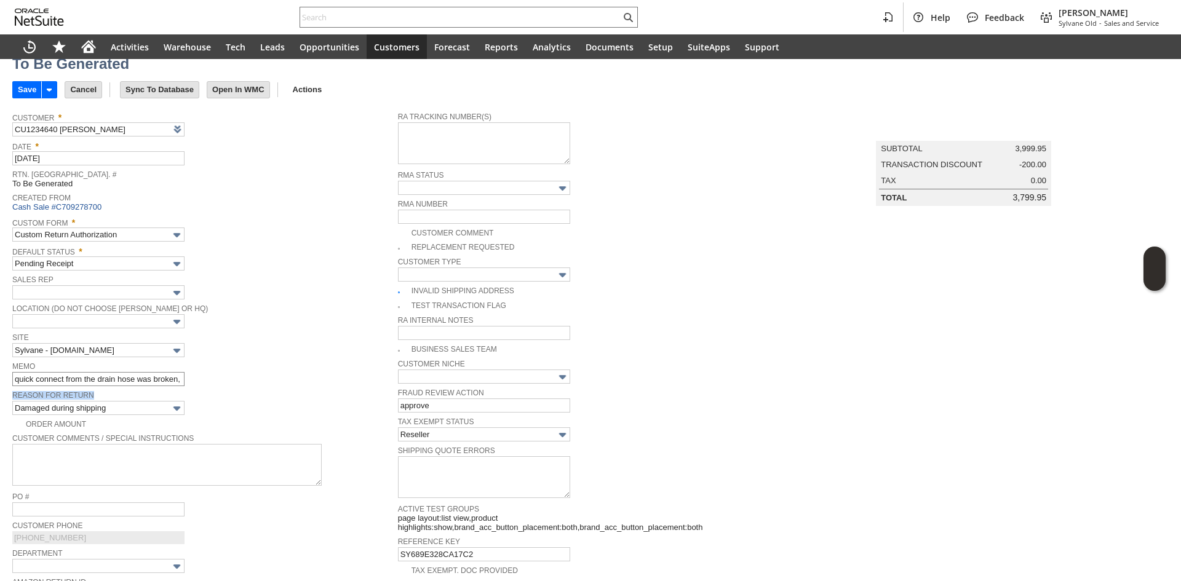
drag, startPoint x: 135, startPoint y: 387, endPoint x: 167, endPoint y: 380, distance: 32.1
click at [167, 380] on tbody "Customer * CU1234640 Mark Deno List Search Date * 9/16/2025 Rtn. Auth. # To Be …" at bounding box center [205, 366] width 386 height 521
click at [339, 349] on div "Site Sylvane - www.sylvane.com" at bounding box center [201, 344] width 379 height 28
click at [398, 247] on span at bounding box center [405, 247] width 14 height 10
click at [10, 30] on img at bounding box center [5, 24] width 10 height 10
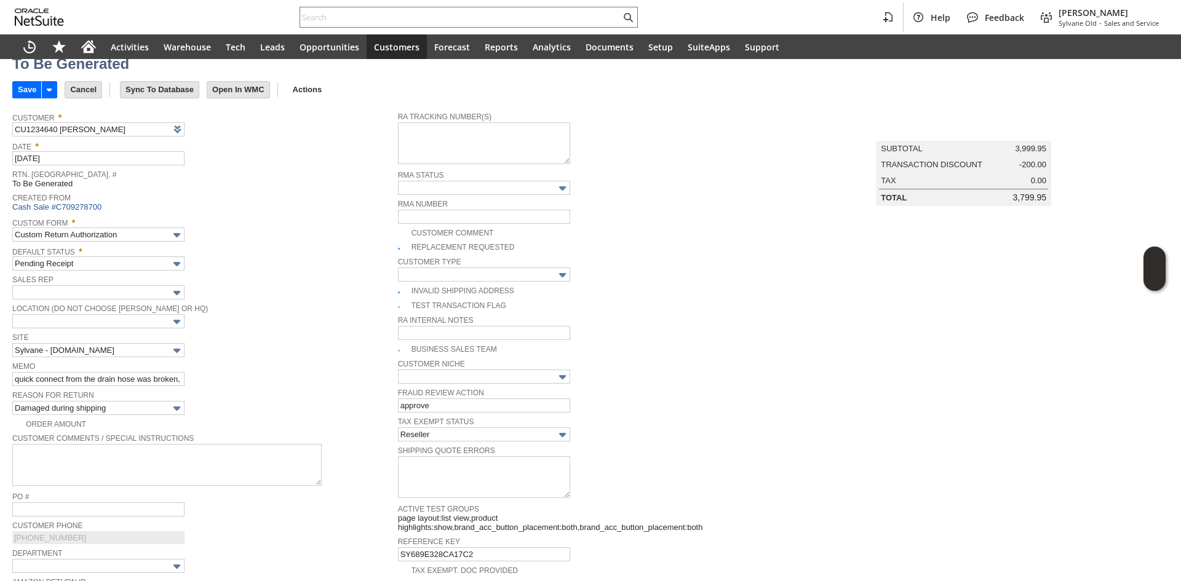
checkbox input "true"
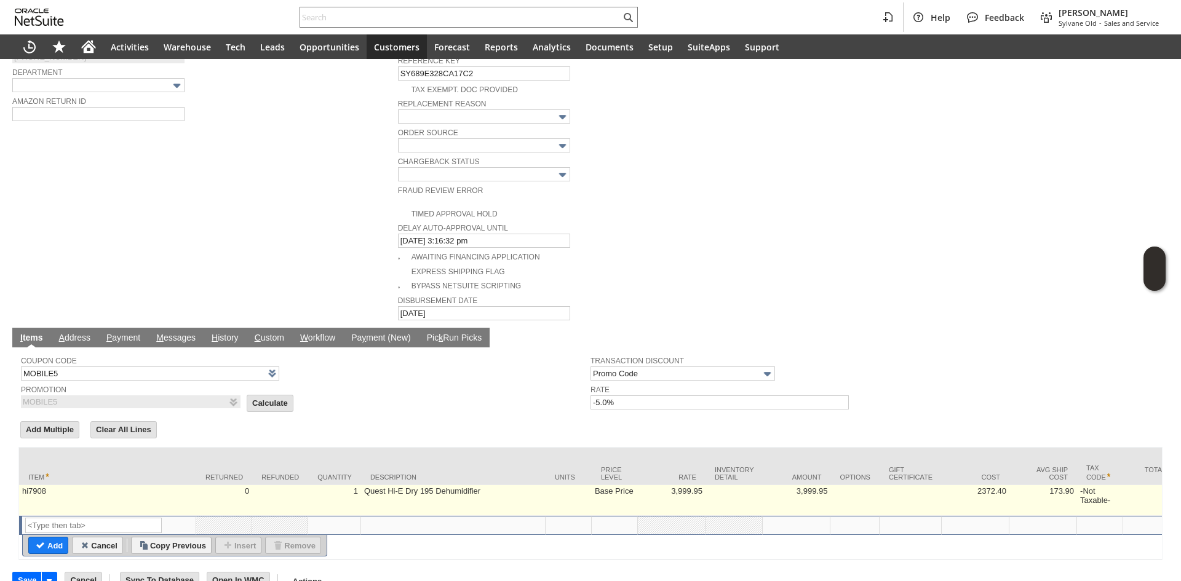
scroll to position [532, 0]
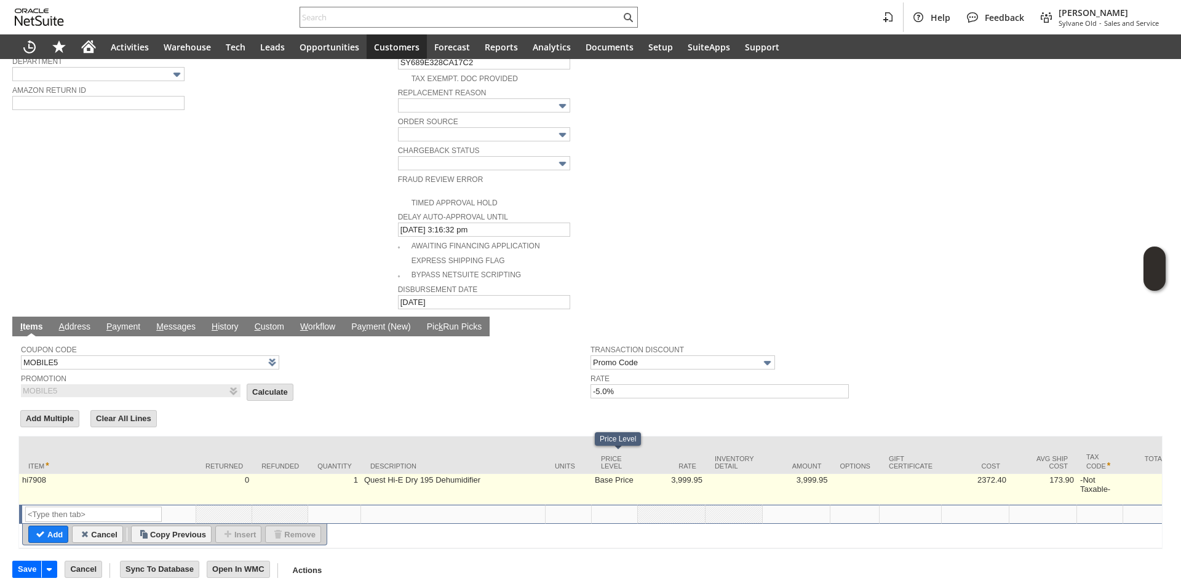
click at [622, 474] on td "Base Price" at bounding box center [615, 489] width 46 height 31
type input "Base Price"
type input "OK"
type input "Make Copy"
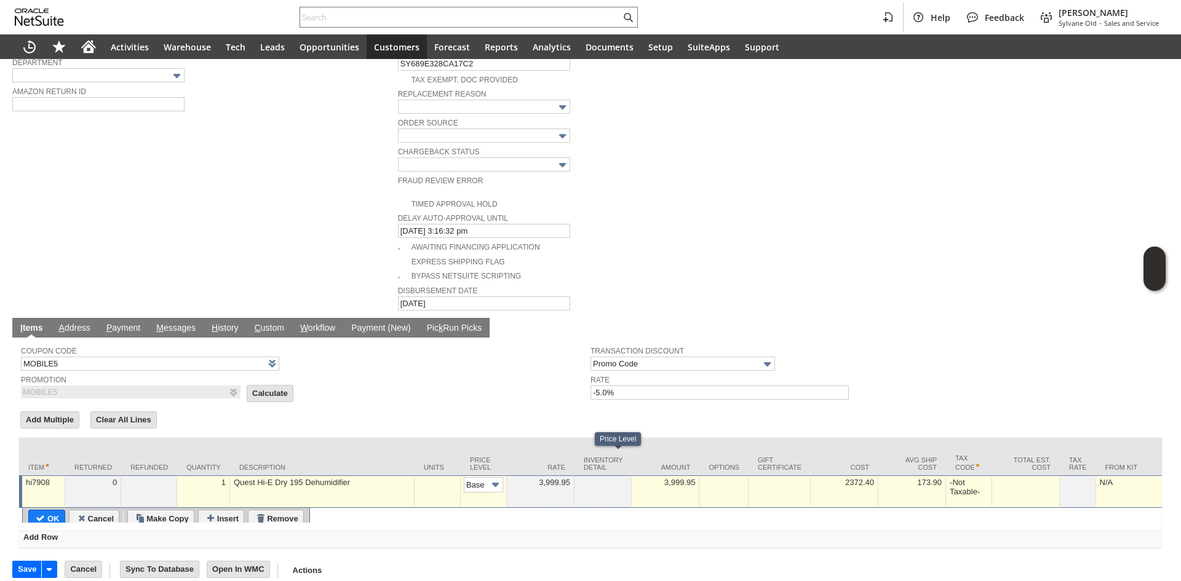
scroll to position [0, 18]
click at [486, 477] on input "Base Price" at bounding box center [483, 484] width 39 height 15
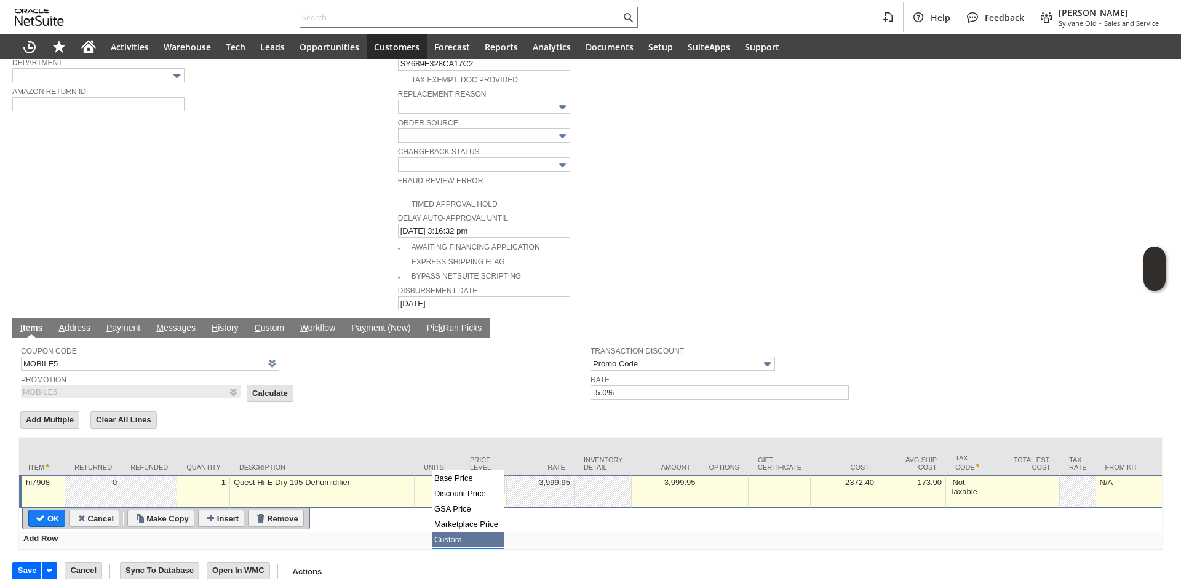
type input "Custom"
click at [538, 477] on div at bounding box center [540, 482] width 61 height 10
click at [539, 477] on input "text" at bounding box center [540, 484] width 61 height 15
type input "0.00"
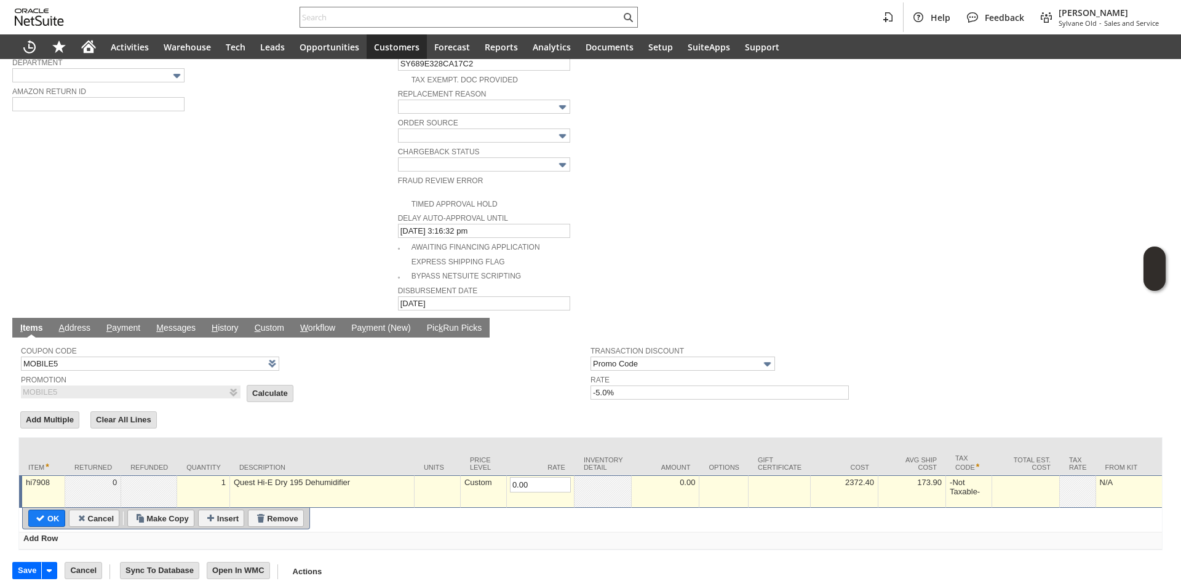
click at [60, 510] on input "OK" at bounding box center [47, 518] width 36 height 16
type input "Add"
type input "Copy Previous"
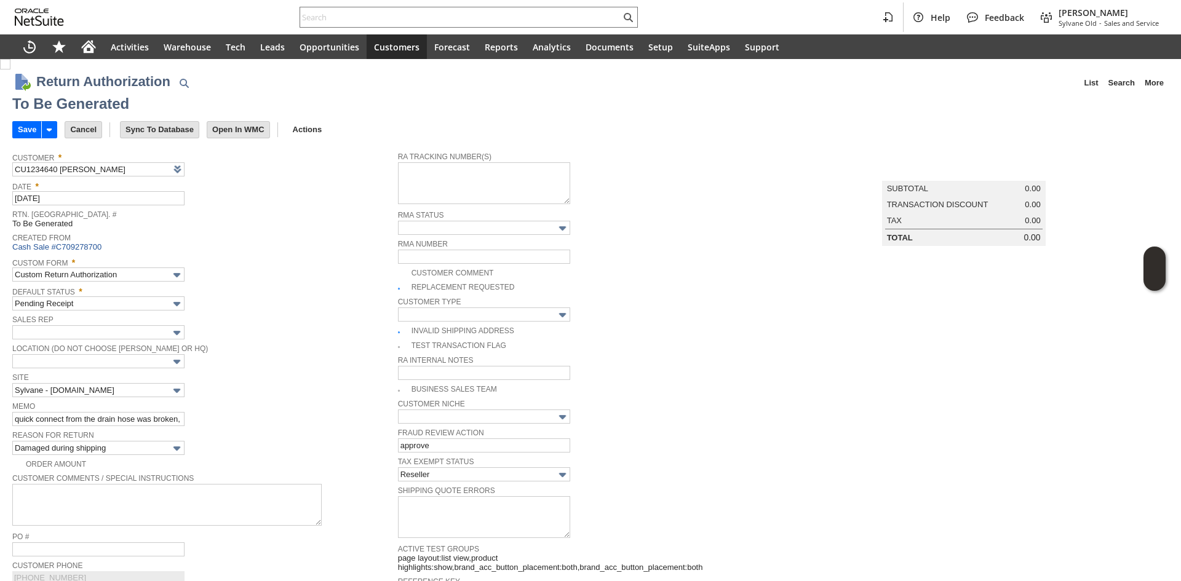
click at [286, 345] on span "Location (Do Not Choose [PERSON_NAME] or HQ)" at bounding box center [201, 348] width 379 height 14
drag, startPoint x: 161, startPoint y: 419, endPoint x: 248, endPoint y: 426, distance: 87.0
click at [248, 426] on tbody "Customer * CU1234640 Mark Deno List Search Date * 9/16/2025 Rtn. Auth. # To Be …" at bounding box center [205, 406] width 386 height 521
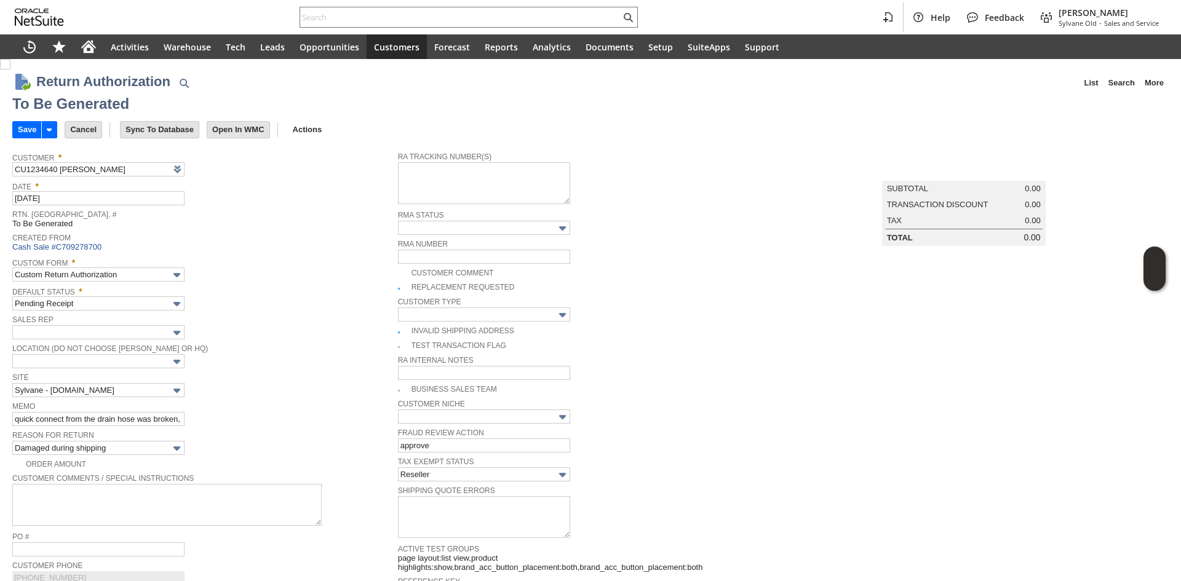
click at [248, 427] on span "Reason For Return" at bounding box center [201, 434] width 379 height 14
drag, startPoint x: 163, startPoint y: 426, endPoint x: 221, endPoint y: 413, distance: 59.1
click at [221, 413] on tbody "Customer * CU1234640 Mark Deno List Search Date * 9/16/2025 Rtn. Auth. # To Be …" at bounding box center [205, 406] width 386 height 521
click at [213, 412] on div at bounding box center [213, 412] width 0 height 0
click at [162, 580] on div at bounding box center [590, 581] width 1181 height 0
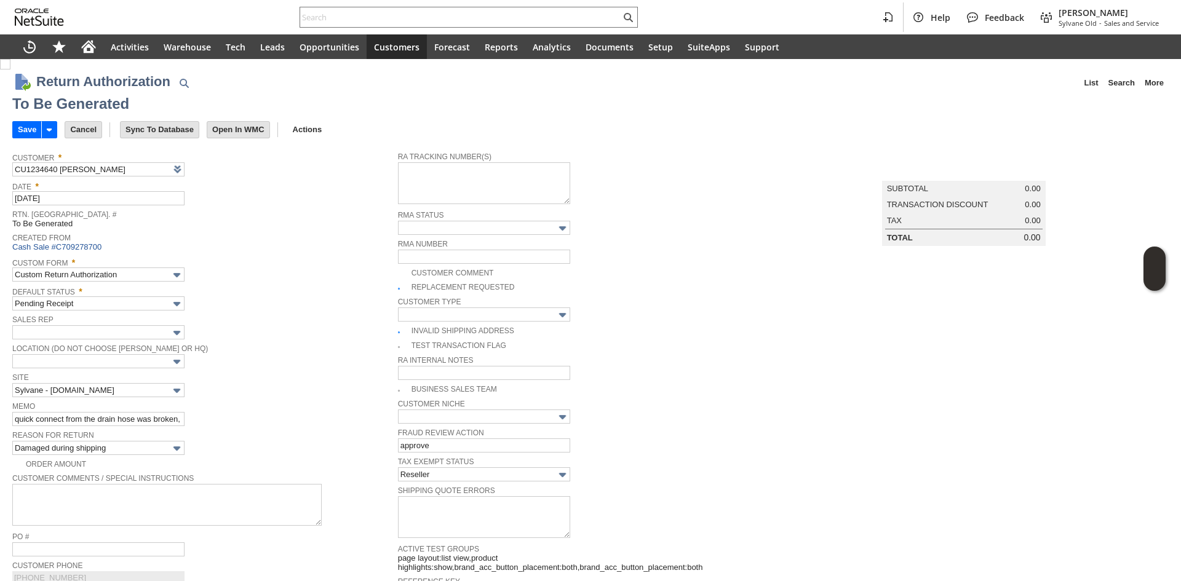
click at [255, 409] on div "Memo quick connect from the drain hose was broken, mfg was not able to ship aft…" at bounding box center [201, 412] width 379 height 28
click at [162, 416] on input "quick connect from the drain hose was broken, mfg was not able to ship after 3 …" at bounding box center [98, 419] width 172 height 14
drag, startPoint x: 152, startPoint y: 419, endPoint x: 266, endPoint y: 414, distance: 114.5
click at [266, 414] on div "Memo quick connect from the drain hose was broken, mfg was not able to ship aft…" at bounding box center [201, 412] width 379 height 28
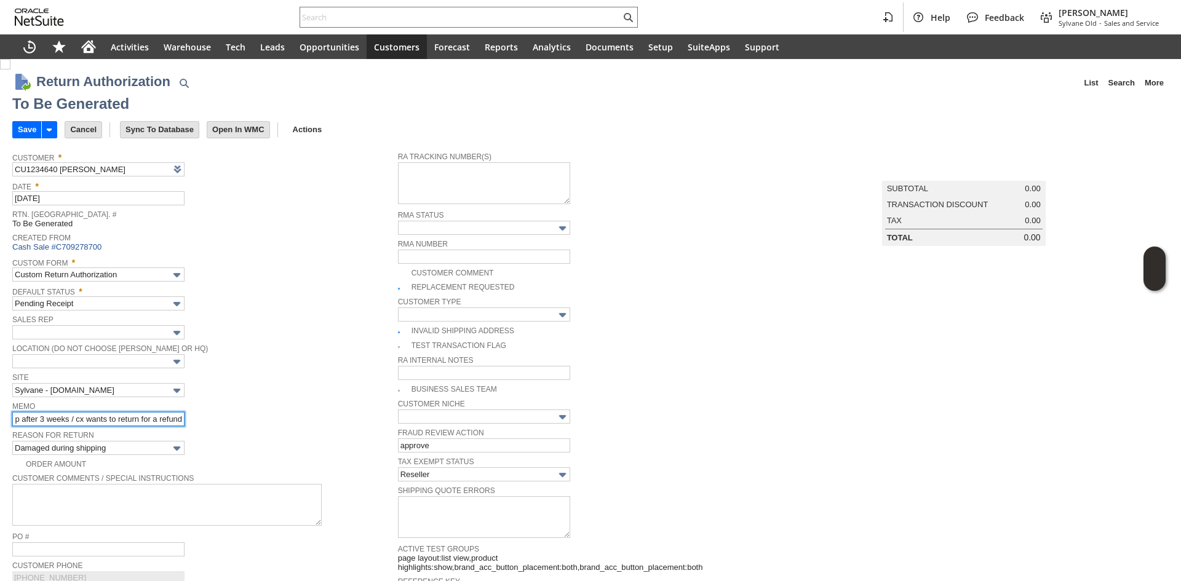
drag, startPoint x: 74, startPoint y: 413, endPoint x: 208, endPoint y: 421, distance: 134.3
click at [208, 421] on div "Memo quick connect from the drain hose was broken, mfg was not able to ship aft…" at bounding box center [201, 412] width 379 height 28
click at [152, 420] on input "quick connect from the drain hose was broken, mfg was not able to ship after 3 …" at bounding box center [98, 419] width 172 height 14
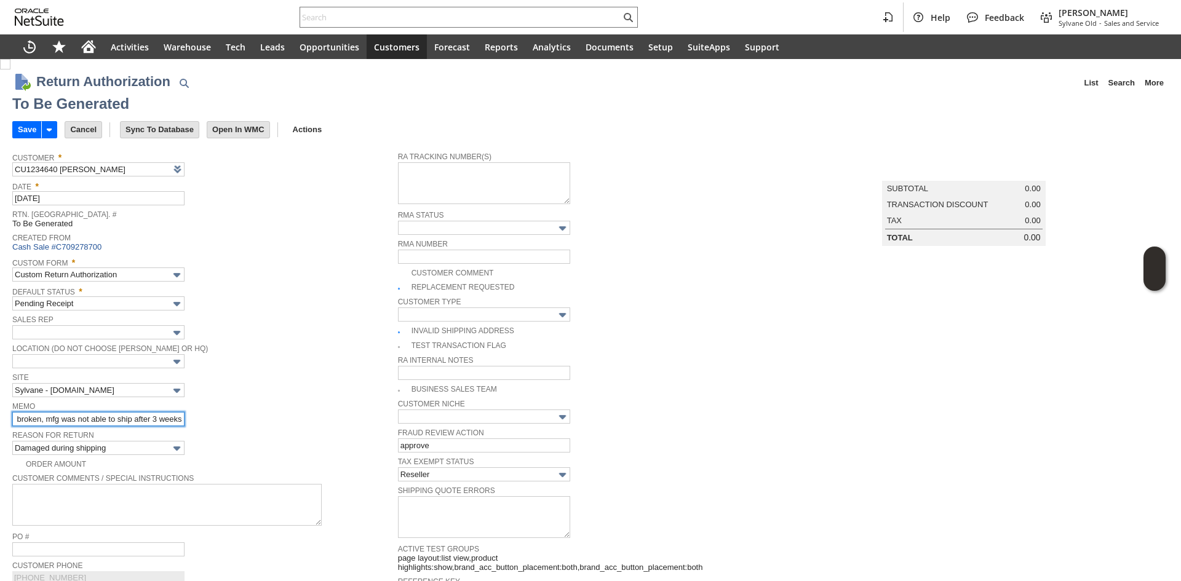
drag, startPoint x: 152, startPoint y: 420, endPoint x: 241, endPoint y: 413, distance: 88.8
click at [241, 413] on div "Memo quick connect from the drain hose was broken, mfg was not able to ship aft…" at bounding box center [201, 412] width 379 height 28
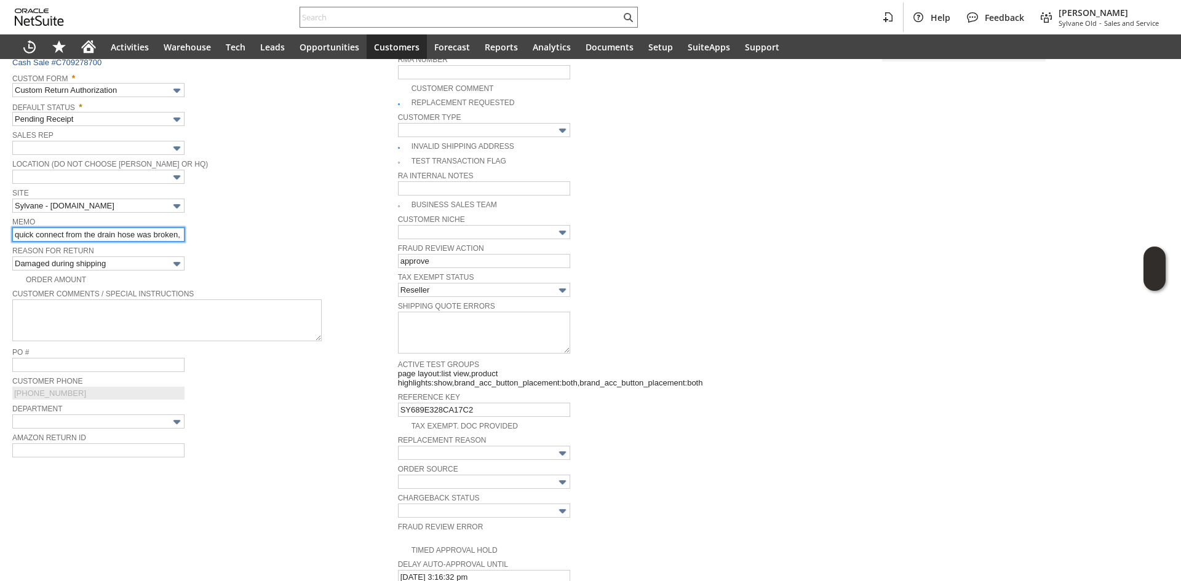
scroll to position [0, 141]
drag, startPoint x: 167, startPoint y: 234, endPoint x: 251, endPoint y: 221, distance: 84.6
click at [251, 221] on div "Memo quick connect from the drain hose was broken, mfg was not able to ship aft…" at bounding box center [201, 228] width 379 height 28
drag, startPoint x: 181, startPoint y: 232, endPoint x: 194, endPoint y: 232, distance: 12.9
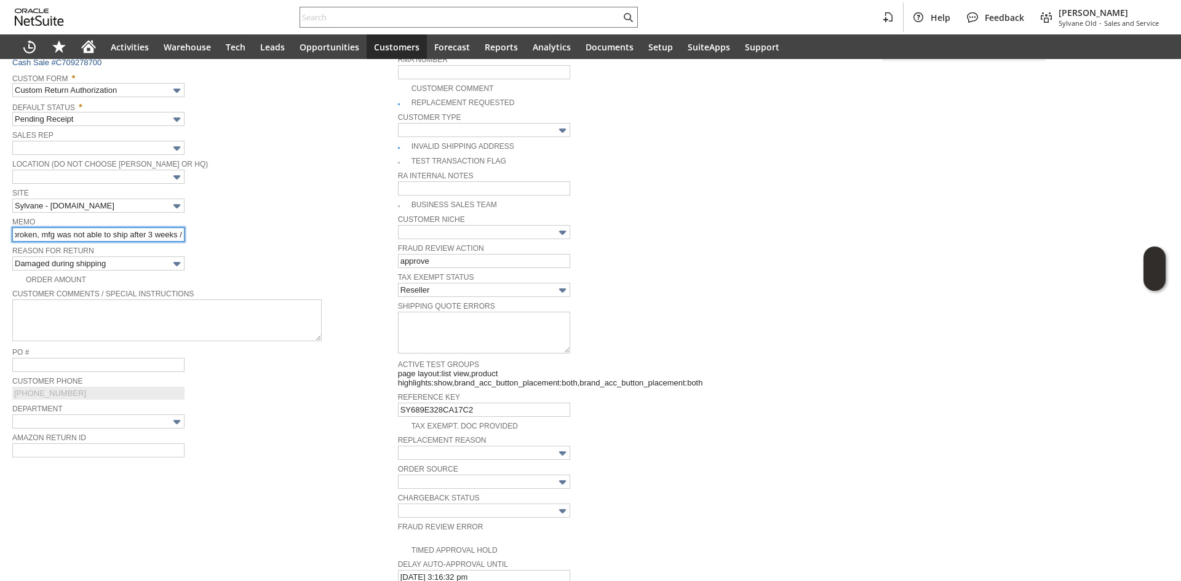
click at [194, 232] on div "Memo quick connect from the drain hose was broken, mfg was not able to ship aft…" at bounding box center [201, 228] width 379 height 28
click at [273, 234] on div "Memo quick connect from the drain hose was broken, mfg was not able to ship aft…" at bounding box center [201, 228] width 379 height 28
drag, startPoint x: 174, startPoint y: 232, endPoint x: 253, endPoint y: 228, distance: 79.5
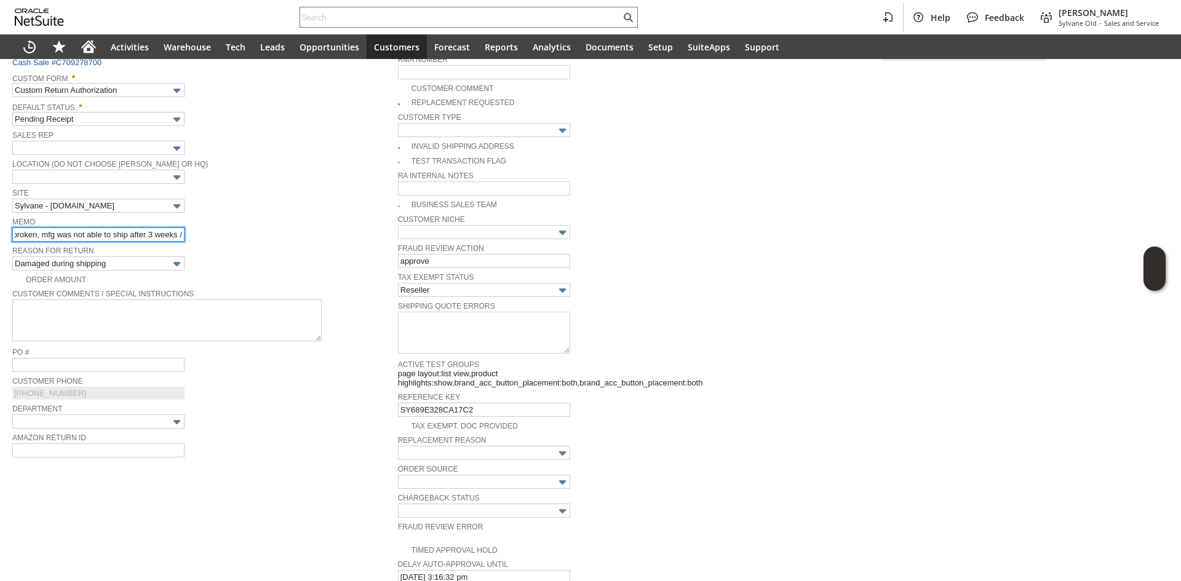
click at [253, 228] on div "Memo quick connect from the drain hose was broken, mfg was not able to ship aft…" at bounding box center [201, 228] width 379 height 28
click at [257, 228] on div "Memo quick connect from the drain hose was broken, mfg was not able to ship aft…" at bounding box center [201, 228] width 379 height 28
drag, startPoint x: 158, startPoint y: 230, endPoint x: 305, endPoint y: 235, distance: 147.0
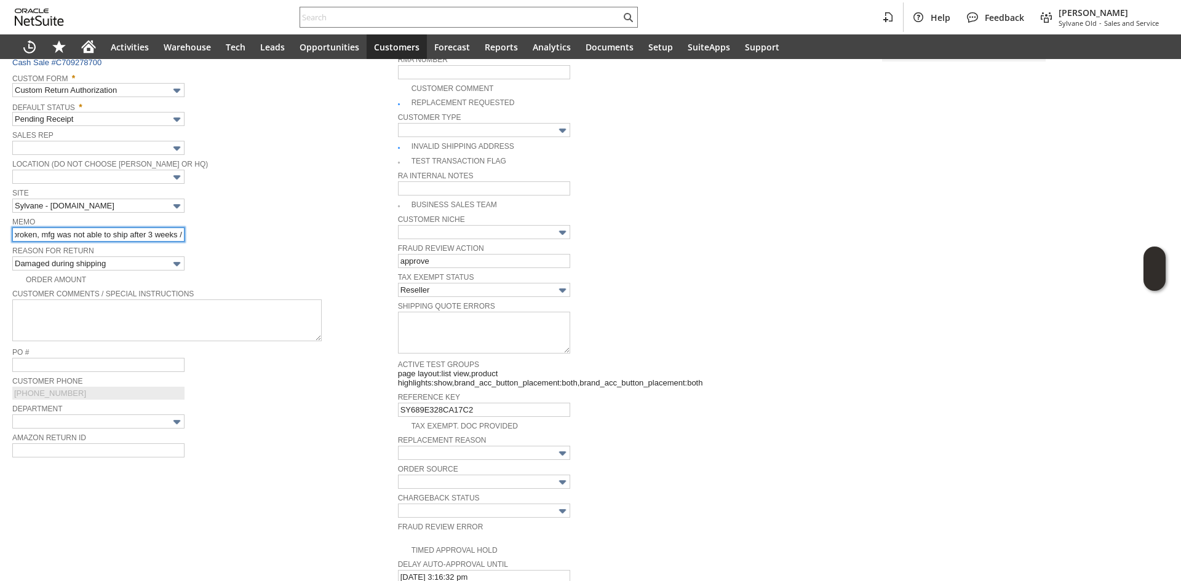
click at [305, 235] on div "Memo quick connect from the drain hose was broken, mfg was not able to ship aft…" at bounding box center [201, 228] width 379 height 28
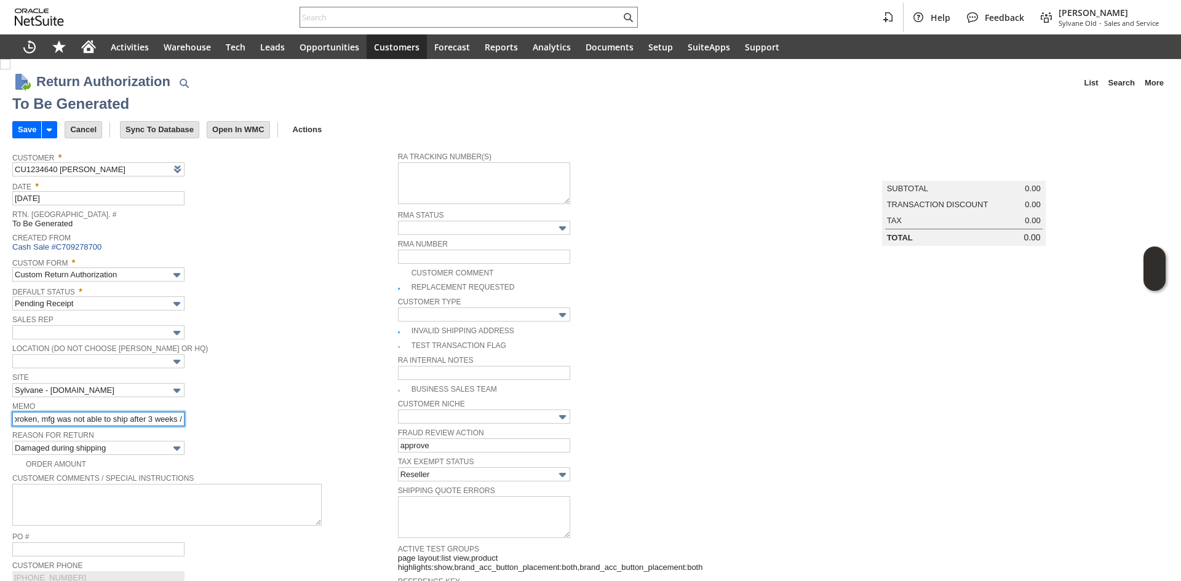
drag, startPoint x: 115, startPoint y: 417, endPoint x: 299, endPoint y: 410, distance: 184.6
click at [299, 410] on div "Memo quick connect from the drain hose was broken, mfg was not able to ship aft…" at bounding box center [201, 412] width 379 height 28
type input "quick connect from the drain hose was broken, mfg was not able to ship after 3 …"
click at [322, 319] on span "Sales Rep" at bounding box center [201, 319] width 379 height 14
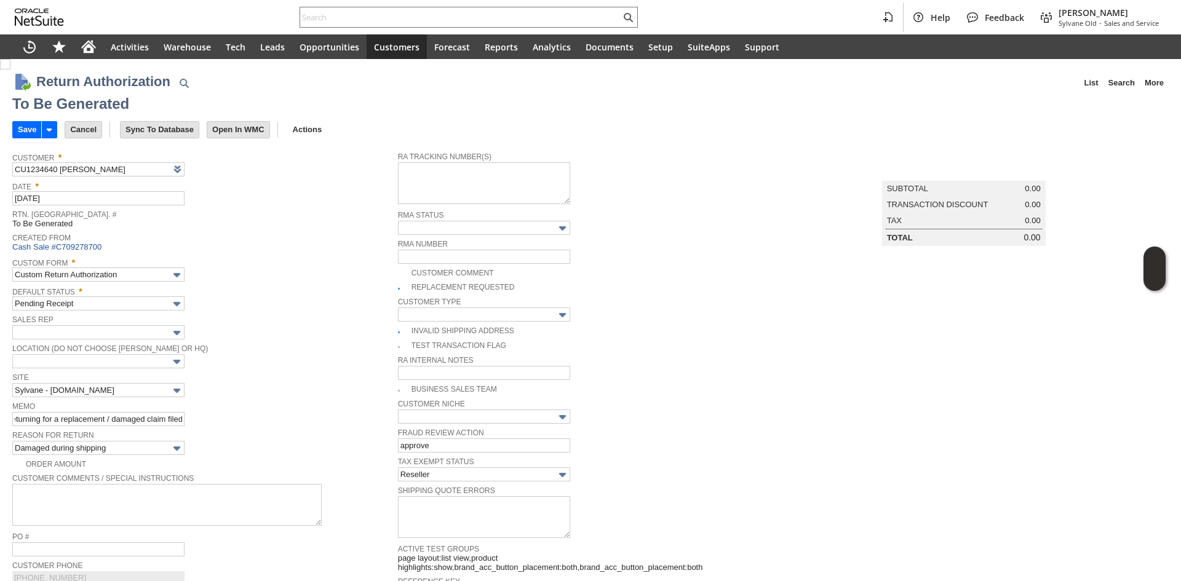
scroll to position [0, 0]
click at [35, 133] on input "Save" at bounding box center [27, 130] width 28 height 16
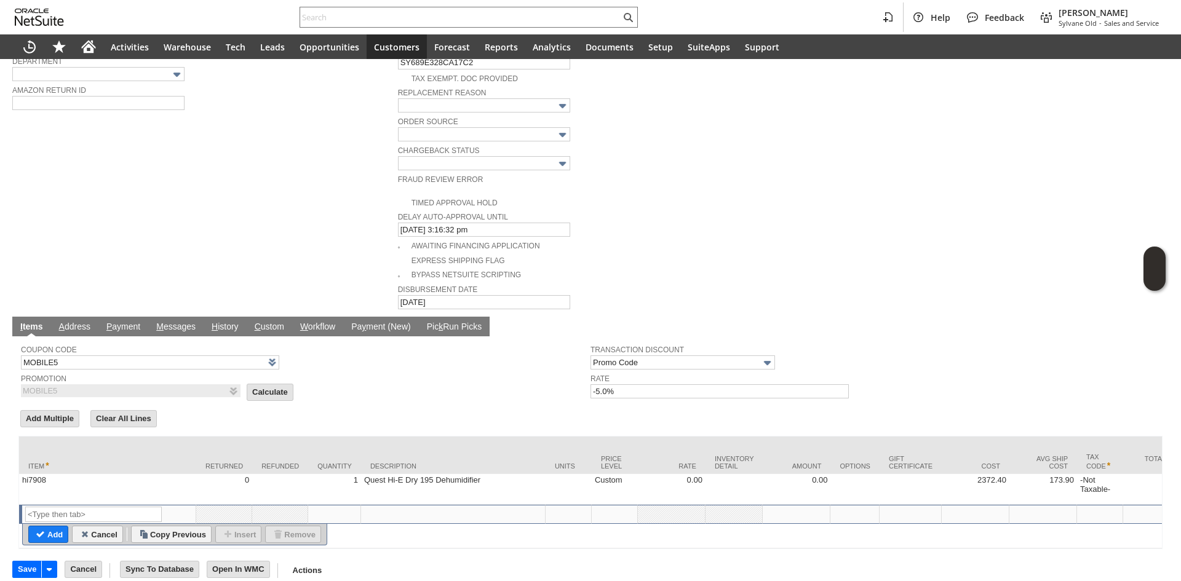
click at [284, 384] on span "Calculate" at bounding box center [274, 393] width 54 height 19
click at [263, 384] on input "Calculate" at bounding box center [270, 392] width 46 height 16
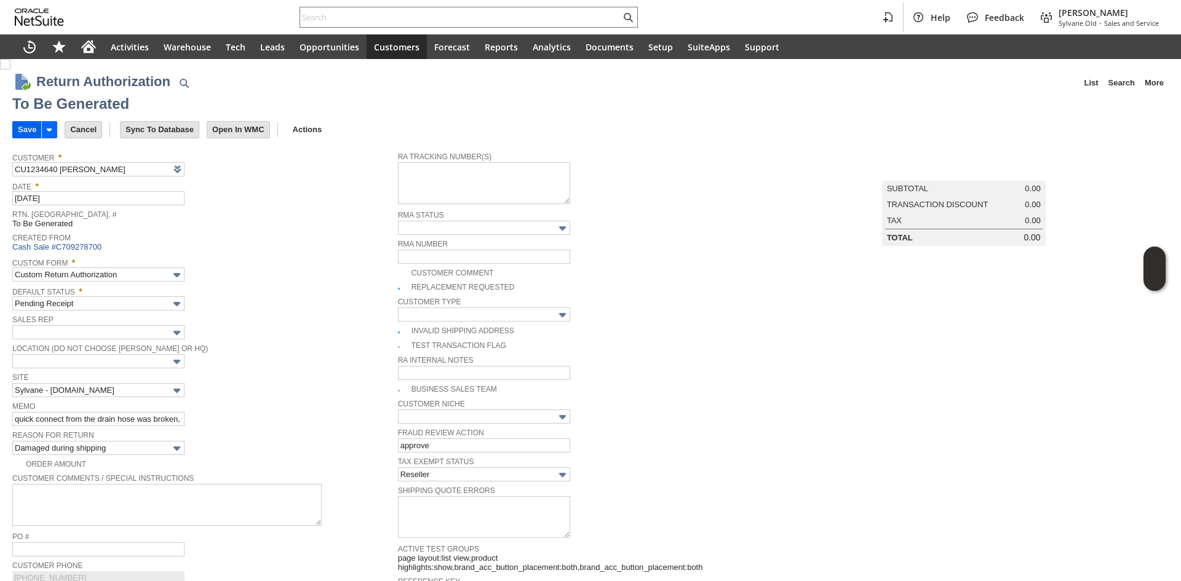
click at [22, 127] on input "Save" at bounding box center [27, 130] width 28 height 16
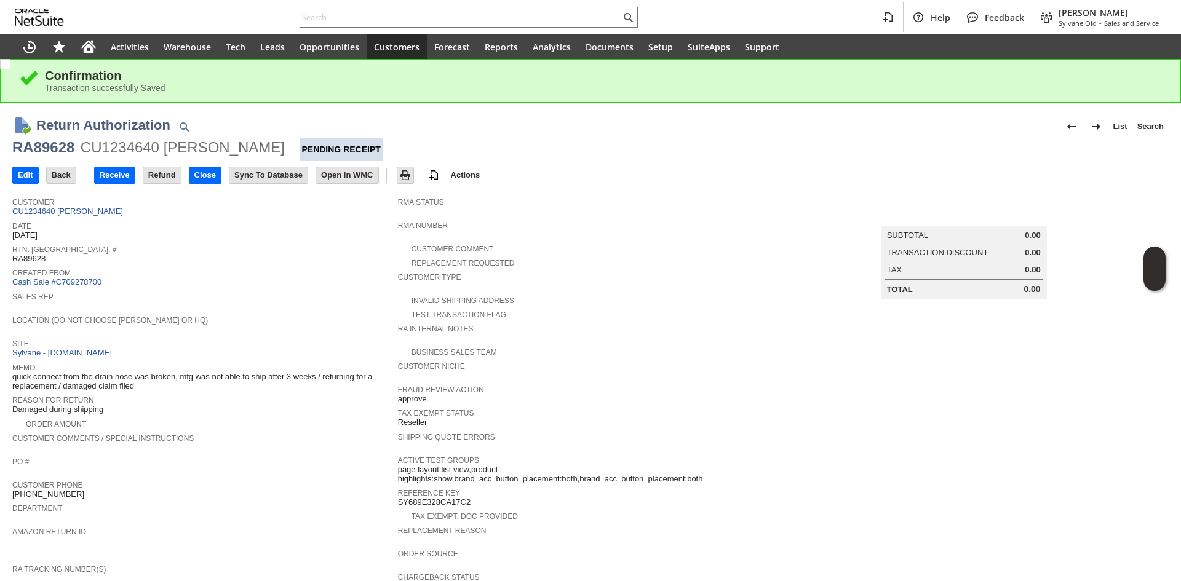
click at [362, 349] on div "Site Sylvane - www.sylvane.com" at bounding box center [201, 347] width 379 height 23
click at [61, 149] on div "RA89628" at bounding box center [43, 148] width 62 height 20
copy div "2"
click at [61, 149] on div "RA89628" at bounding box center [43, 148] width 62 height 20
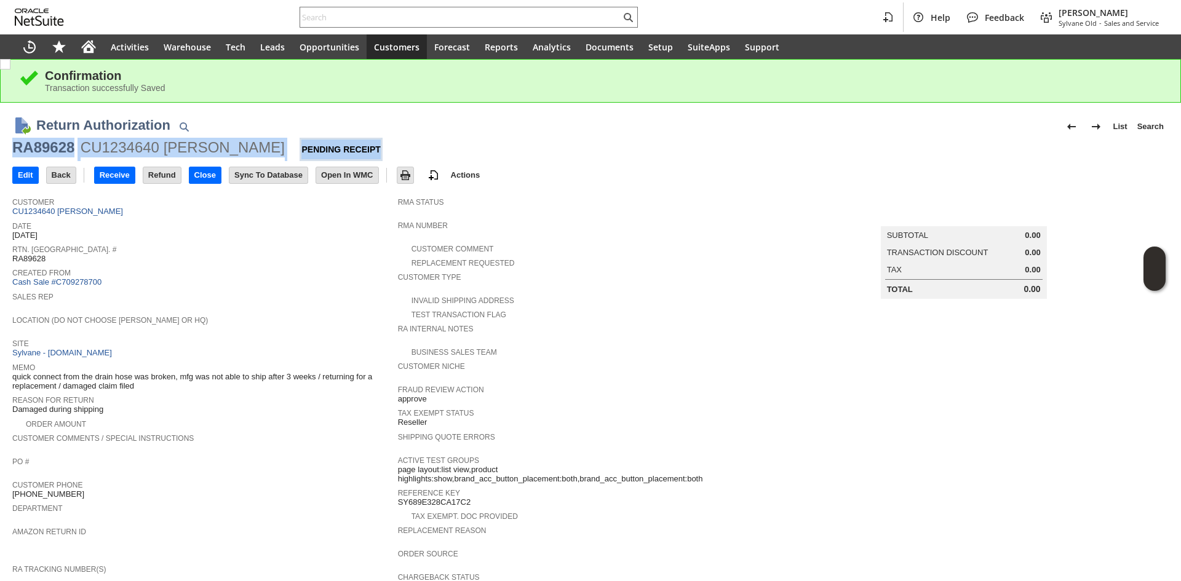
copy div "RA89628 CU1234640 Mark Deno Pending Receipt"
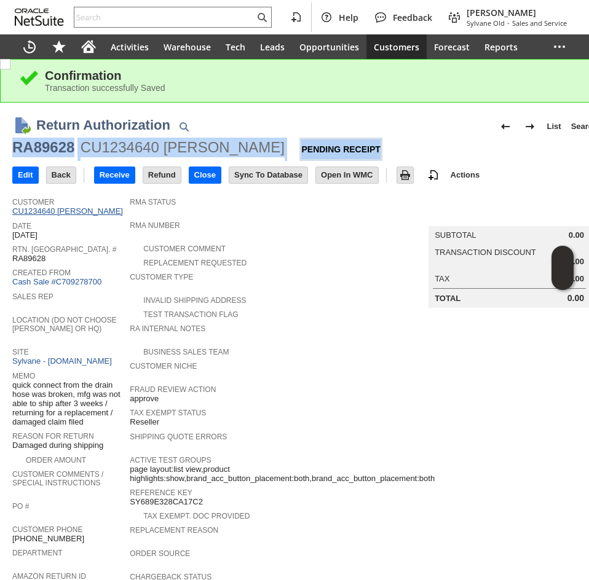
click at [57, 210] on link "CU1234640 [PERSON_NAME]" at bounding box center [69, 211] width 114 height 9
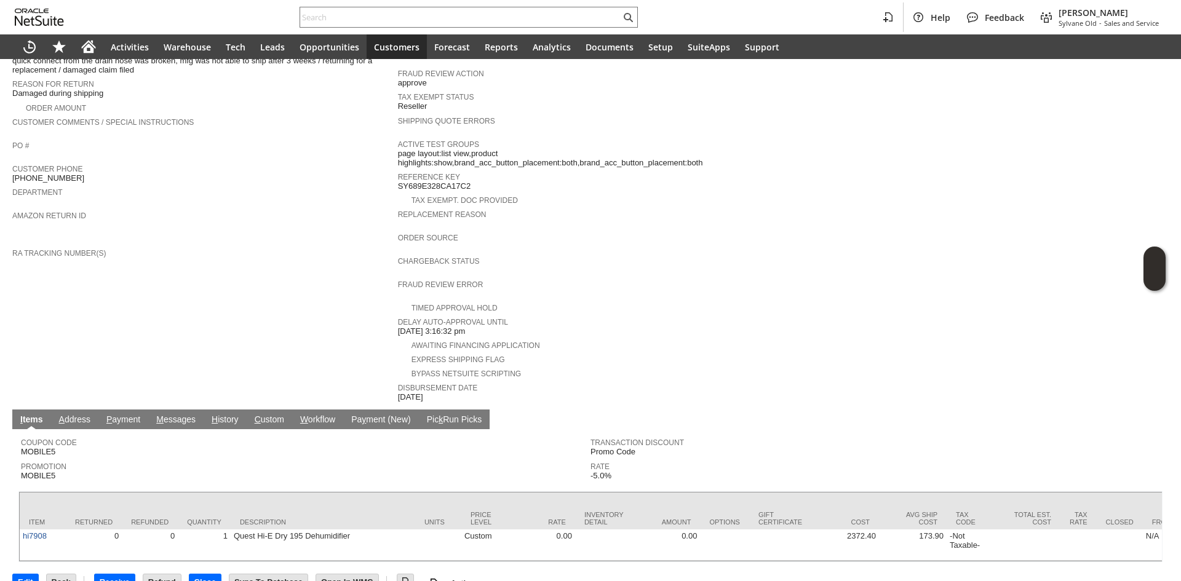
scroll to position [332, 0]
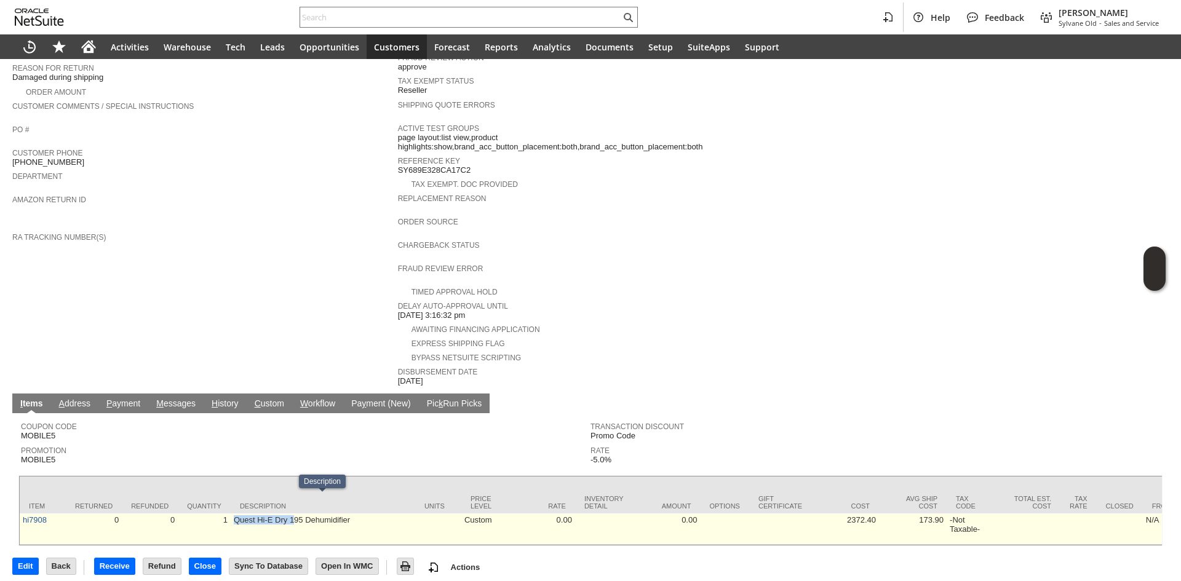
copy td "Quest Hi-E Dry 1"
copy td "Quest Hi-E Dry 195"
drag, startPoint x: 236, startPoint y: 505, endPoint x: 304, endPoint y: 507, distance: 68.3
click at [304, 513] on td "Quest Hi-E Dry 195 Dehumidifier" at bounding box center [323, 528] width 184 height 31
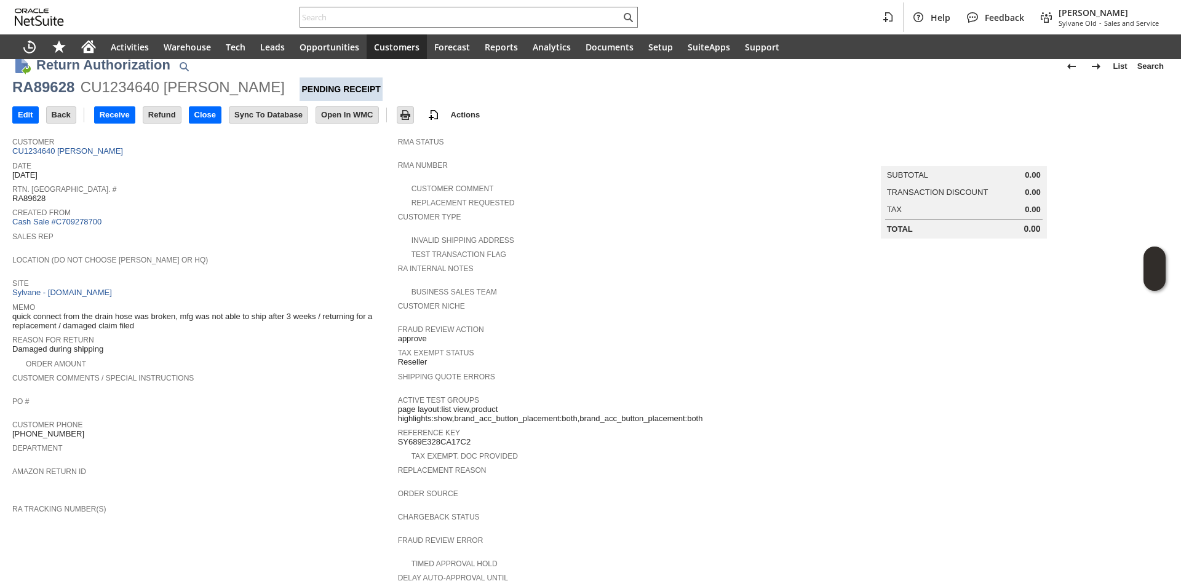
scroll to position [0, 0]
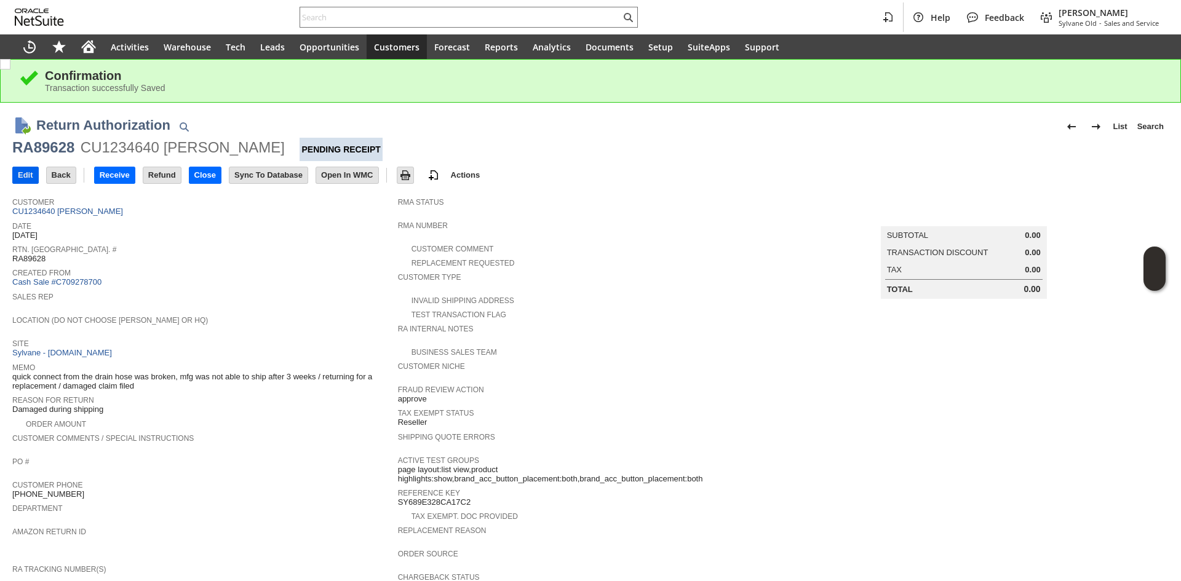
click at [12, 175] on div "Return Authorization List Search RA89628 CU1234640 Mark Deno Pending Receipt Go…" at bounding box center [590, 513] width 1181 height 820
click at [20, 178] on input "Edit" at bounding box center [25, 175] width 25 height 16
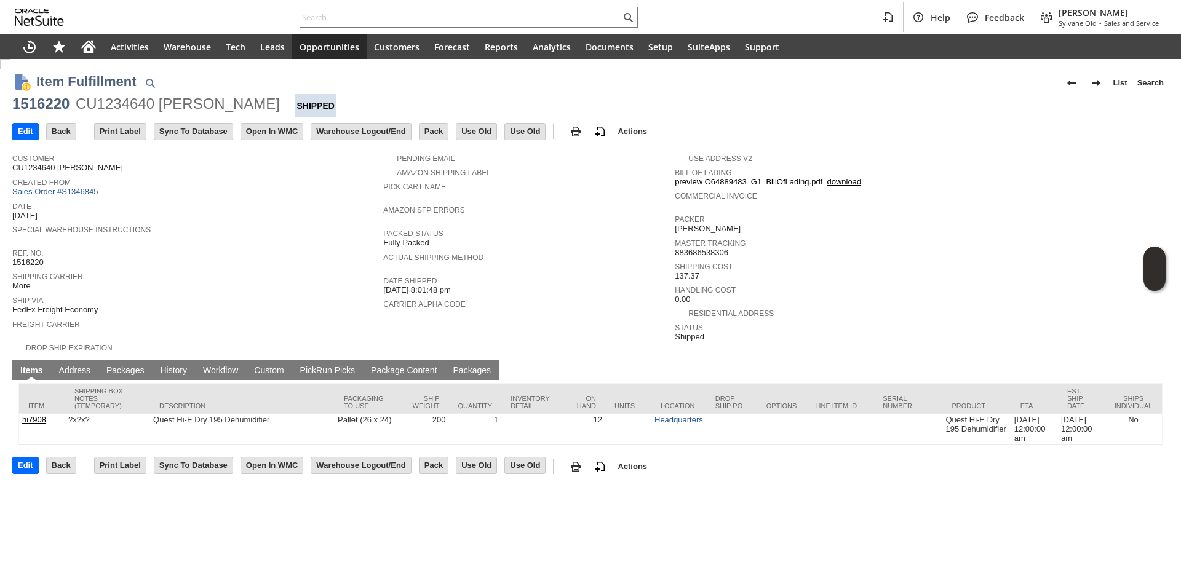
click at [113, 365] on link "P ackages" at bounding box center [125, 371] width 44 height 12
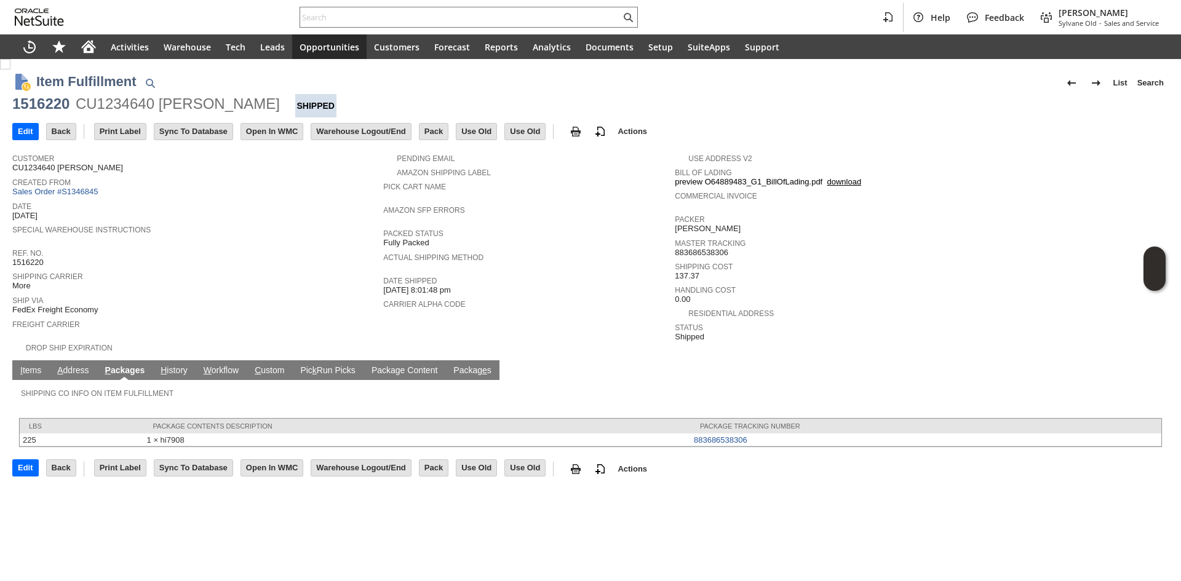
click at [459, 365] on link "Packag e s" at bounding box center [472, 371] width 44 height 12
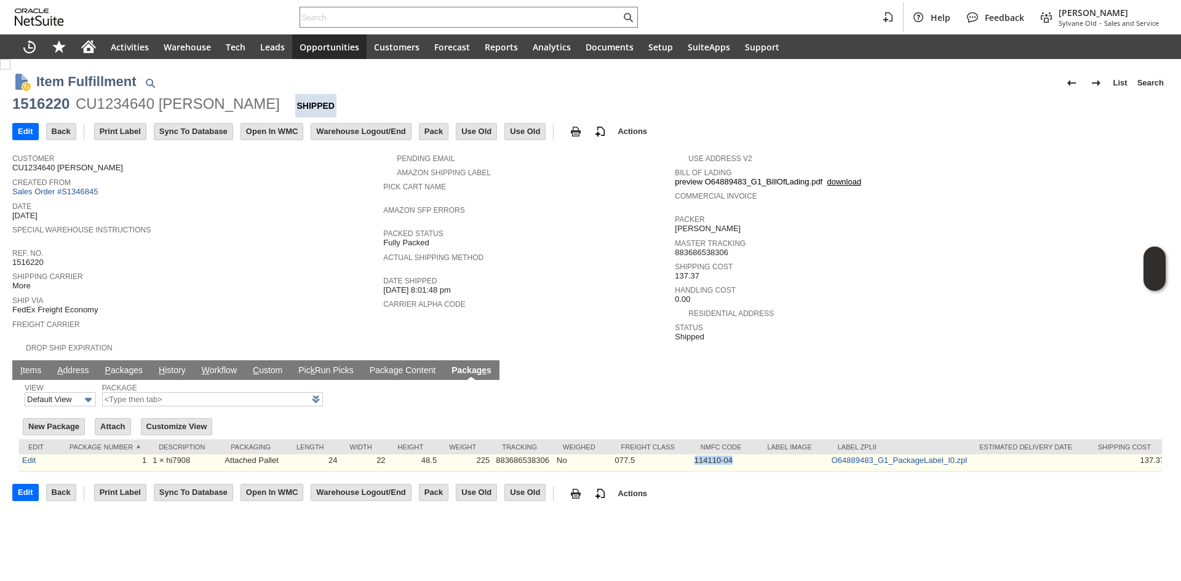
drag, startPoint x: 689, startPoint y: 461, endPoint x: 737, endPoint y: 456, distance: 48.2
click at [737, 456] on tr "Edit 1 1 × hi7908 Attached Pallet 24 22 48.5 225 883686538306 No 077.5 114110-0…" at bounding box center [593, 462] width 1148 height 17
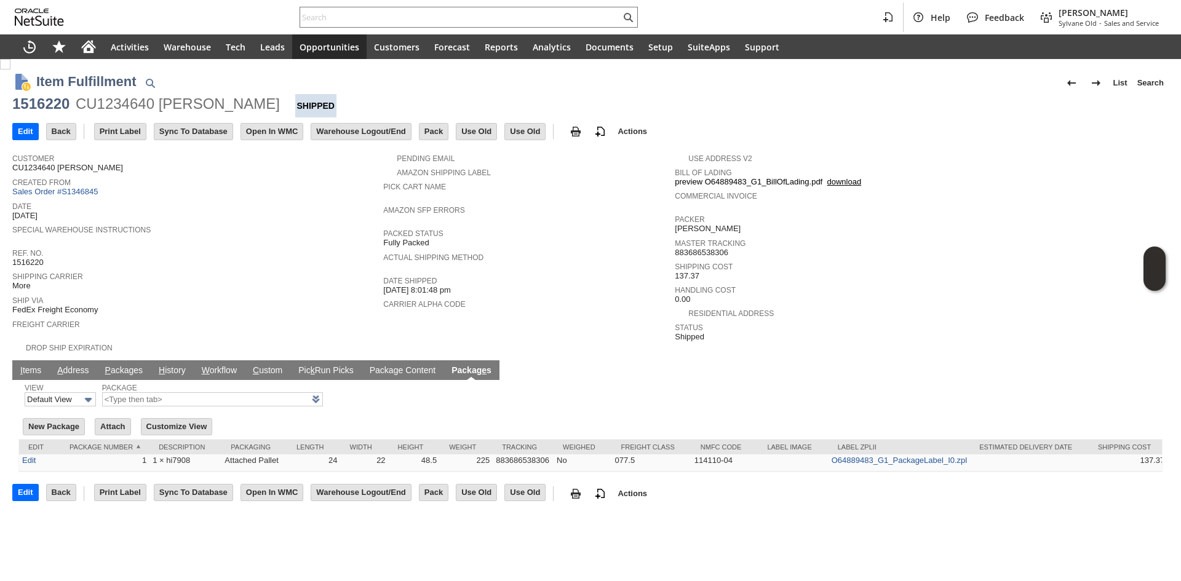
click at [577, 443] on div "Weighed" at bounding box center [583, 446] width 40 height 7
click at [29, 365] on link "I tems" at bounding box center [30, 371] width 27 height 12
click at [30, 365] on link "I tems" at bounding box center [30, 371] width 27 height 12
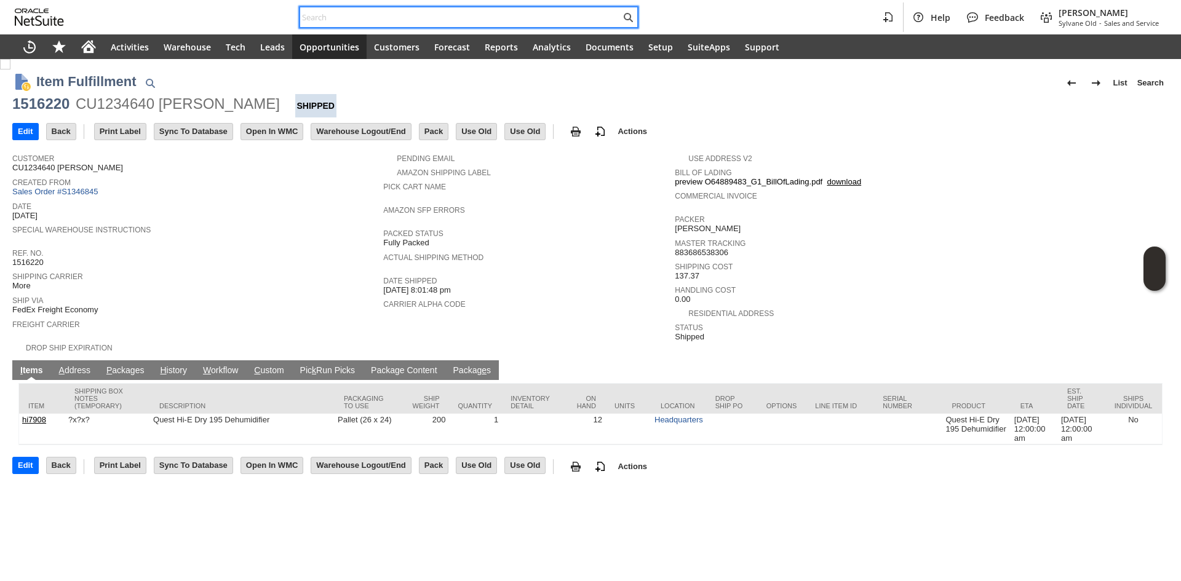
click at [401, 23] on input "text" at bounding box center [460, 17] width 320 height 15
paste input "6018127150"
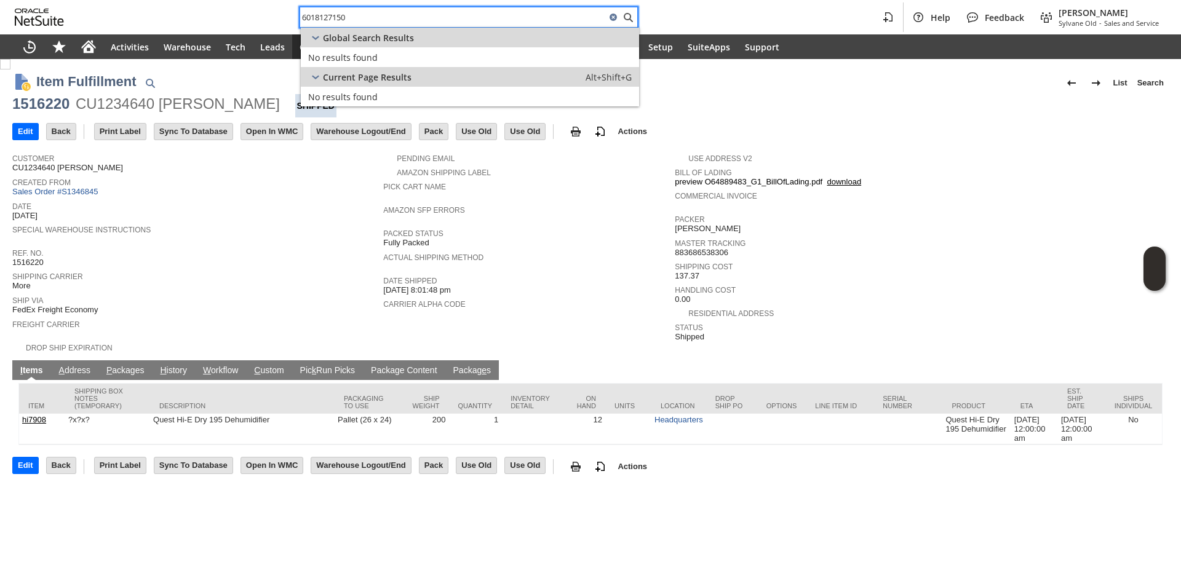
type input "6018127150"
click at [117, 365] on link "P ackages" at bounding box center [125, 371] width 44 height 12
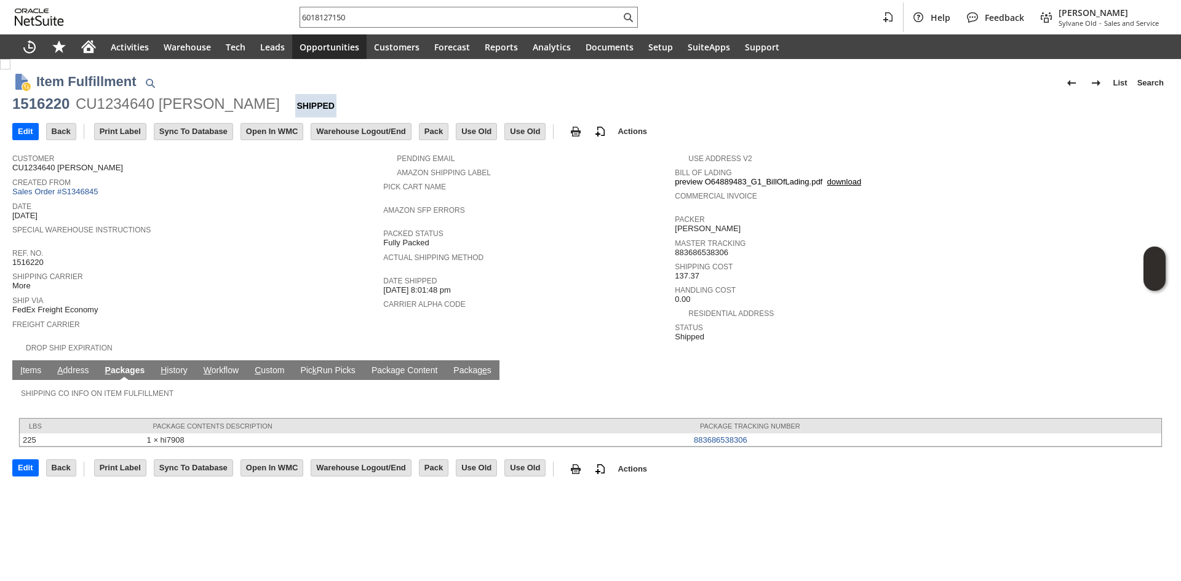
click at [471, 366] on link "Packag e s" at bounding box center [472, 371] width 44 height 12
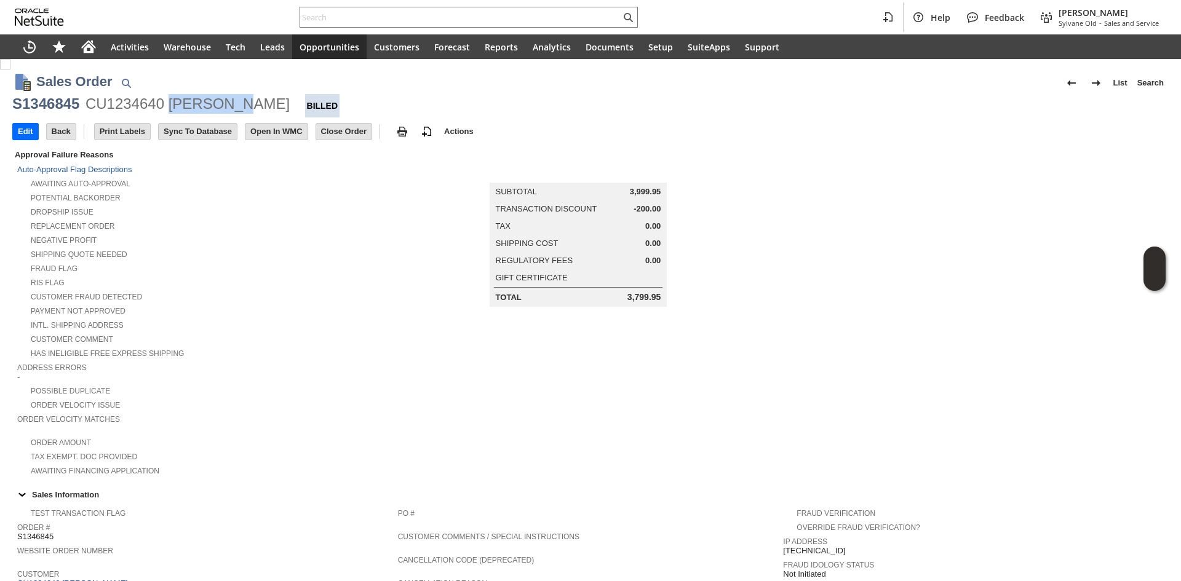
copy div "[PERSON_NAME]"
drag, startPoint x: 242, startPoint y: 114, endPoint x: 171, endPoint y: 113, distance: 71.3
click at [171, 113] on div "S1346845 CU1234640 [PERSON_NAME] Billed" at bounding box center [590, 105] width 1156 height 23
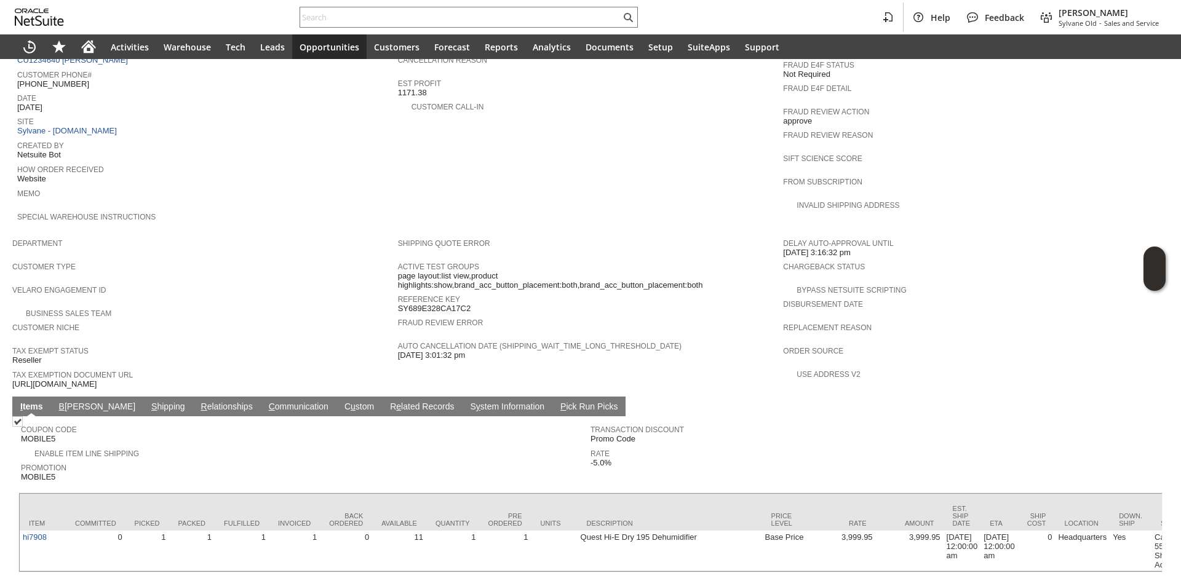
scroll to position [539, 0]
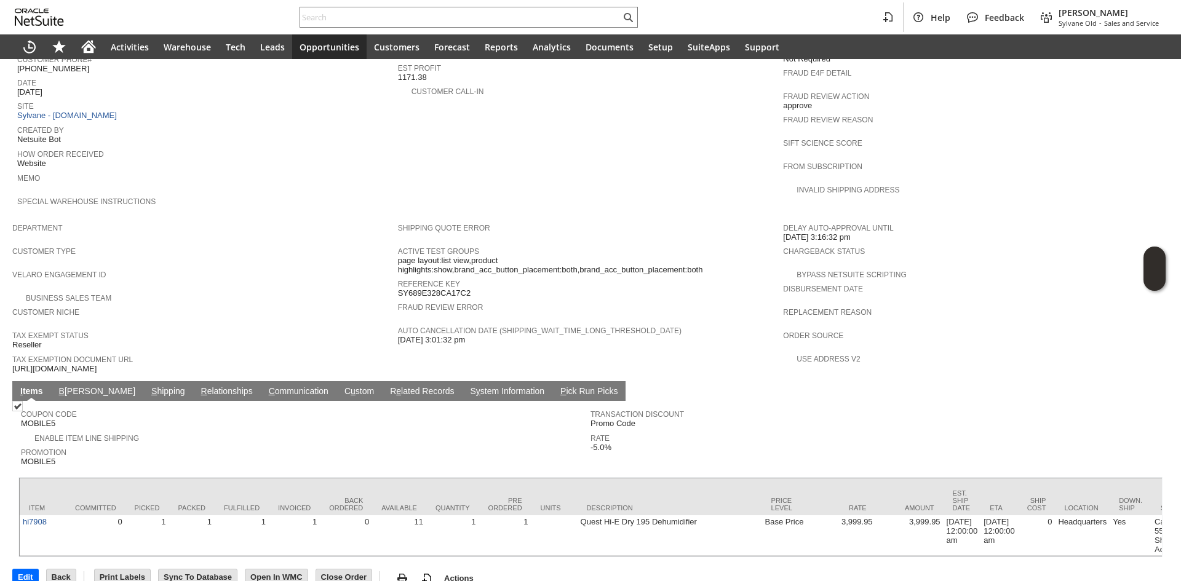
click at [148, 386] on link "S hipping" at bounding box center [168, 392] width 40 height 12
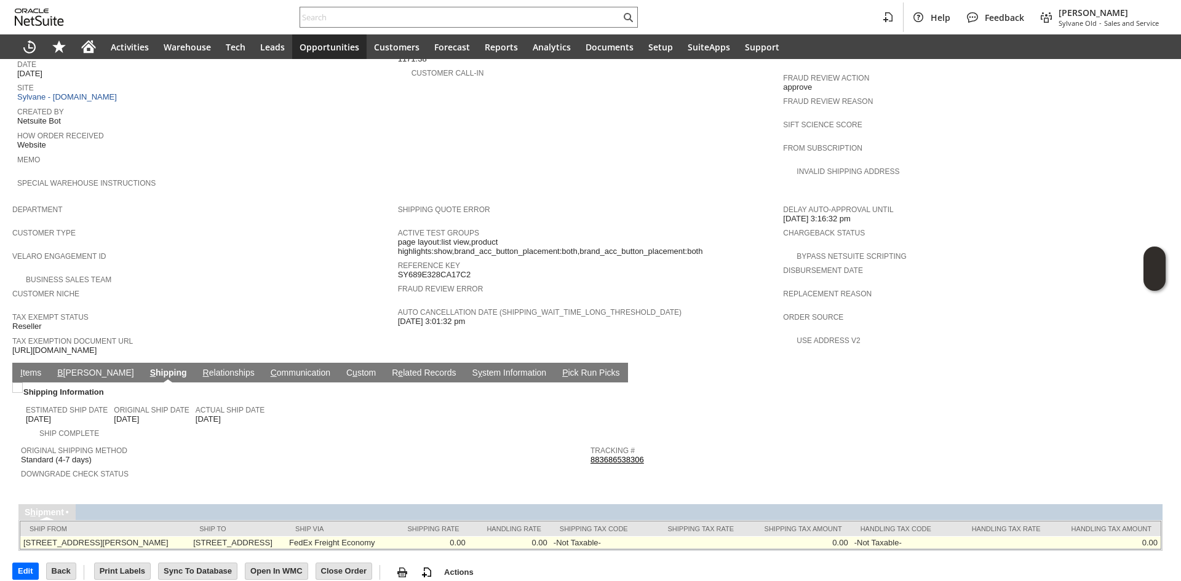
scroll to position [559, 0]
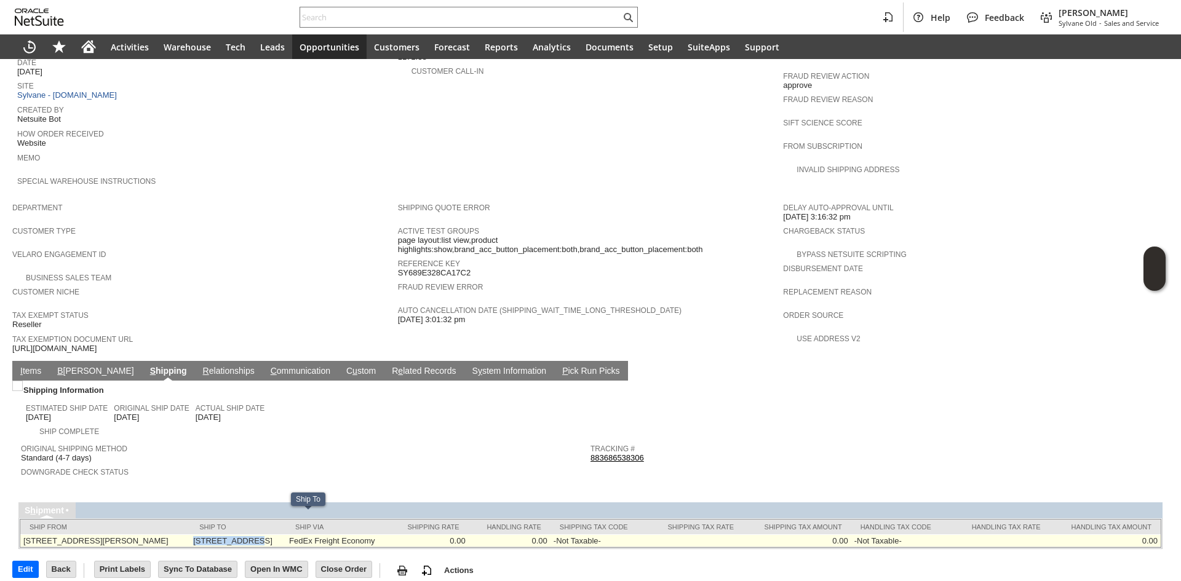
copy td "1010 Roswell S"
copy td "[STREET_ADDRESS]"
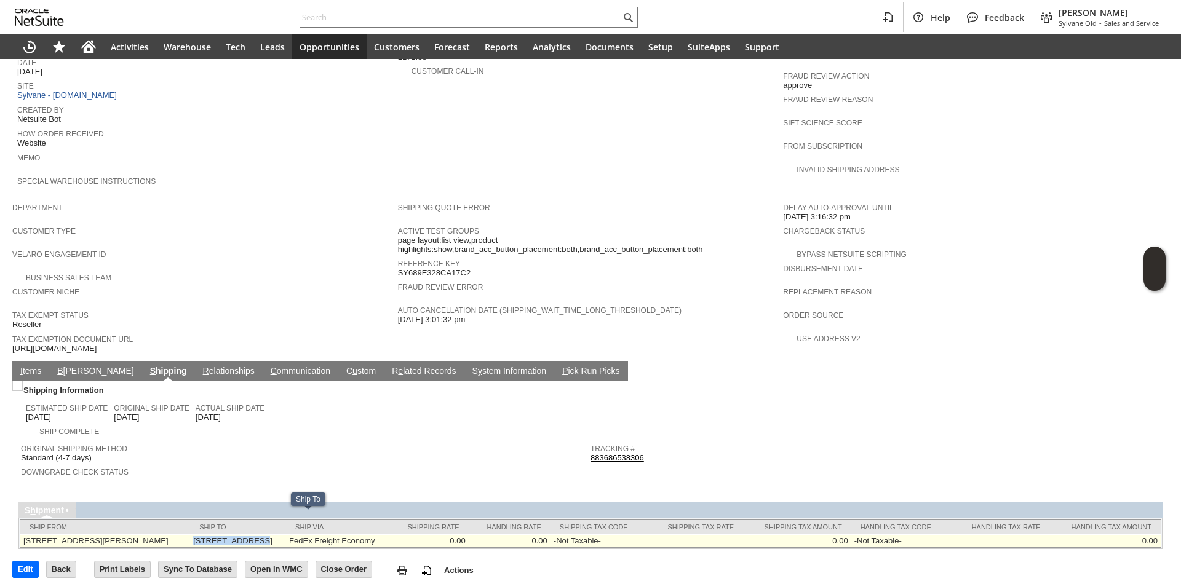
drag, startPoint x: 220, startPoint y: 519, endPoint x: 291, endPoint y: 518, distance: 71.3
click at [286, 534] on td "[STREET_ADDRESS]" at bounding box center [238, 540] width 96 height 13
copy td "30060"
click at [286, 534] on td "[STREET_ADDRESS]" at bounding box center [238, 540] width 96 height 13
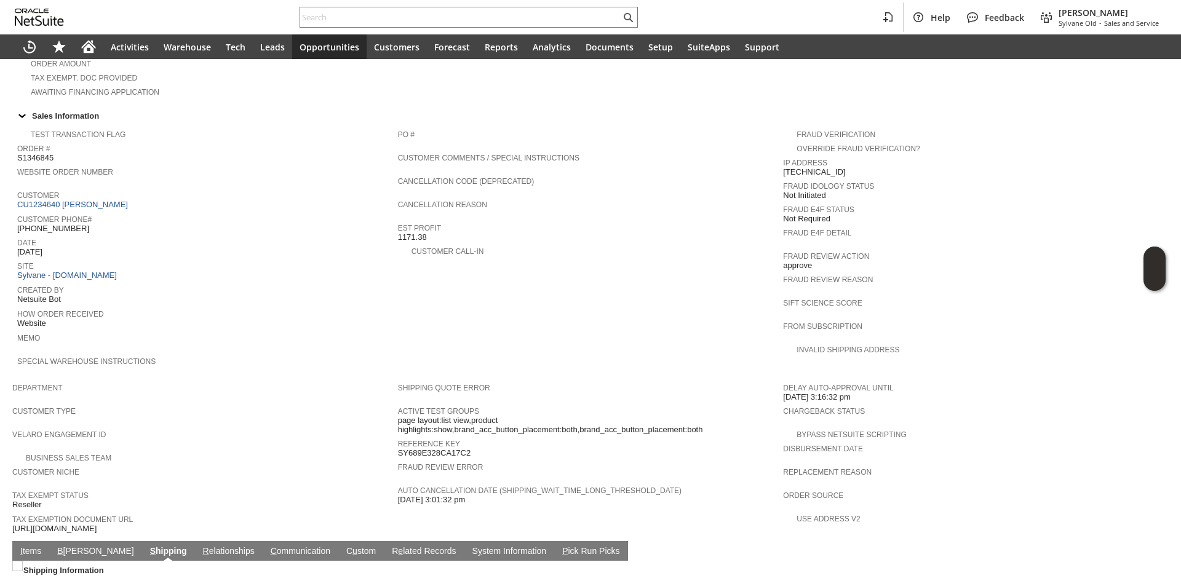
scroll to position [374, 0]
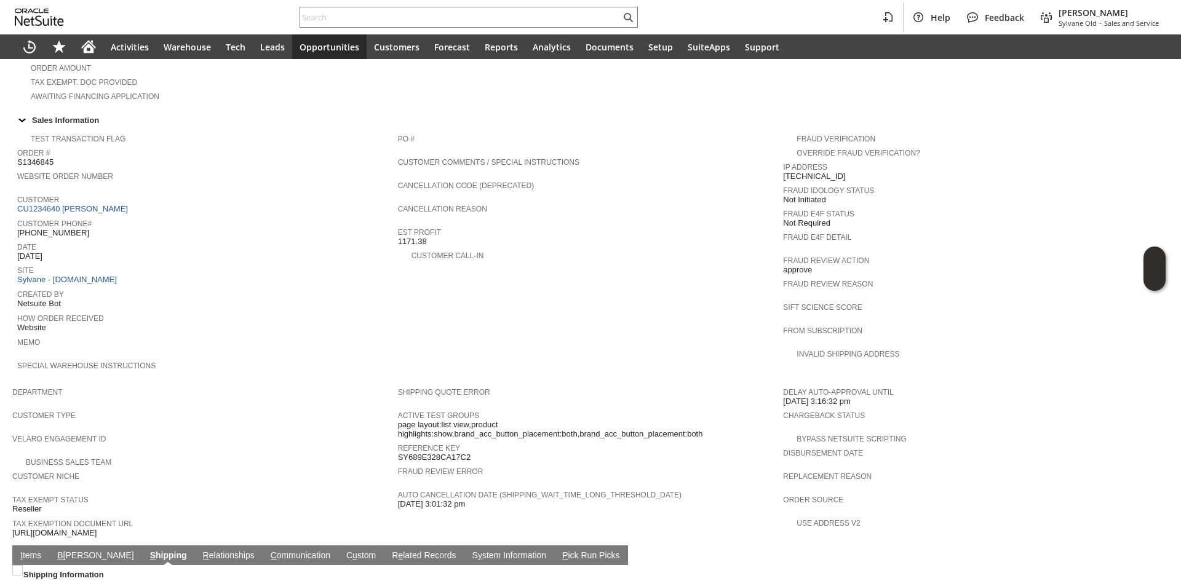
click at [58, 228] on span "[PHONE_NUMBER]" at bounding box center [53, 233] width 72 height 10
copy tbody "[PHONE_NUMBER]"
click at [58, 228] on span "[PHONE_NUMBER]" at bounding box center [53, 233] width 72 height 10
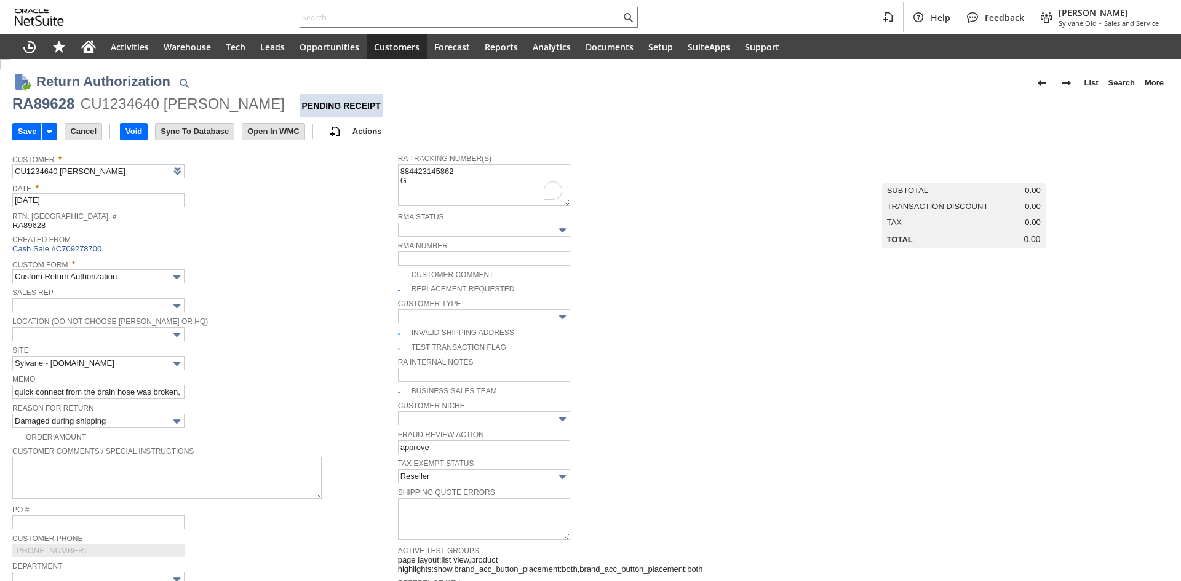
type textarea "884423145862"
type input "Add"
type input "Copy Previous"
paste textarea "FedEx Freight Economy20250916NWA290738 [DATE] 1 230.00 LBS 8:00 AM - 12:00 PM"
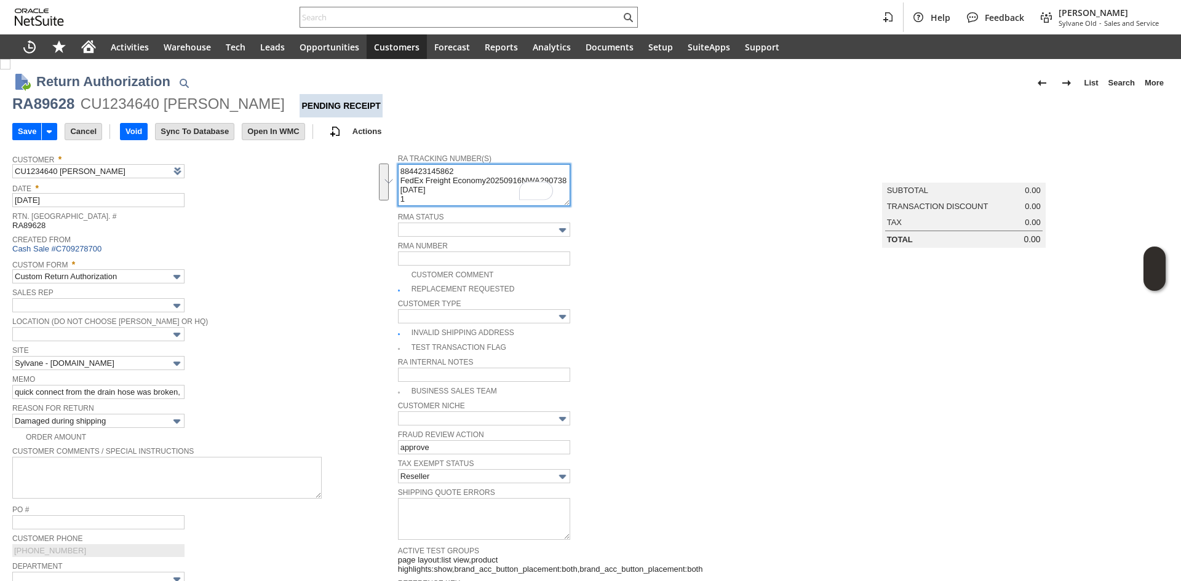
scroll to position [28, 0]
drag, startPoint x: 457, startPoint y: 187, endPoint x: 357, endPoint y: 176, distance: 100.2
click at [357, 176] on tr "Customer * CU1234640 [PERSON_NAME] List Search Date * [DATE] [GEOGRAPHIC_DATA].…" at bounding box center [590, 496] width 1156 height 697
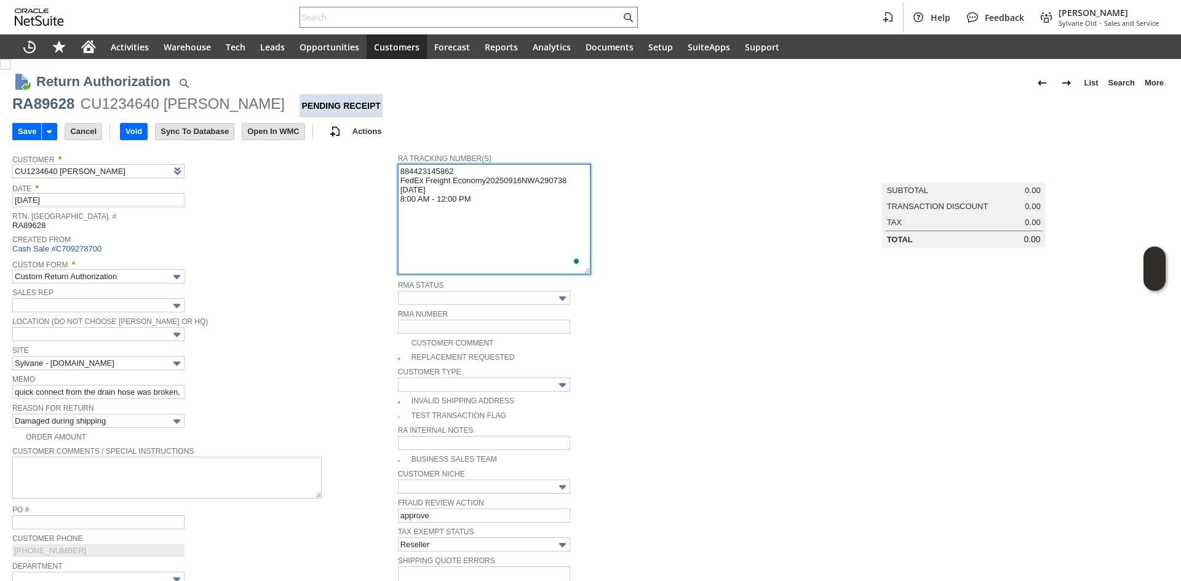
scroll to position [0, 0]
drag, startPoint x: 559, startPoint y: 201, endPoint x: 579, endPoint y: 269, distance: 71.2
click at [579, 269] on textarea "884423145862 FedEx Freight Economy20250916NWA290738 09/17/2025 8:00 AM - 12:00 …" at bounding box center [494, 219] width 192 height 110
type textarea "884423145862 FedEx Freight Economy20250916NWA290738 09/17/2025 8:00 AM - 12:00 …"
click at [228, 207] on div "Date * 9/16/2025" at bounding box center [201, 194] width 379 height 28
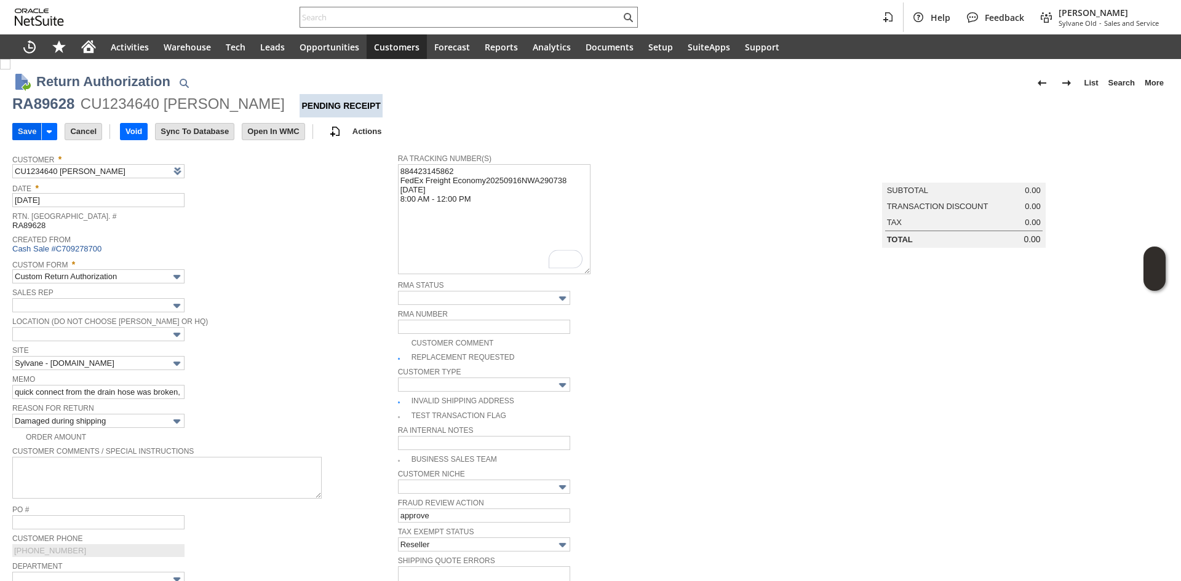
click at [22, 136] on input "Save" at bounding box center [27, 132] width 28 height 16
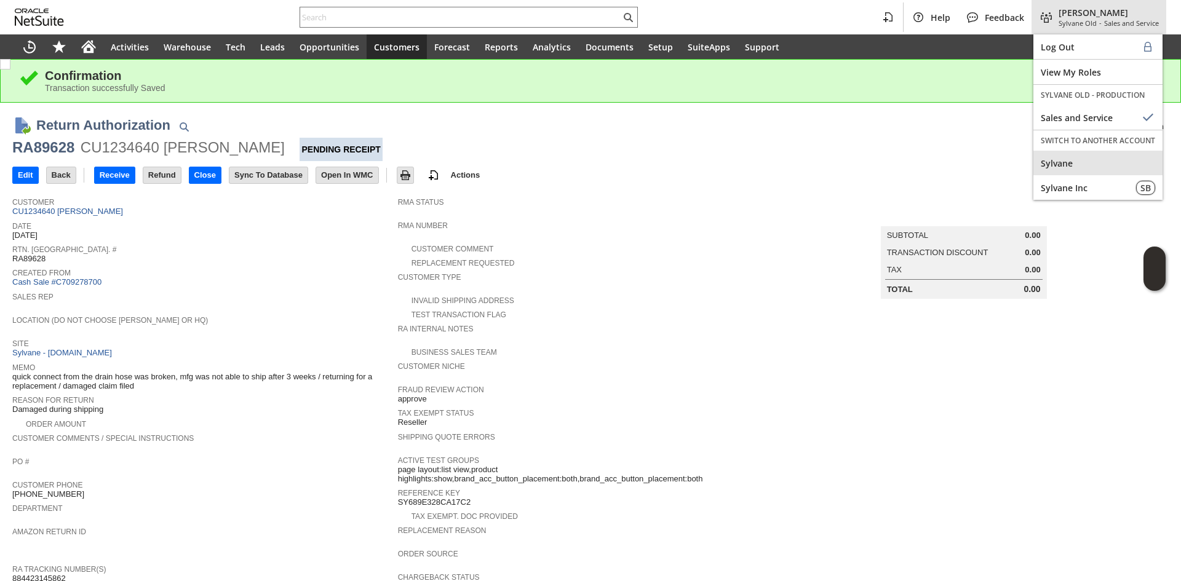
click at [1068, 164] on span "Sylvane" at bounding box center [1097, 163] width 114 height 12
